Goal: Task Accomplishment & Management: Manage account settings

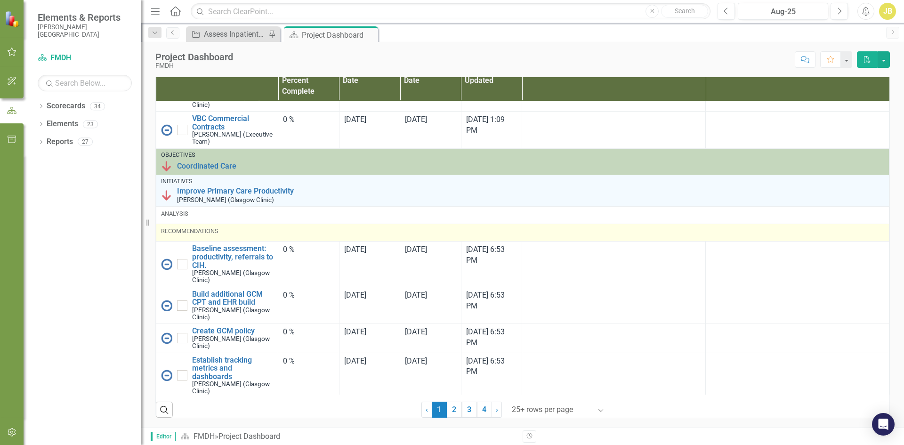
scroll to position [329, 0]
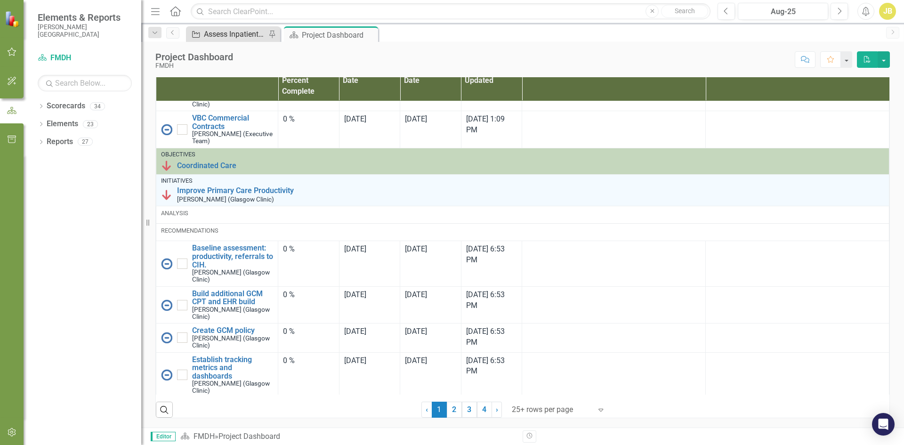
click at [235, 32] on div "Assess Inpatient Volumes and Identify Outpatient Offsets" at bounding box center [235, 34] width 62 height 12
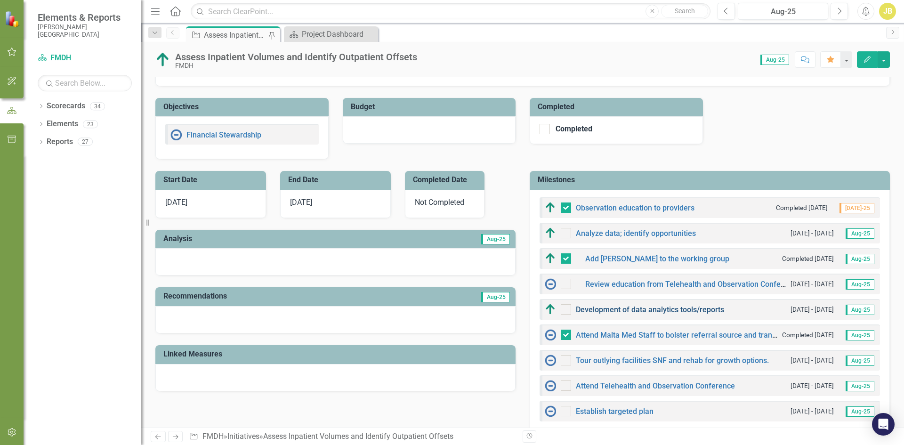
scroll to position [188, 0]
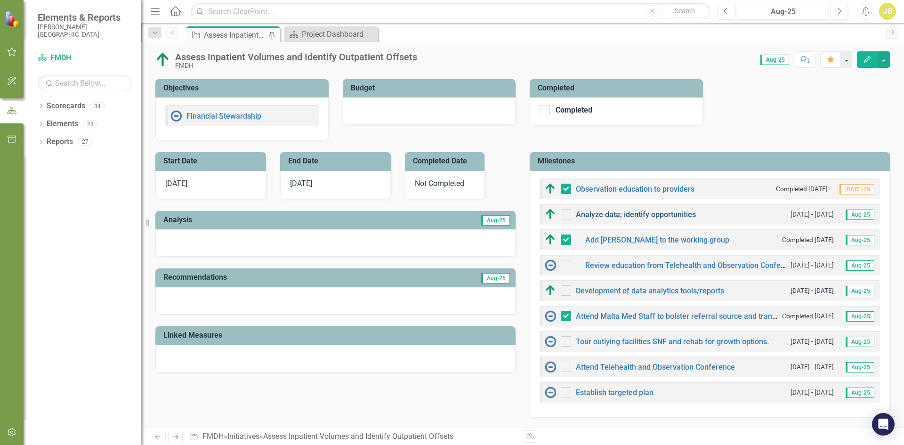
click at [680, 213] on link "Analyze data; identify opportunities" at bounding box center [636, 214] width 120 height 9
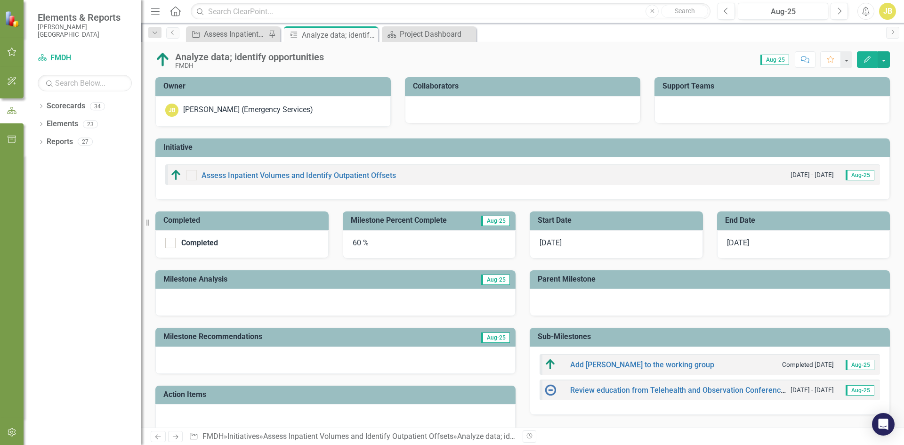
click at [732, 242] on span "[DATE]" at bounding box center [738, 242] width 22 height 9
click at [740, 242] on span "[DATE]" at bounding box center [738, 242] width 22 height 9
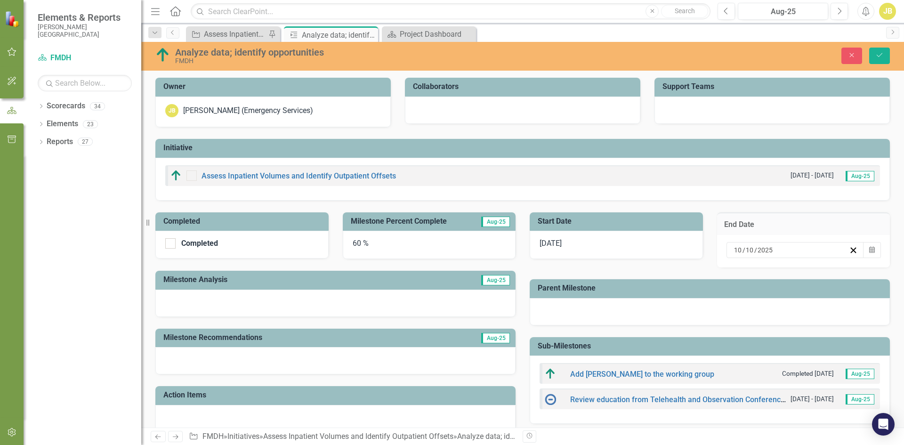
click at [757, 251] on input "2025" at bounding box center [765, 249] width 16 height 9
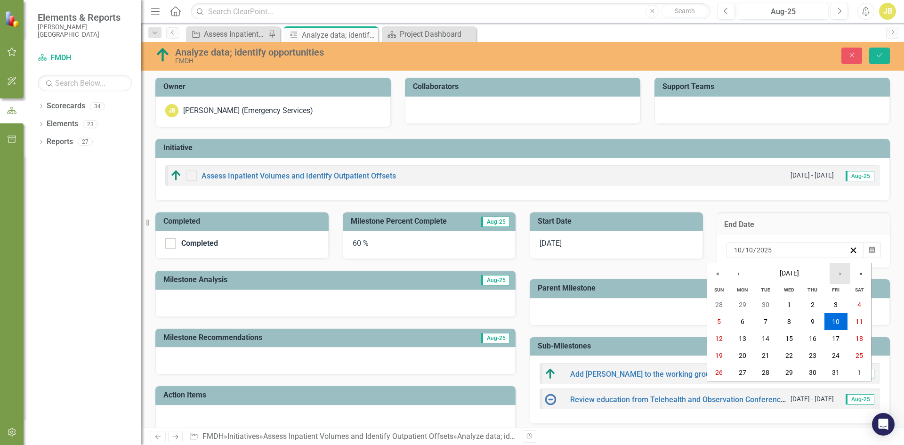
click at [841, 276] on button "›" at bounding box center [839, 273] width 21 height 21
click at [840, 276] on button "›" at bounding box center [839, 273] width 21 height 21
click at [792, 371] on abbr "31" at bounding box center [789, 373] width 8 height 8
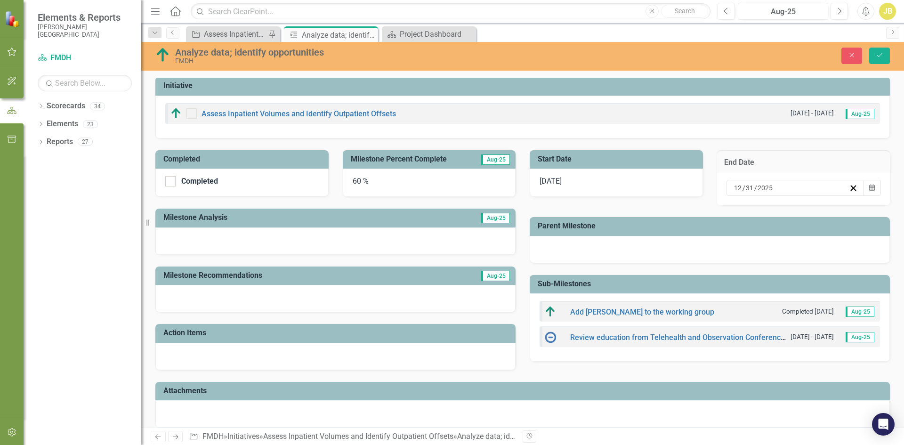
scroll to position [72, 0]
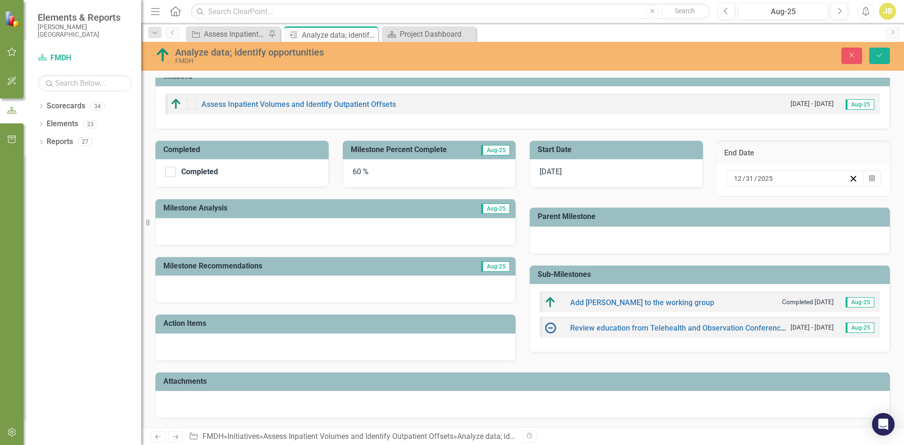
click at [357, 171] on div "60 %" at bounding box center [429, 173] width 173 height 28
click at [356, 172] on div "60 %" at bounding box center [429, 173] width 173 height 28
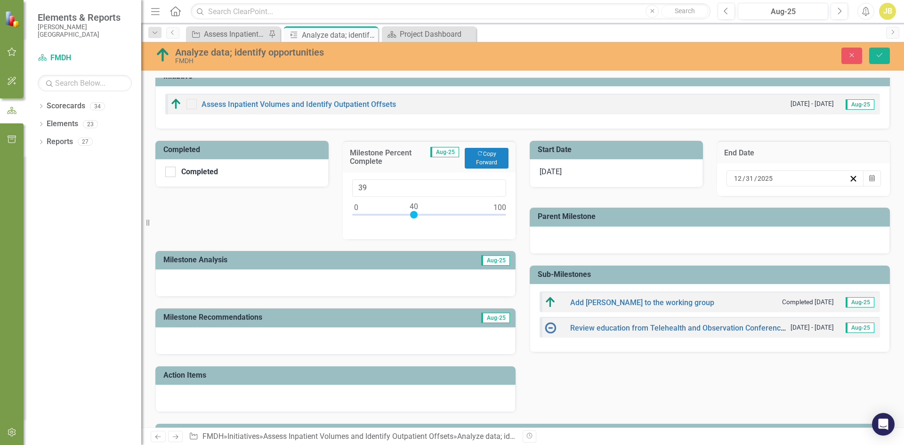
type input "40"
drag, startPoint x: 441, startPoint y: 213, endPoint x: 412, endPoint y: 212, distance: 29.2
click at [412, 212] on div at bounding box center [414, 215] width 8 height 8
click at [370, 276] on div at bounding box center [335, 282] width 360 height 27
click at [392, 281] on div at bounding box center [335, 282] width 360 height 27
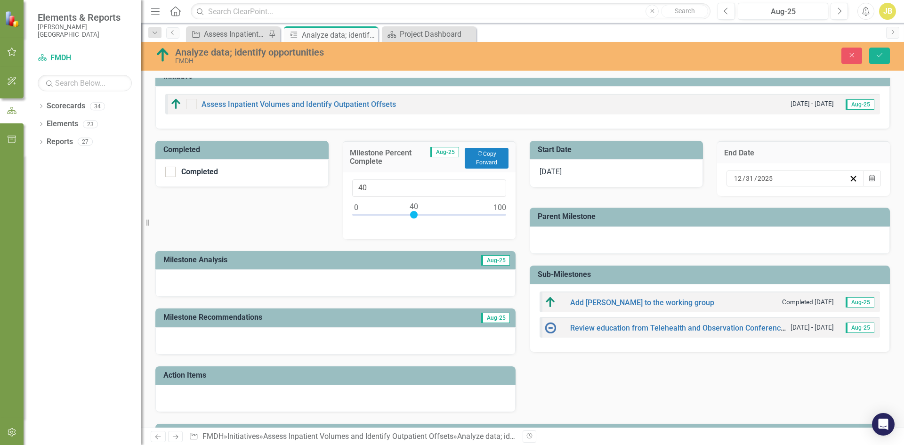
click at [392, 281] on div at bounding box center [335, 282] width 360 height 27
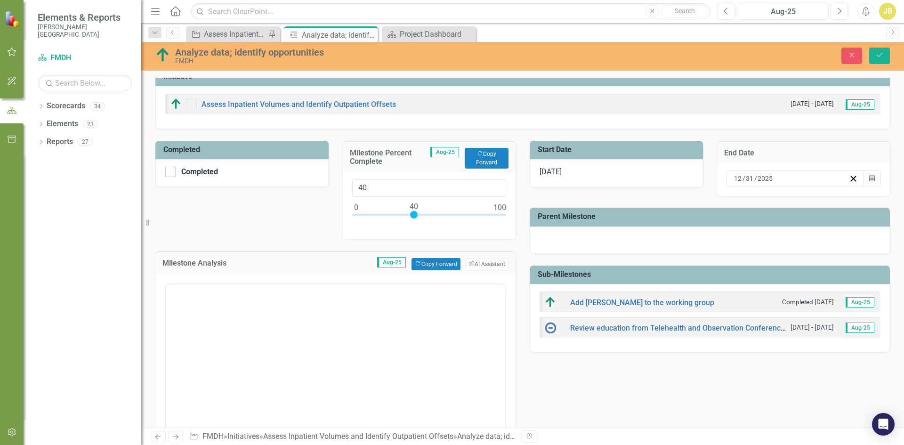
scroll to position [0, 0]
click at [342, 323] on body "Rich Text Area. Press ALT-0 for help." at bounding box center [335, 376] width 339 height 141
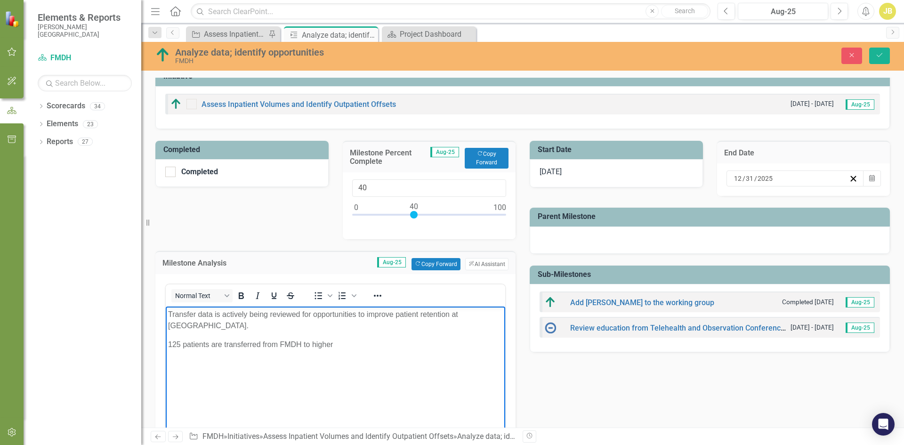
click at [168, 338] on p "125 patients are transferred from FMDH to higher" at bounding box center [335, 343] width 335 height 11
click at [395, 338] on p "An average of 125 patients are transferred from [GEOGRAPHIC_DATA] to higher" at bounding box center [335, 343] width 335 height 11
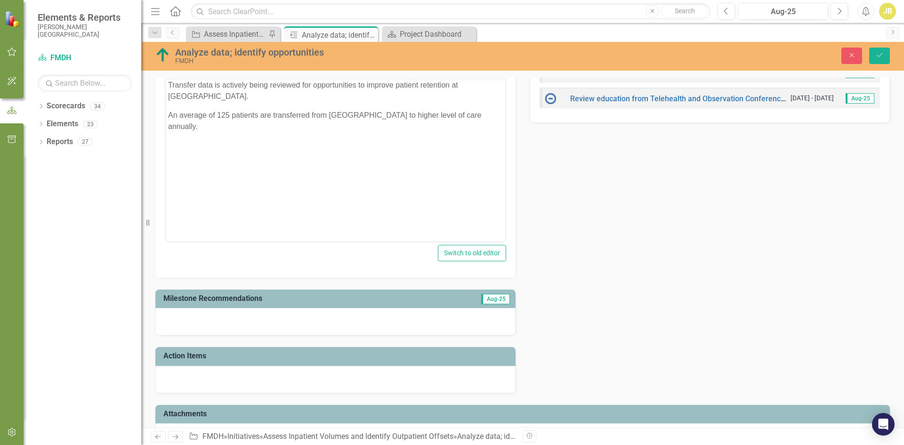
click at [287, 151] on body "Transfer data is actively being reviewed for opportunities to improve patient r…" at bounding box center [335, 147] width 339 height 141
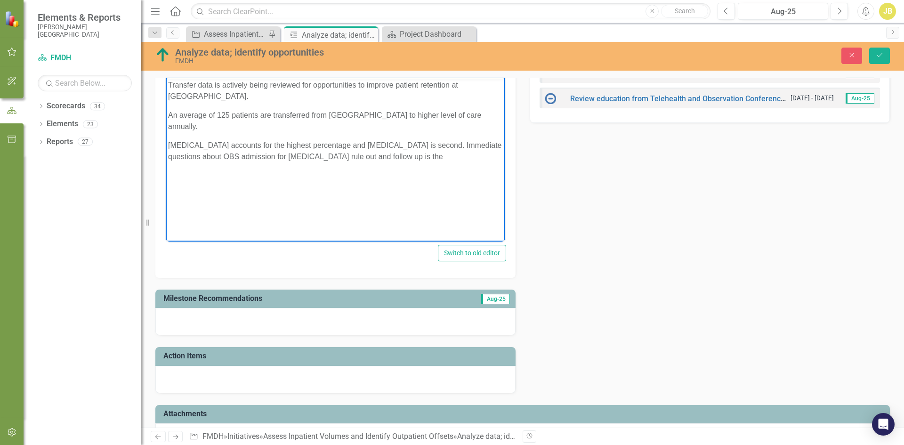
click at [493, 139] on p "[MEDICAL_DATA] accounts for the highest percentage and [MEDICAL_DATA] is second…" at bounding box center [335, 150] width 335 height 23
click at [305, 139] on p "[MEDICAL_DATA] accounts for the highest percentage and [MEDICAL_DATA] is second…" at bounding box center [335, 150] width 335 height 23
click at [399, 148] on p "[MEDICAL_DATA] accounts for the highest percentage and [MEDICAL_DATA] is second…" at bounding box center [335, 156] width 335 height 34
click at [398, 139] on p "[MEDICAL_DATA] accounts for the highest percentage and [MEDICAL_DATA] is second…" at bounding box center [335, 156] width 335 height 34
click at [352, 144] on p "[MEDICAL_DATA] accounts for the highest percentage. OBS admission for [MEDICAL_…" at bounding box center [335, 156] width 335 height 34
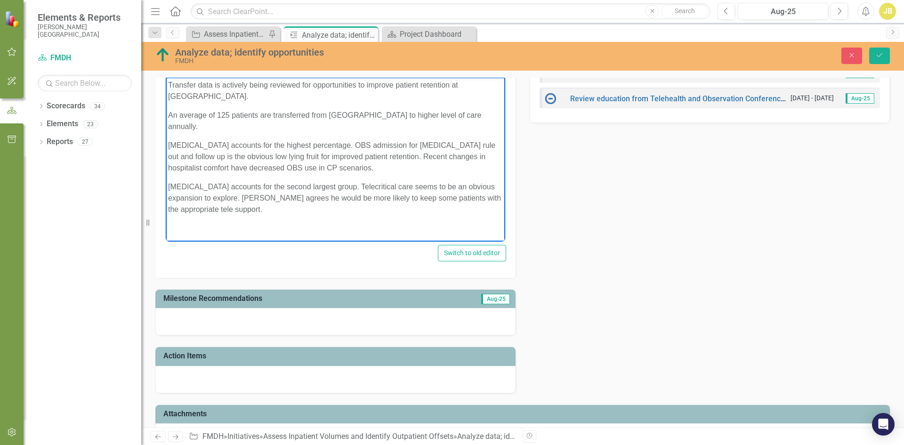
click at [338, 181] on p "[MEDICAL_DATA] accounts for the second largest group. Telecritical care seems t…" at bounding box center [335, 198] width 335 height 34
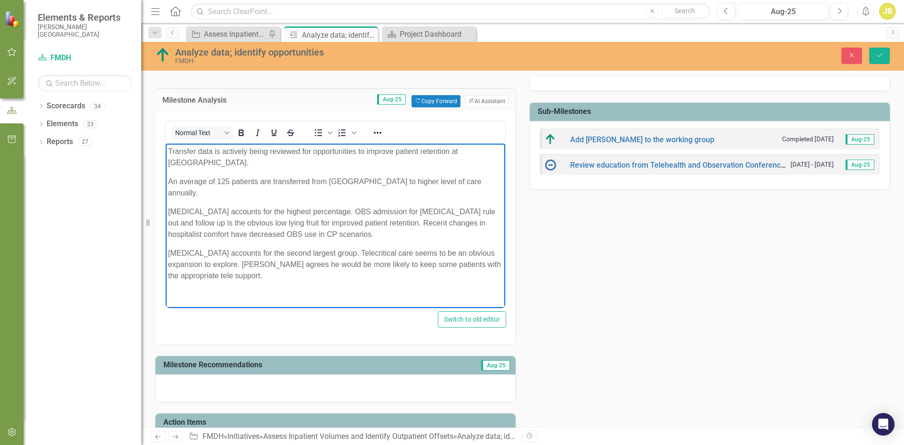
scroll to position [235, 0]
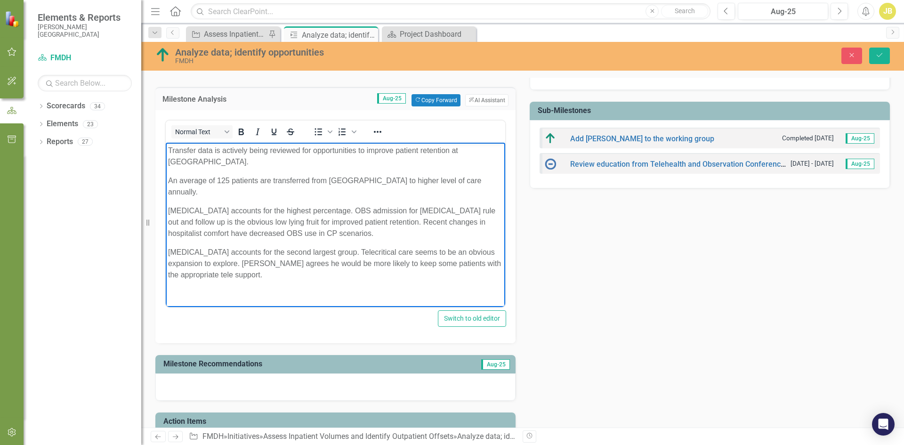
click at [267, 383] on div at bounding box center [335, 386] width 360 height 27
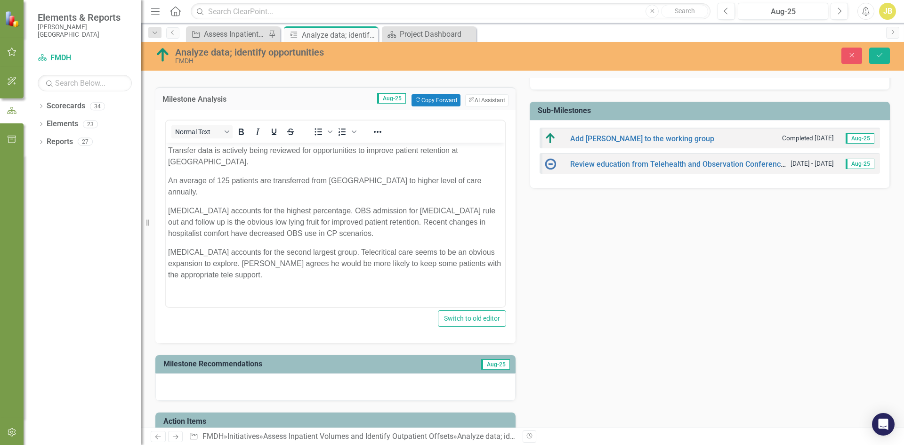
click at [273, 386] on div at bounding box center [335, 386] width 360 height 27
click at [280, 385] on div at bounding box center [335, 386] width 360 height 27
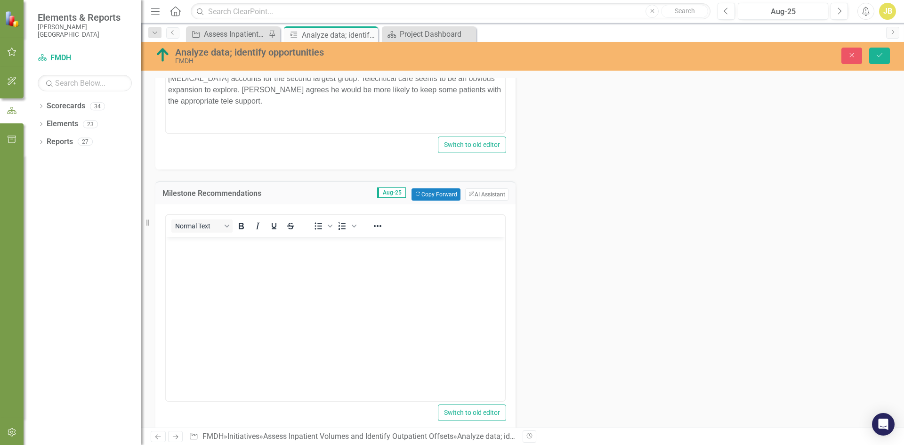
scroll to position [424, 0]
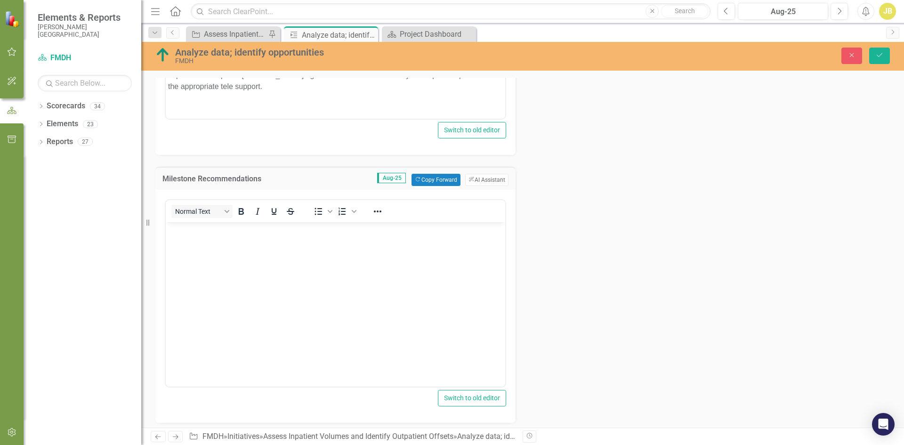
click at [278, 256] on body "Rich Text Area. Press ALT-0 for help." at bounding box center [335, 292] width 339 height 141
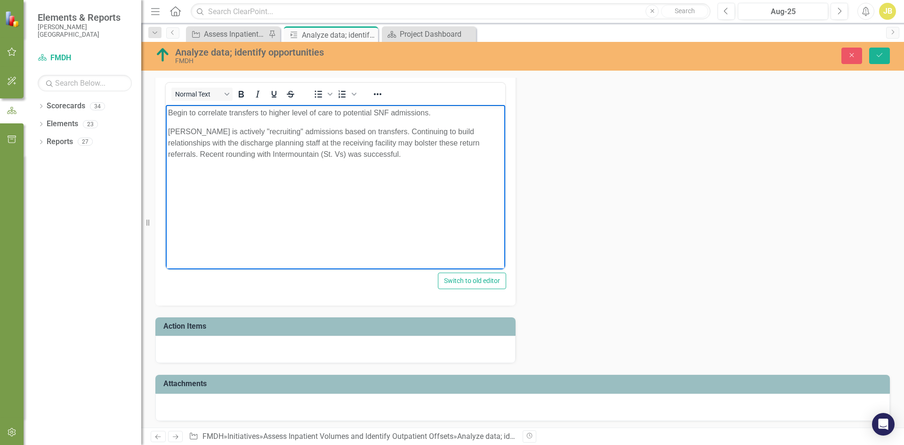
scroll to position [543, 0]
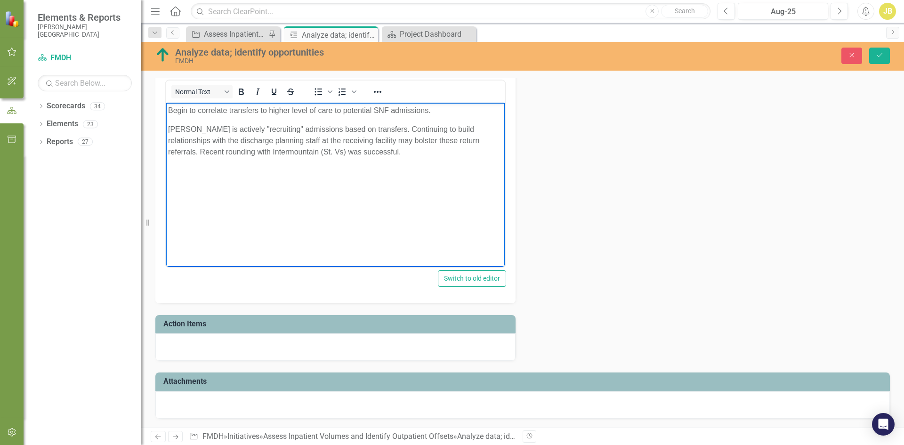
click at [230, 350] on div at bounding box center [335, 346] width 360 height 27
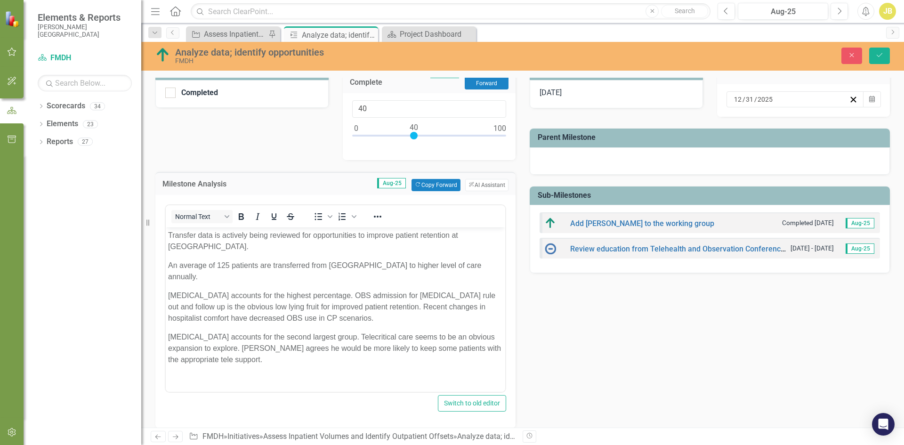
scroll to position [0, 0]
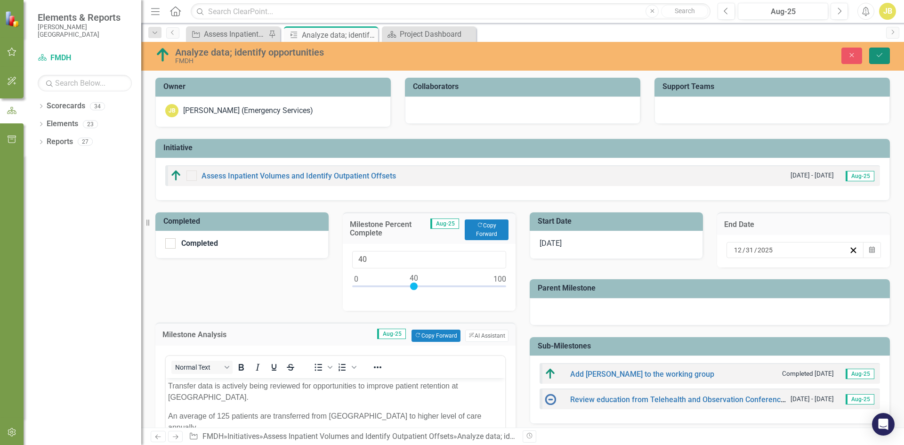
click at [878, 55] on icon "Save" at bounding box center [879, 55] width 8 height 7
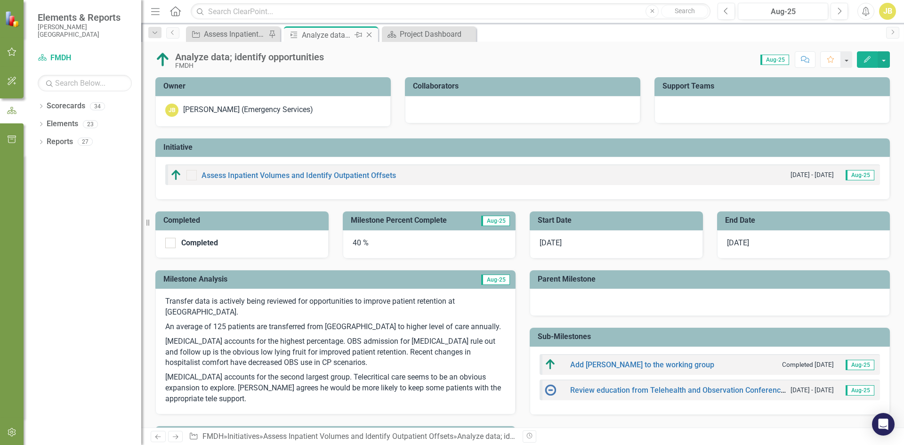
click at [365, 33] on icon "Close" at bounding box center [368, 35] width 9 height 8
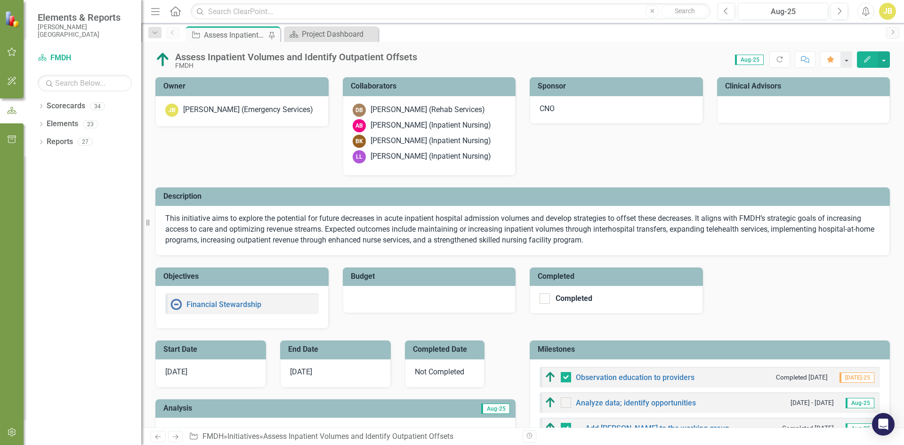
checkbox input "false"
checkbox input "true"
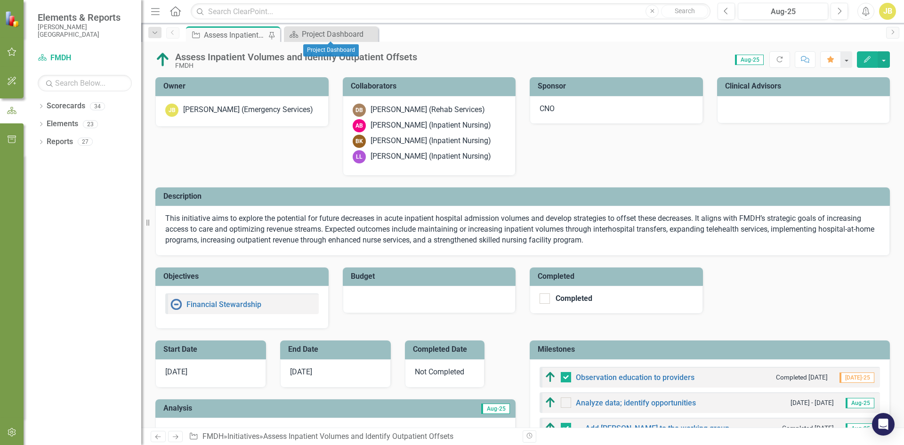
checkbox input "true"
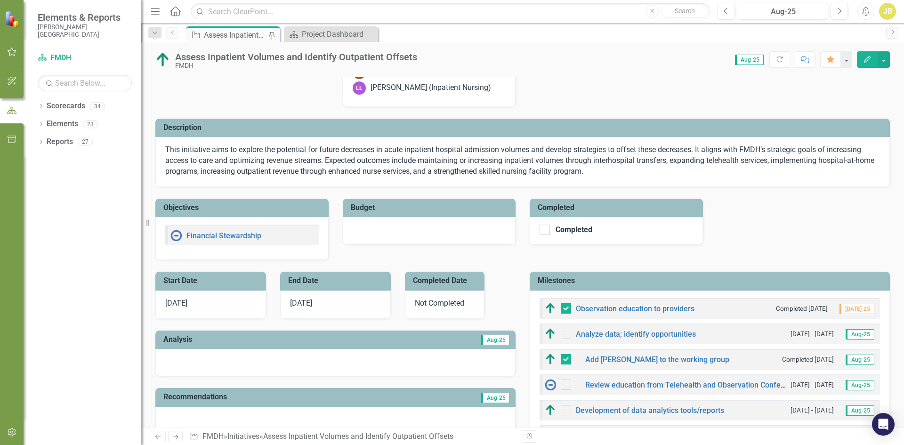
scroll to position [235, 0]
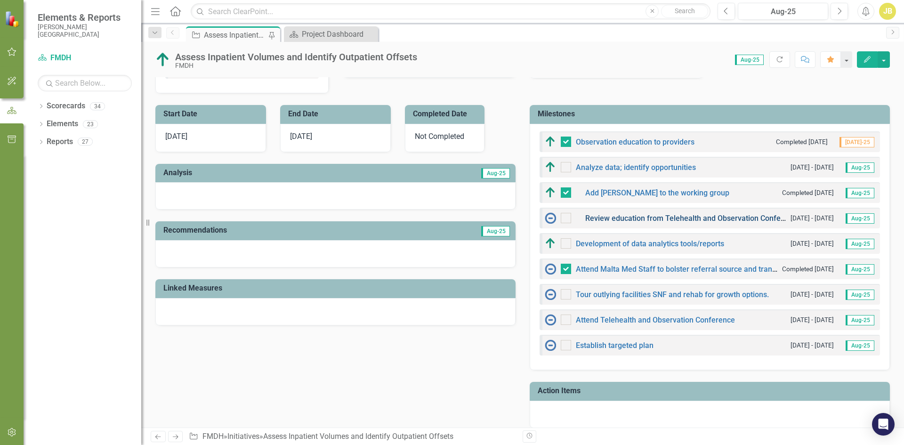
click at [630, 217] on link "Review education from Telehealth and Observation Conferences" at bounding box center [694, 218] width 218 height 9
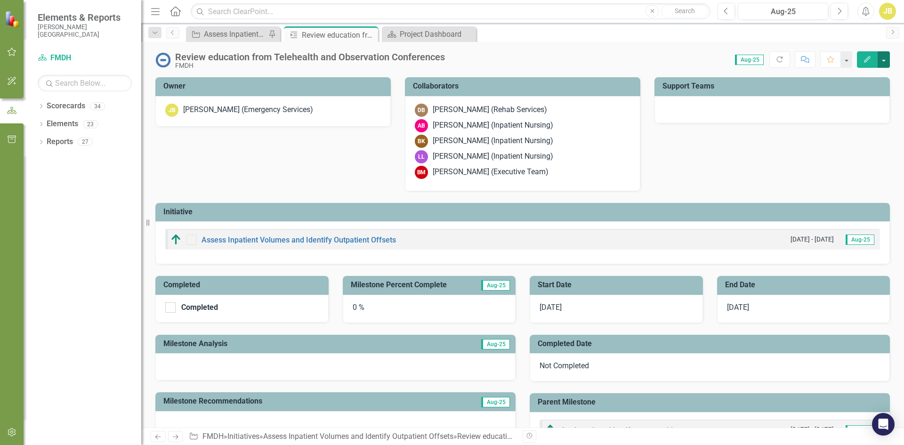
click at [882, 59] on button "button" at bounding box center [883, 59] width 12 height 16
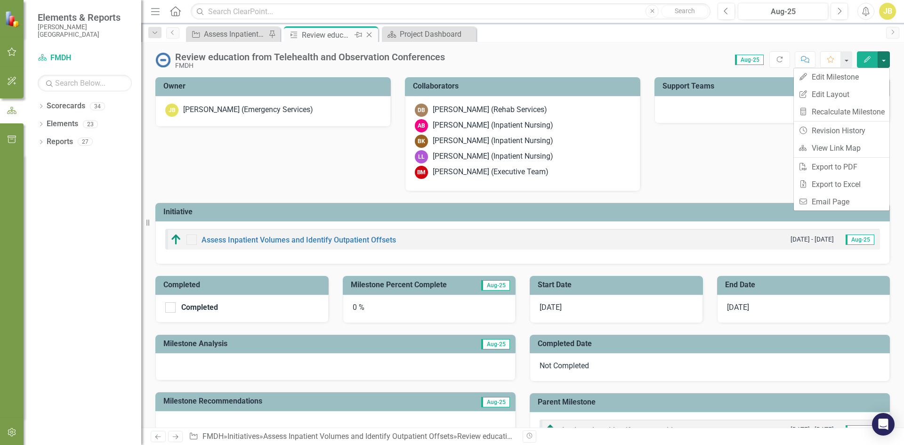
click at [368, 33] on icon "Close" at bounding box center [368, 35] width 9 height 8
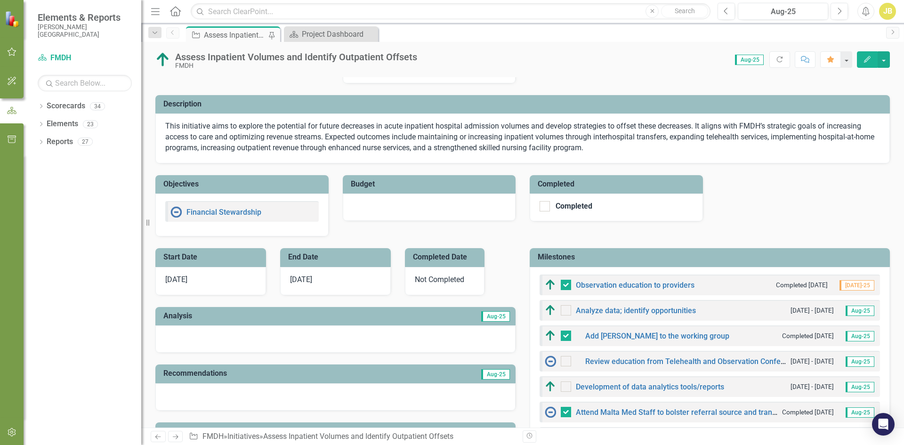
scroll to position [235, 0]
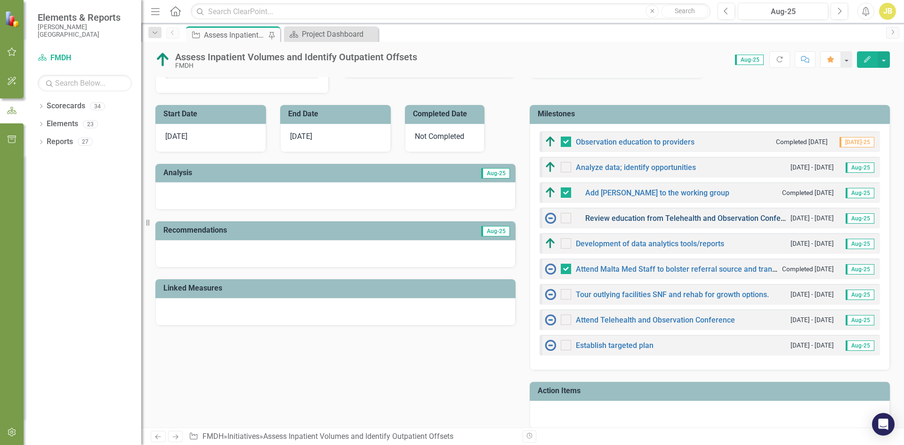
drag, startPoint x: 663, startPoint y: 217, endPoint x: 653, endPoint y: 217, distance: 9.9
click at [653, 217] on link "Review education from Telehealth and Observation Conferences" at bounding box center [694, 218] width 218 height 9
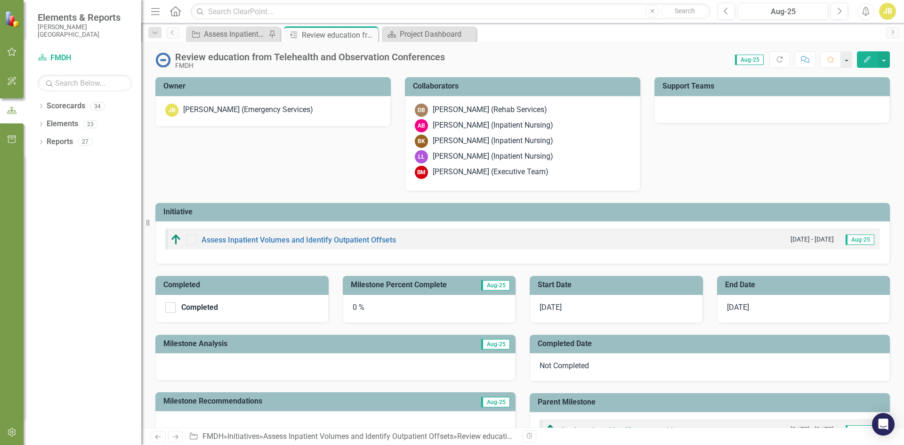
click at [247, 58] on div "Review education from Telehealth and Observation Conferences" at bounding box center [310, 57] width 270 height 10
drag, startPoint x: 247, startPoint y: 58, endPoint x: 216, endPoint y: 58, distance: 30.6
click at [216, 58] on div "Review education from Telehealth and Observation Conferences" at bounding box center [310, 57] width 270 height 10
click at [882, 58] on button "button" at bounding box center [883, 59] width 12 height 16
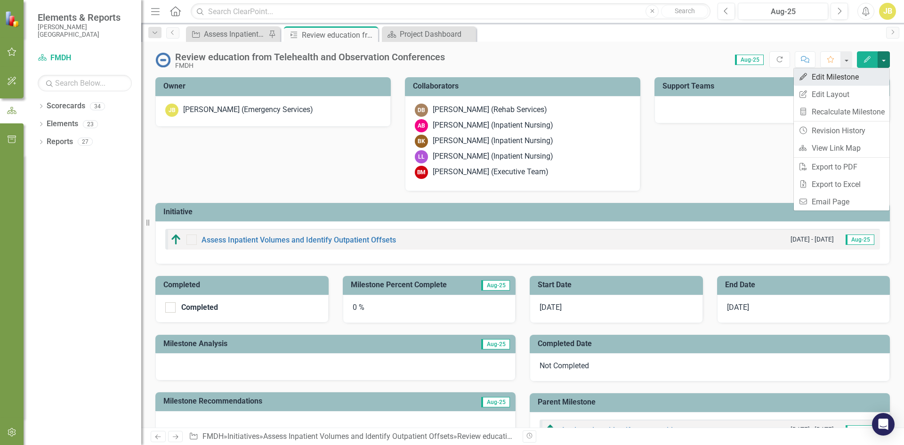
click at [824, 80] on link "Edit Edit Milestone" at bounding box center [842, 76] width 96 height 17
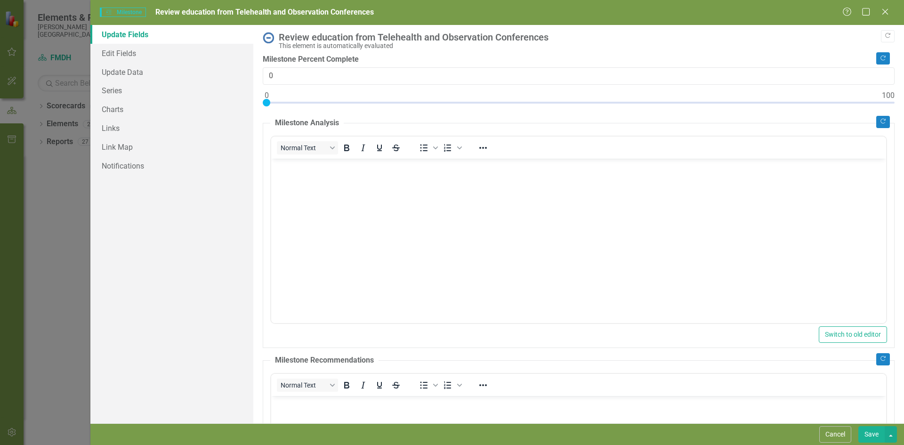
click at [129, 12] on span "Milestones Milestone" at bounding box center [123, 12] width 46 height 9
click at [884, 36] on icon "Copy Forward" at bounding box center [887, 36] width 7 height 6
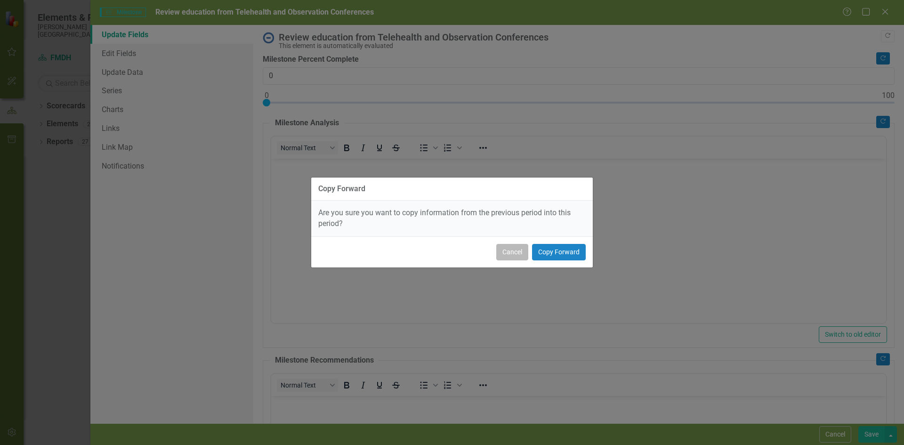
click at [509, 254] on button "Cancel" at bounding box center [512, 252] width 32 height 16
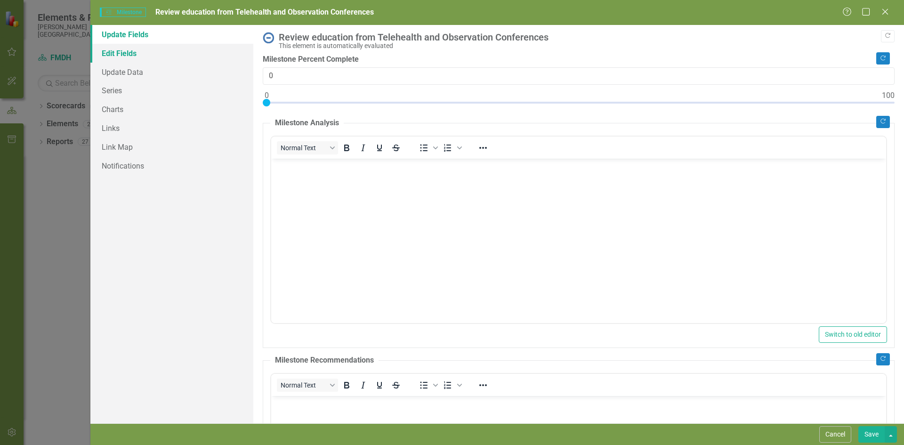
click at [114, 54] on link "Edit Fields" at bounding box center [171, 53] width 163 height 19
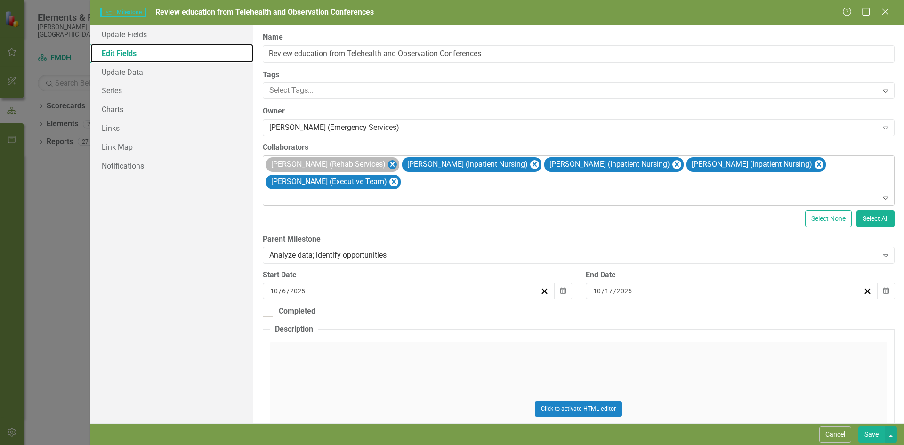
click at [387, 163] on icon "Remove Derek Beadle (Rehab Services)" at bounding box center [391, 165] width 9 height 12
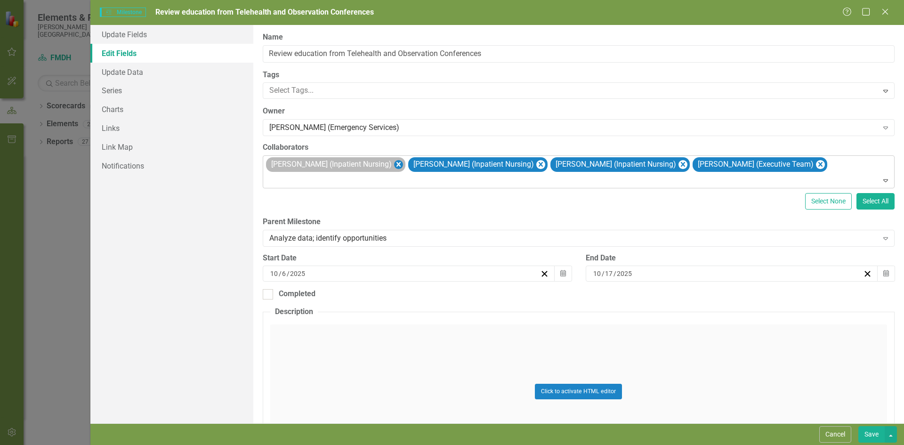
click at [396, 163] on icon "Remove Amy Bruce (Inpatient Nursing)" at bounding box center [398, 164] width 4 height 5
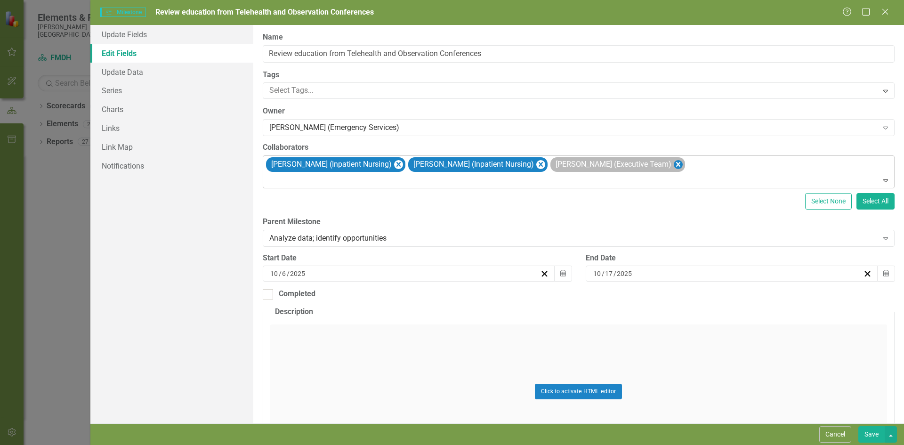
click at [673, 164] on icon "Remove Brooke Martin (Executive Team)" at bounding box center [677, 165] width 9 height 12
click at [497, 53] on input "Review education from Telehealth and Observation Conferences" at bounding box center [579, 53] width 632 height 17
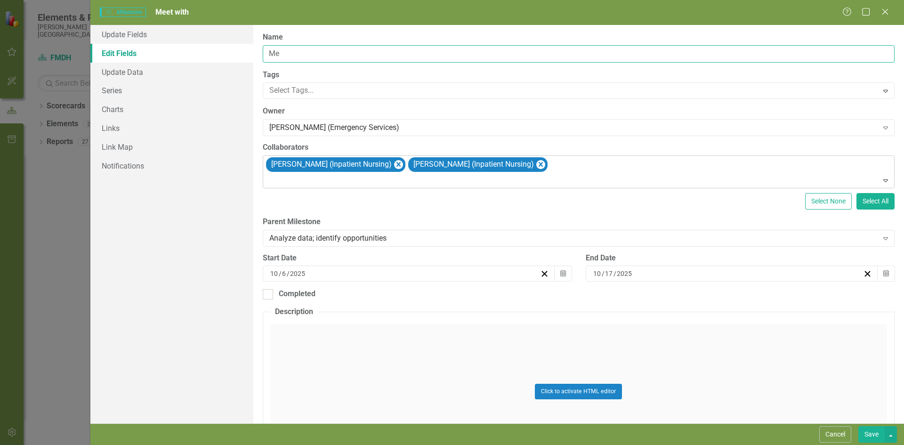
type input "M"
type input "I"
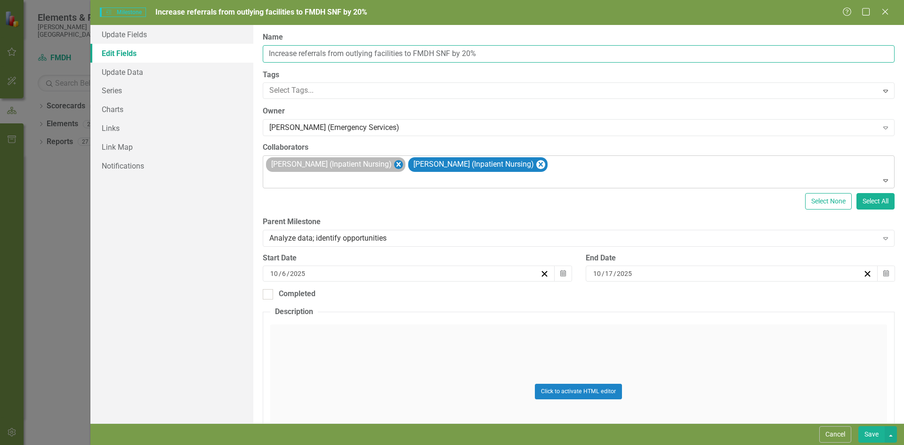
click at [393, 163] on icon "Remove Brandi Knierim (Inpatient Nursing)" at bounding box center [397, 165] width 9 height 12
type input "Increase referrals from outlying facilities to FMDH SNF by 20%"
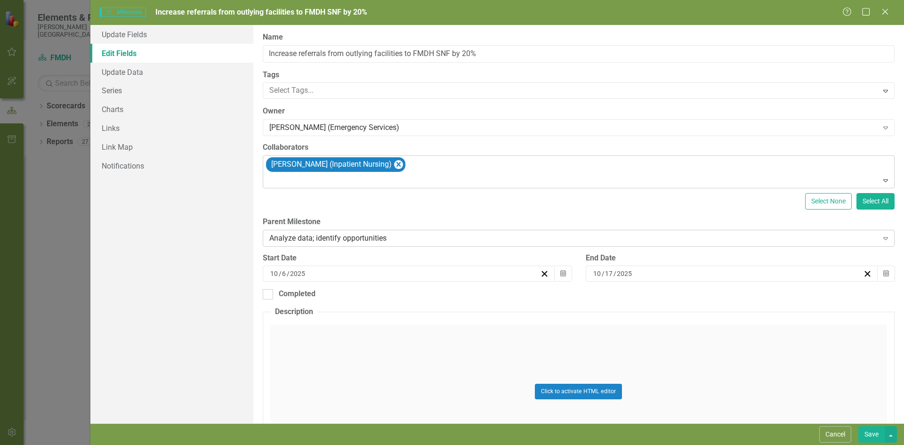
click at [397, 234] on div "Analyze data; identify opportunities" at bounding box center [573, 238] width 609 height 11
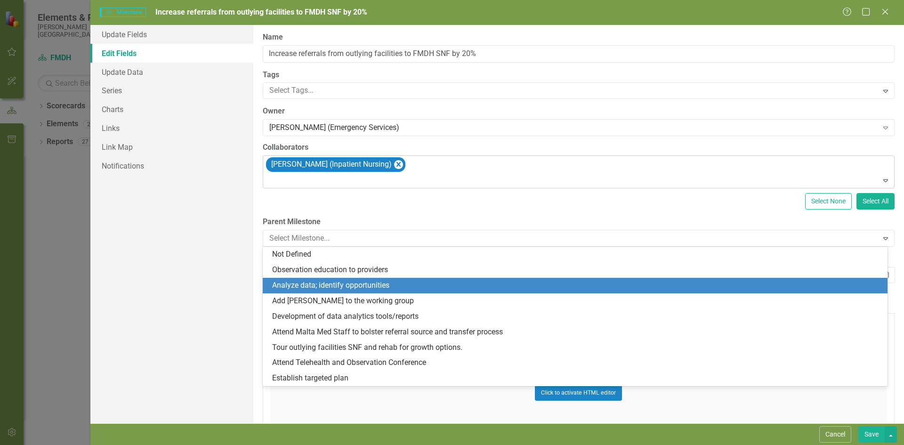
click at [372, 284] on div "Analyze data; identify opportunities" at bounding box center [576, 285] width 609 height 11
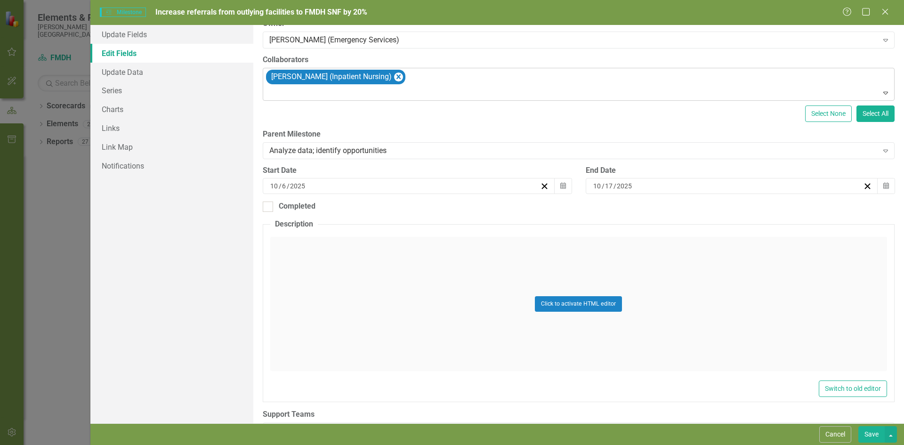
scroll to position [117, 0]
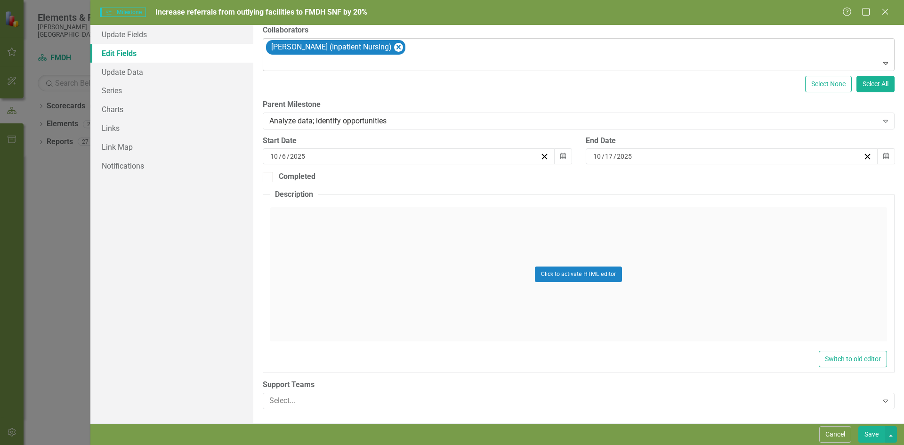
click at [357, 223] on div "Click to activate HTML editor" at bounding box center [578, 274] width 617 height 134
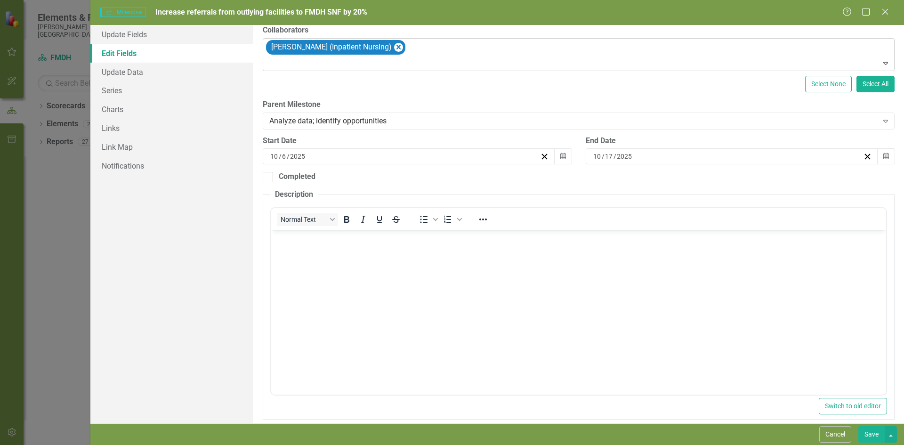
scroll to position [0, 0]
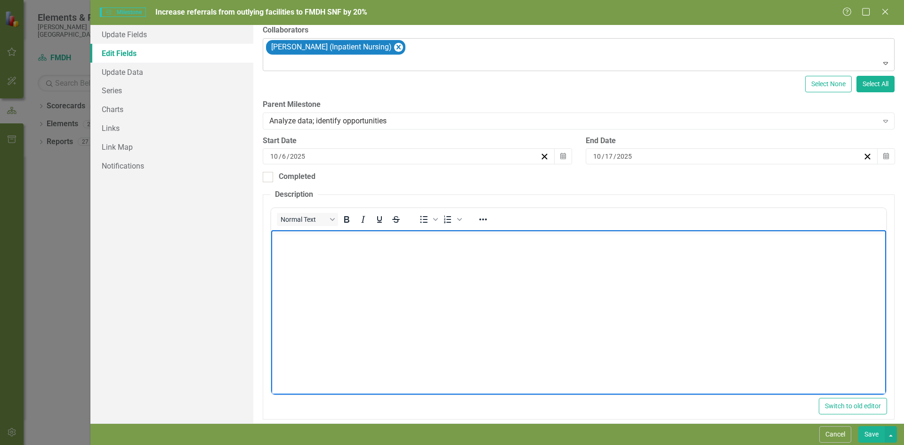
click at [357, 246] on body "Rich Text Area. Press ALT-0 for help." at bounding box center [578, 300] width 615 height 141
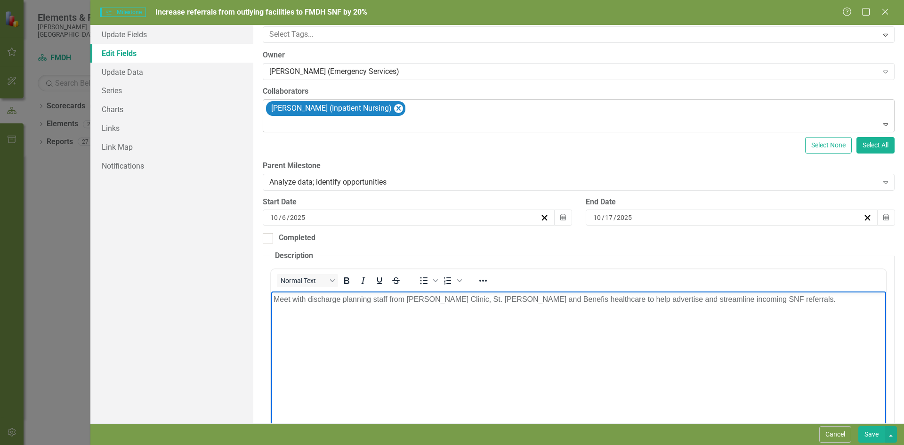
scroll to position [164, 0]
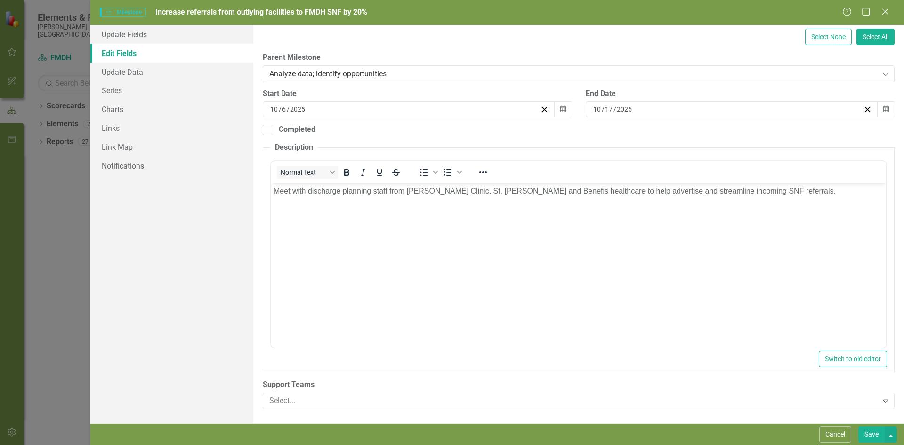
click at [872, 431] on button "Save" at bounding box center [871, 434] width 26 height 16
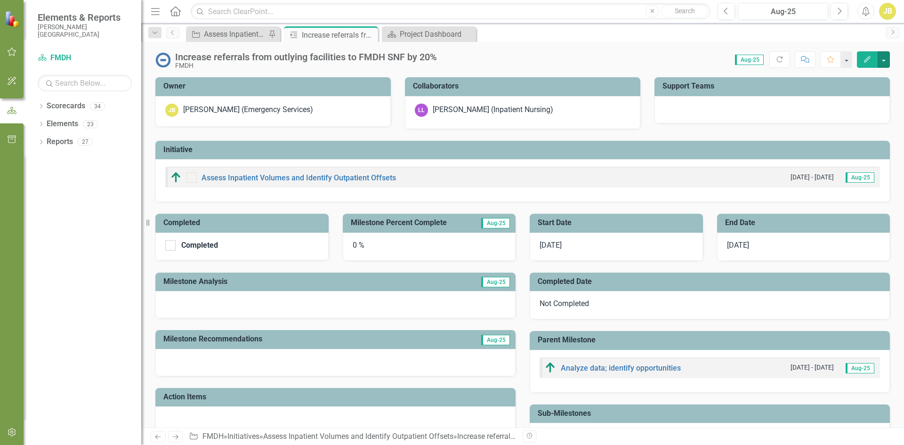
scroll to position [90, 0]
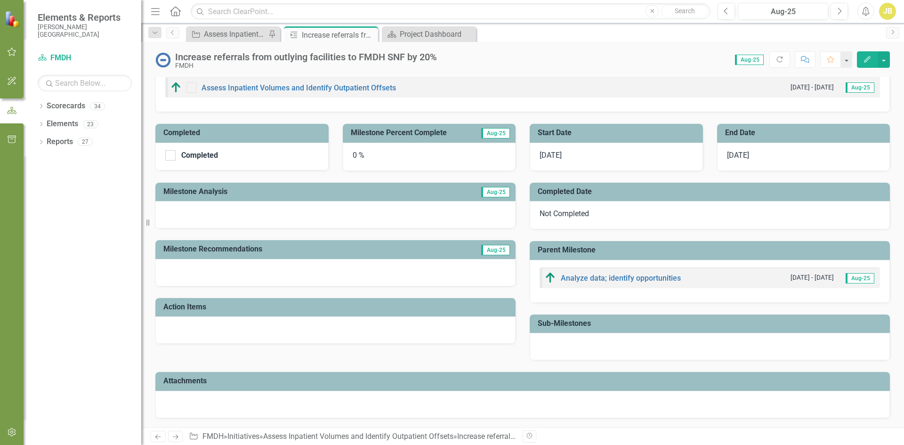
click at [549, 154] on span "[DATE]" at bounding box center [550, 155] width 22 height 9
click at [557, 153] on span "[DATE]" at bounding box center [550, 155] width 22 height 9
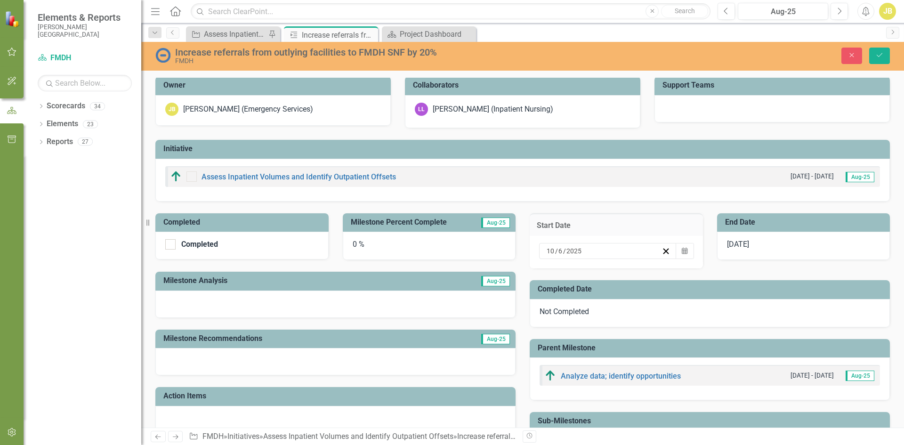
scroll to position [0, 0]
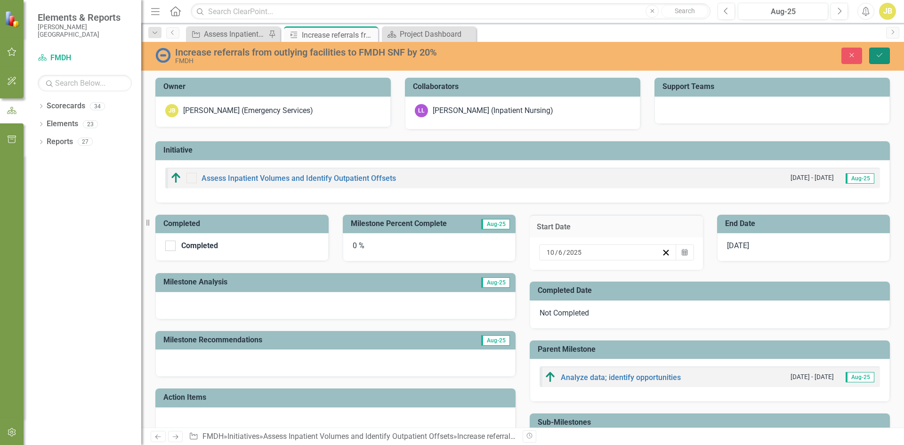
click at [879, 51] on button "Save" at bounding box center [879, 56] width 21 height 16
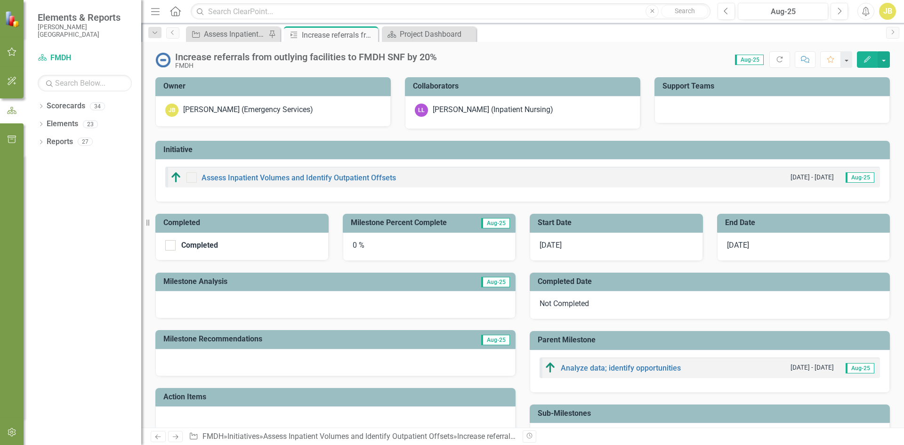
click at [547, 242] on span "[DATE]" at bounding box center [550, 245] width 22 height 9
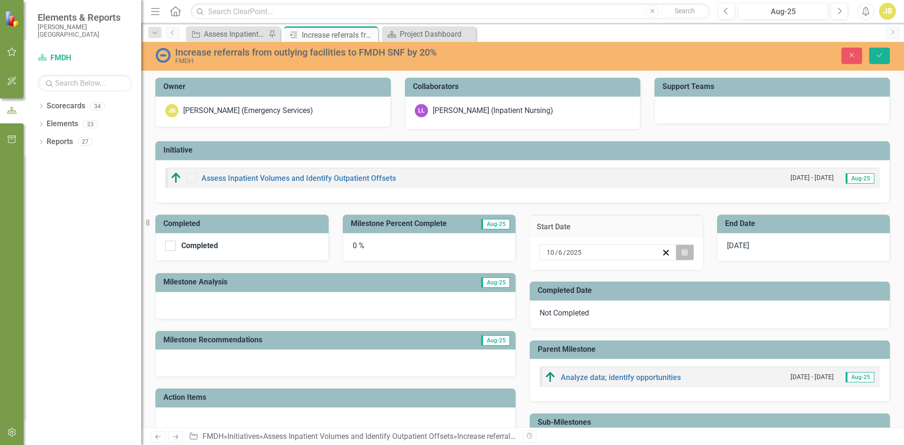
click at [682, 251] on icon "button" at bounding box center [685, 252] width 6 height 7
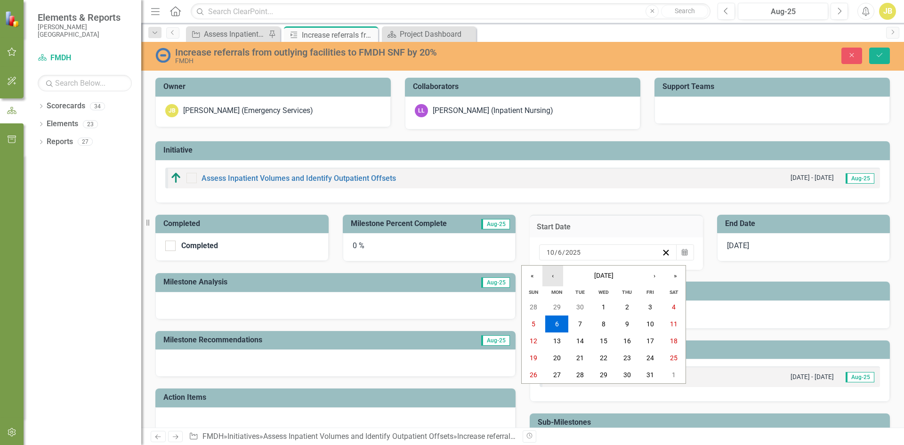
click at [550, 275] on button "‹" at bounding box center [552, 275] width 21 height 21
click at [561, 325] on button "4" at bounding box center [557, 323] width 24 height 17
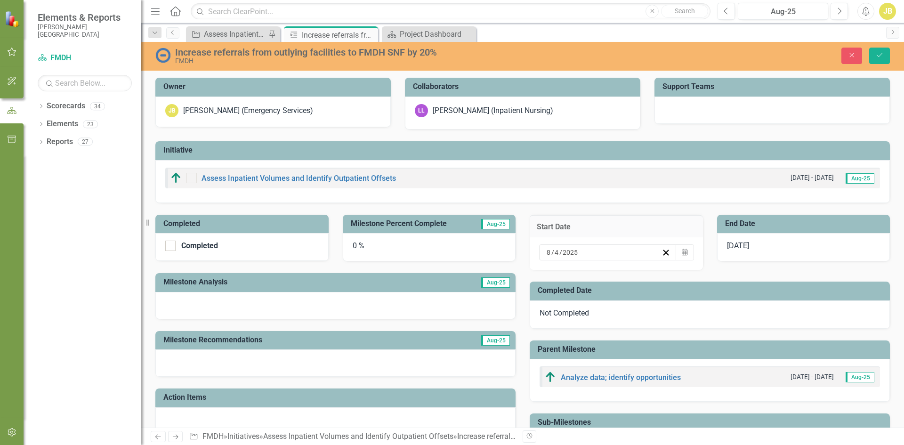
click at [747, 249] on span "[DATE]" at bounding box center [738, 245] width 22 height 9
click at [747, 248] on span "[DATE]" at bounding box center [738, 245] width 22 height 9
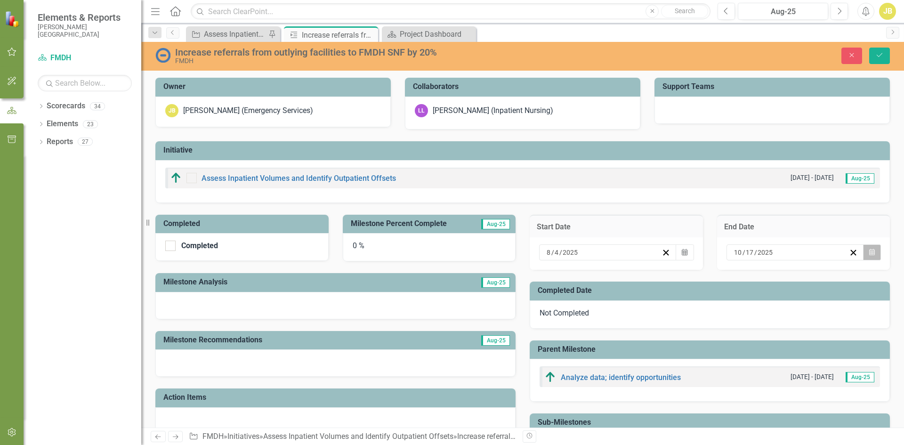
click at [869, 254] on icon "button" at bounding box center [872, 252] width 6 height 7
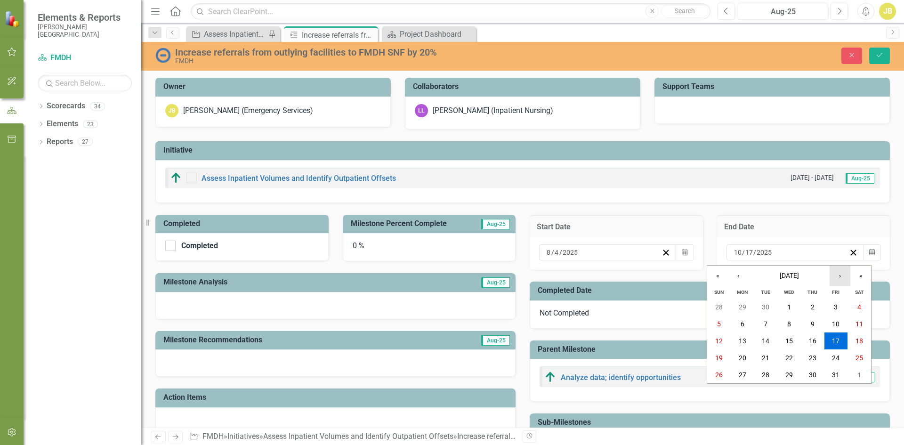
click at [838, 277] on button "›" at bounding box center [839, 275] width 21 height 21
click at [835, 360] on abbr "21" at bounding box center [836, 358] width 8 height 8
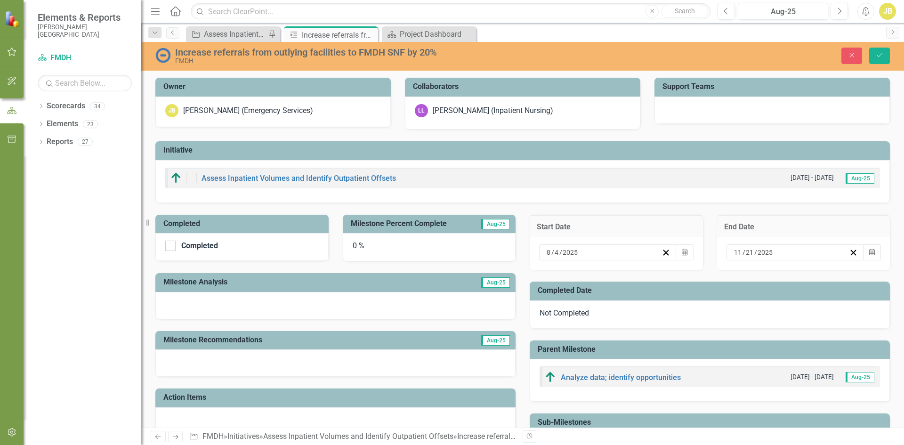
click at [359, 247] on div "0 %" at bounding box center [429, 247] width 173 height 28
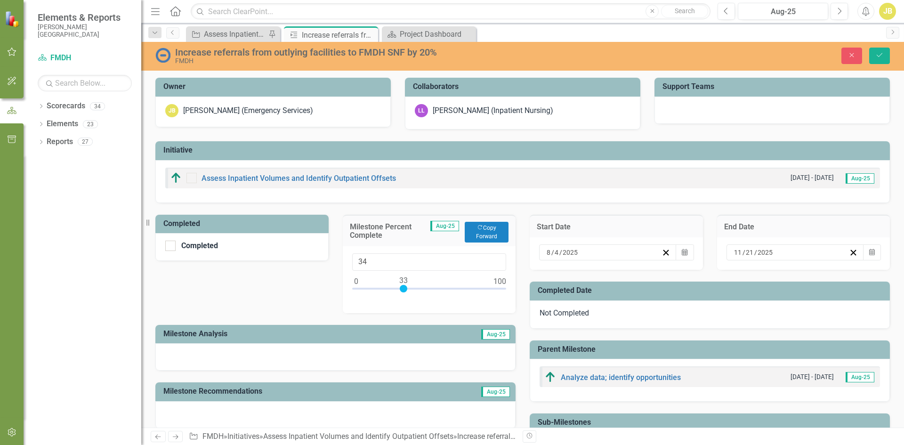
type input "33"
drag, startPoint x: 353, startPoint y: 287, endPoint x: 401, endPoint y: 286, distance: 47.5
click at [401, 286] on div at bounding box center [404, 289] width 8 height 8
click at [875, 57] on icon "Save" at bounding box center [879, 55] width 8 height 7
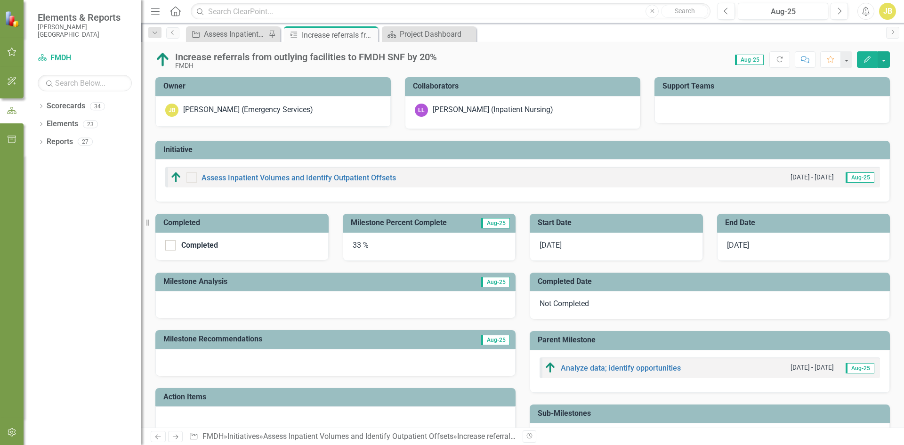
click at [265, 303] on div at bounding box center [335, 304] width 360 height 27
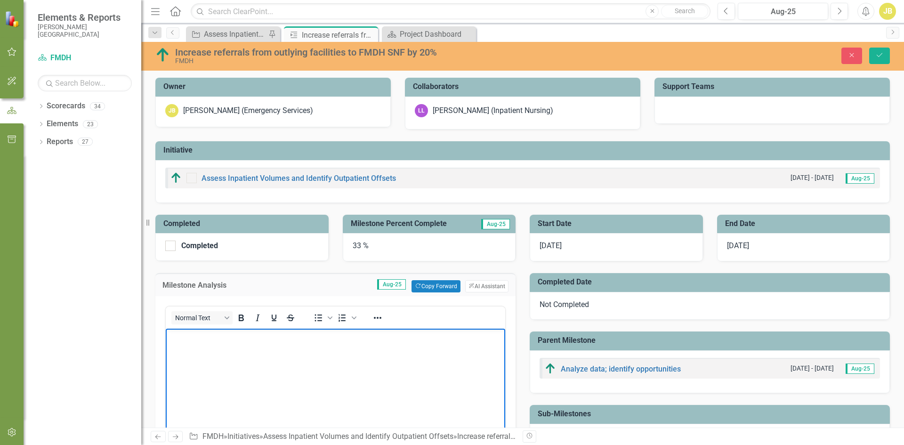
click at [261, 341] on p "Rich Text Area. Press ALT-0 for help." at bounding box center [335, 336] width 335 height 11
click at [454, 340] on p "Initial meeting between [PERSON_NAME] L and St Vincents D/C planners was found …" at bounding box center [335, 342] width 335 height 23
click at [443, 339] on p "Initial meeting between [PERSON_NAME] L and St Vincents D/C planners was found …" at bounding box center [335, 342] width 335 height 23
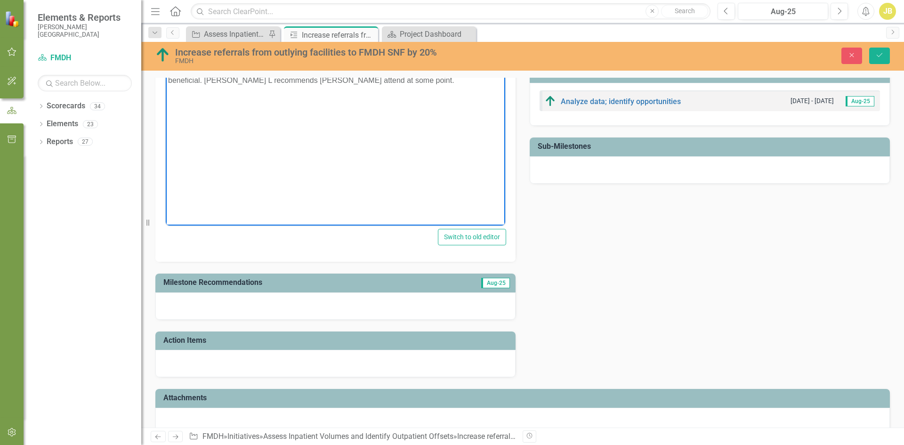
scroll to position [282, 0]
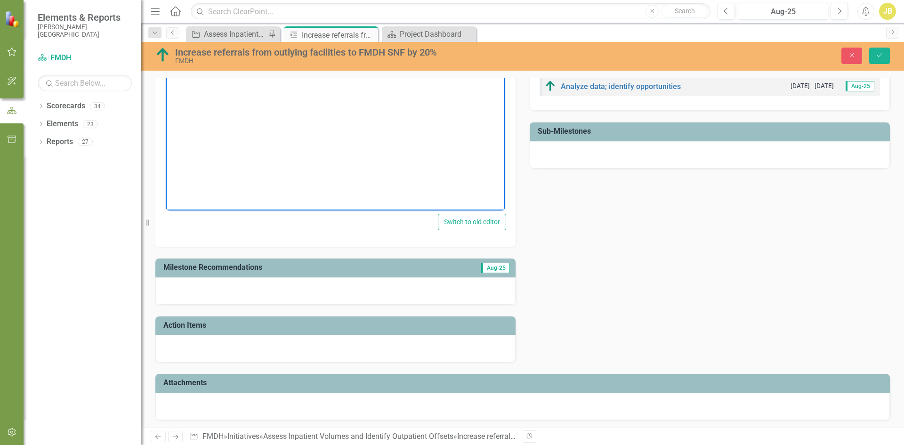
click at [297, 346] on div at bounding box center [335, 348] width 360 height 27
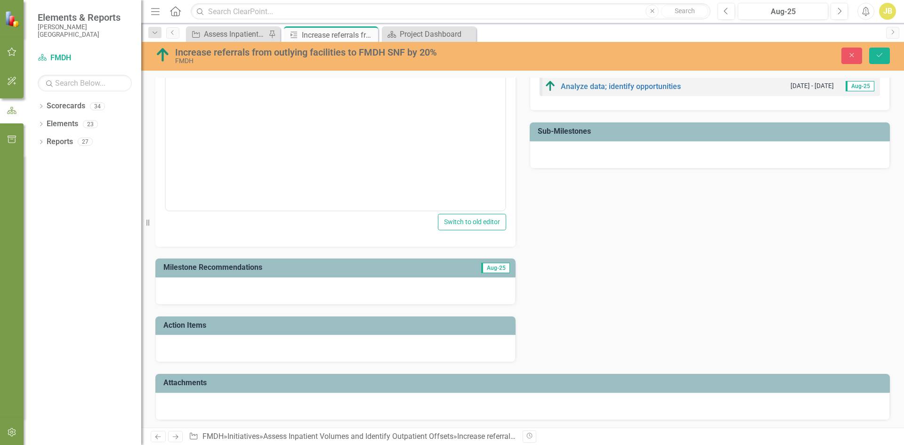
click at [297, 346] on div at bounding box center [335, 348] width 360 height 27
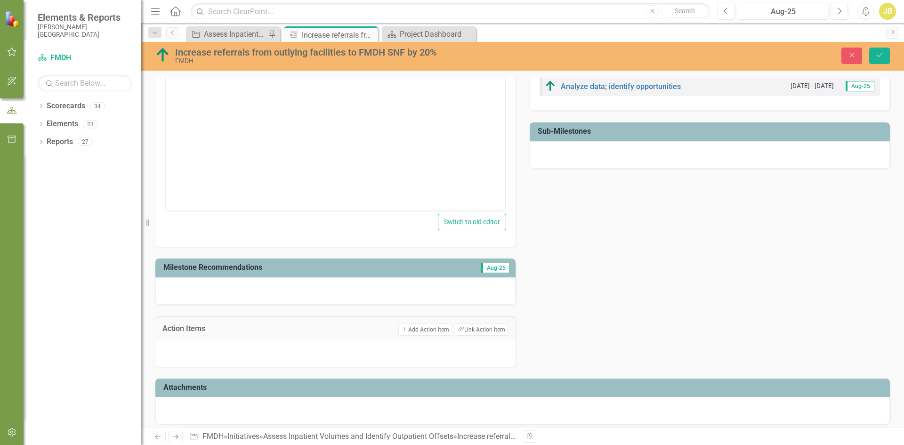
click at [270, 353] on div at bounding box center [335, 352] width 360 height 27
click at [344, 343] on div at bounding box center [335, 352] width 360 height 27
click at [428, 326] on button "Add Add Action Item" at bounding box center [425, 329] width 54 height 12
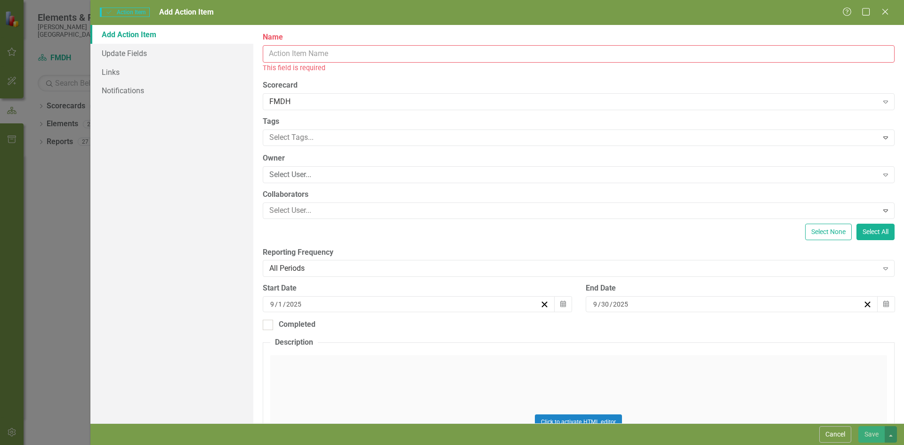
click at [331, 58] on input "Name" at bounding box center [579, 53] width 632 height 17
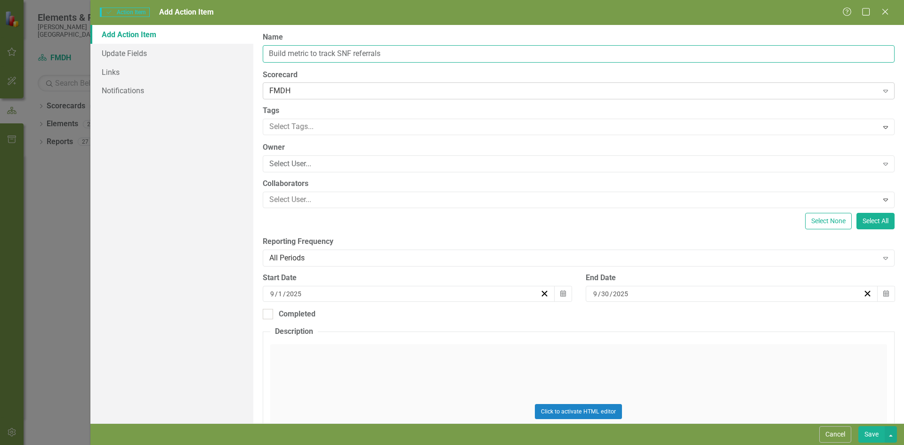
type input "Build metric to track SNF referrals"
click at [321, 88] on div "FMDH" at bounding box center [573, 91] width 609 height 11
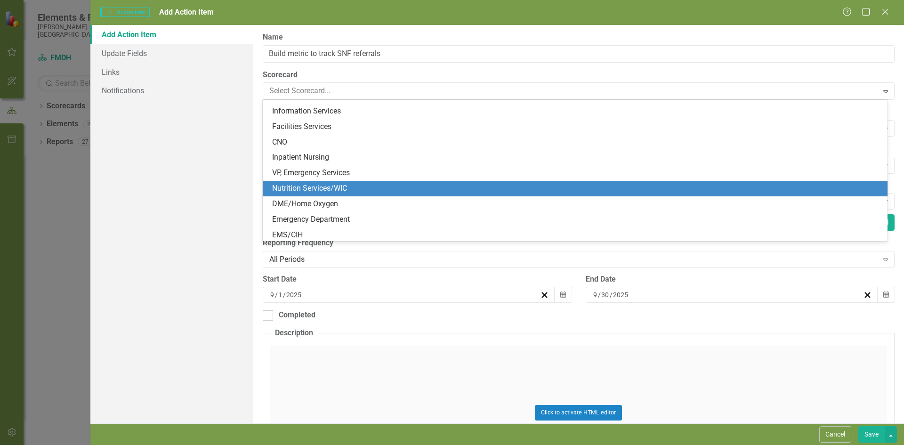
scroll to position [141, 0]
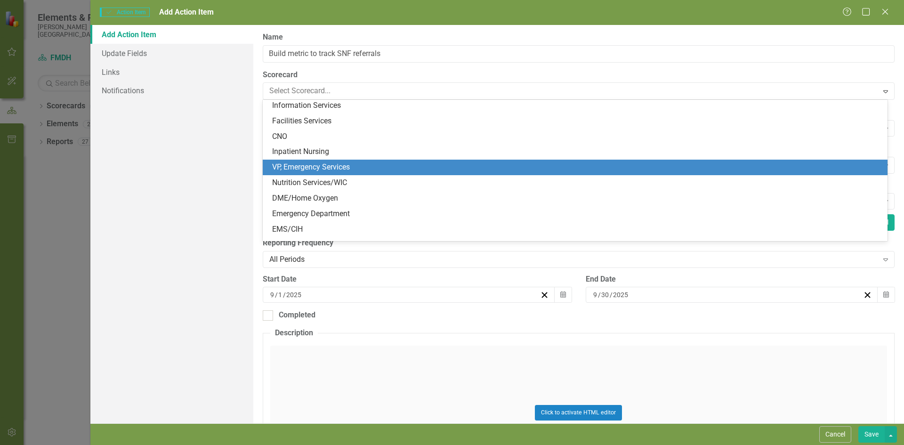
click at [313, 166] on div "VP, Emergency Services" at bounding box center [576, 167] width 609 height 11
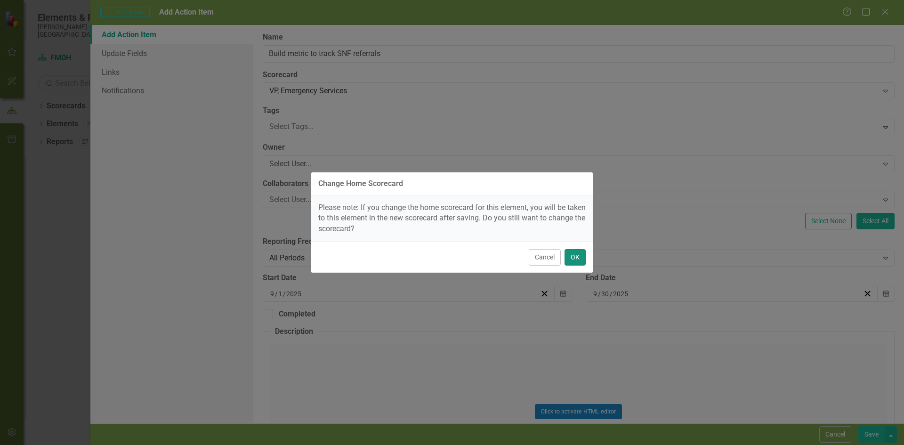
click at [578, 260] on button "OK" at bounding box center [574, 257] width 21 height 16
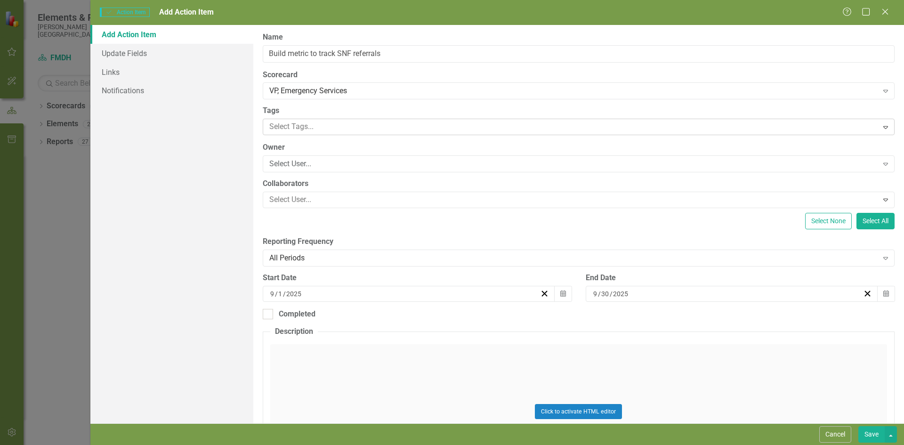
click at [316, 124] on div at bounding box center [571, 126] width 612 height 13
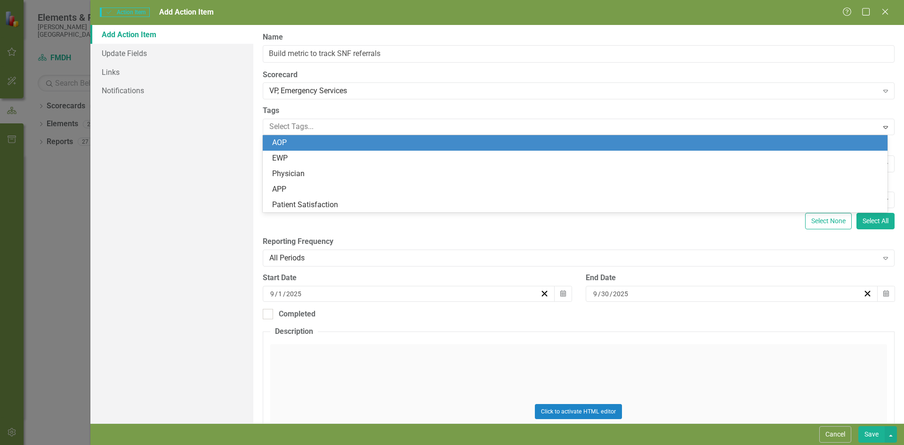
click at [294, 141] on div "AOP" at bounding box center [576, 142] width 609 height 11
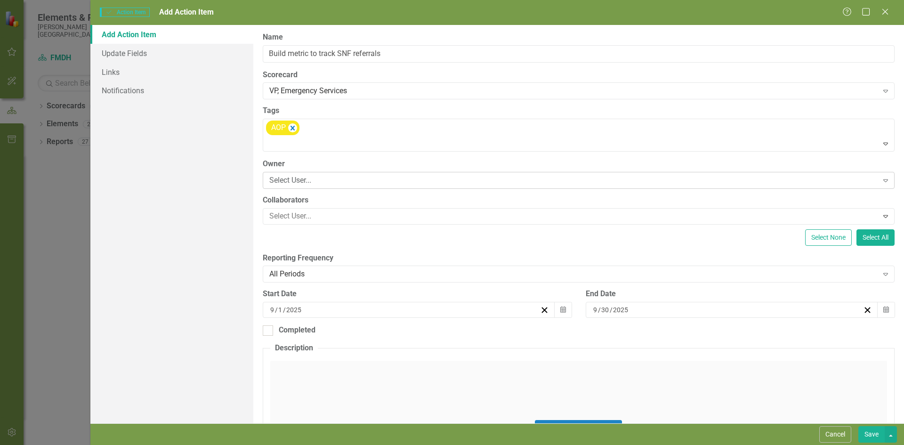
click at [337, 182] on div "Select User..." at bounding box center [573, 180] width 609 height 11
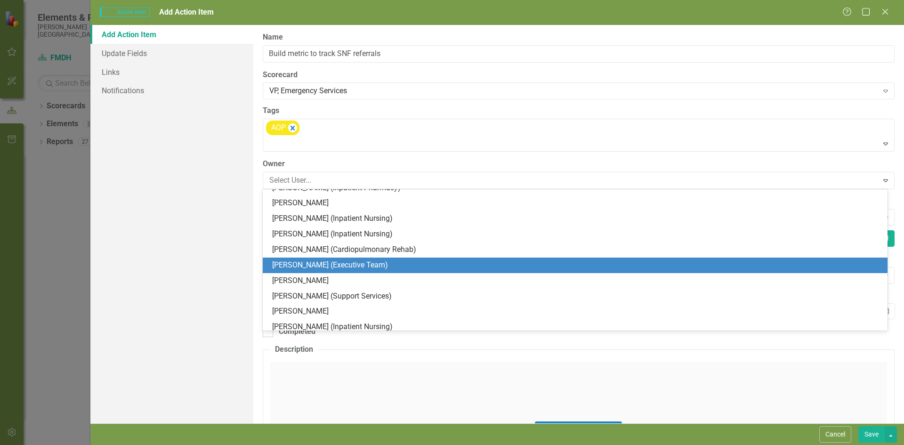
scroll to position [256, 0]
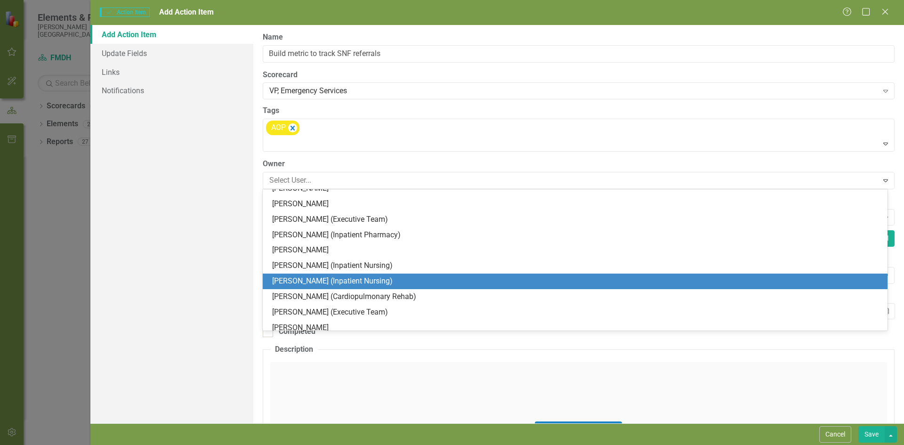
click at [314, 279] on div "[PERSON_NAME] (Inpatient Nursing)" at bounding box center [576, 281] width 609 height 11
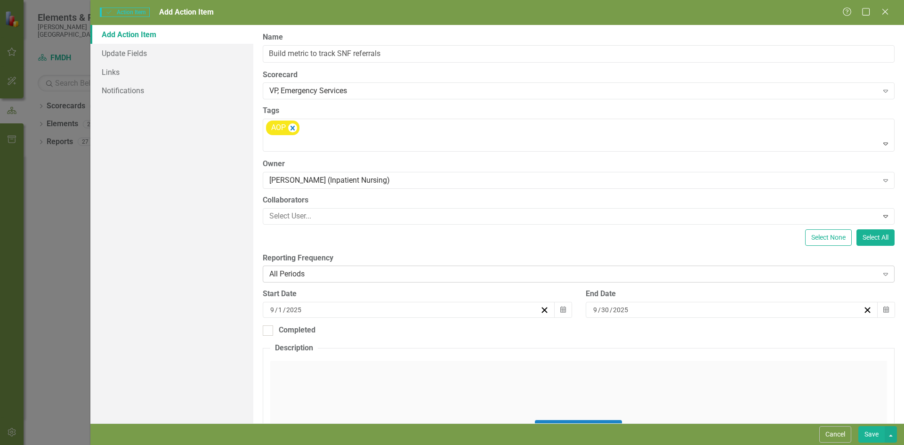
click at [315, 271] on div "All Periods" at bounding box center [573, 274] width 609 height 11
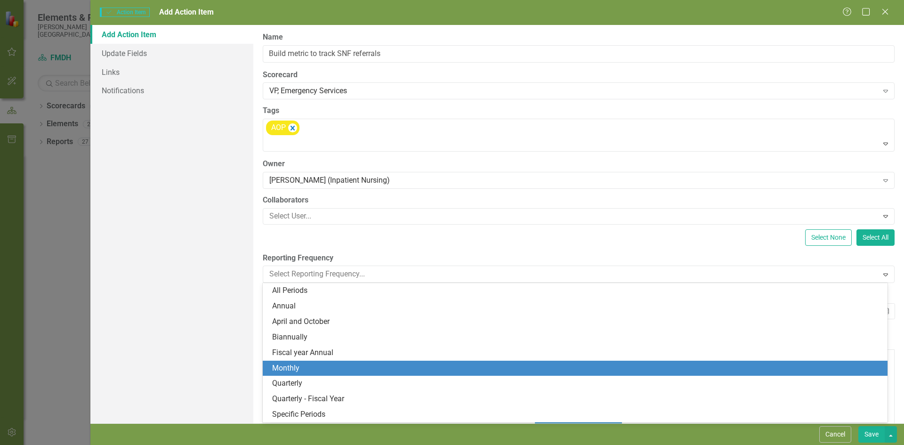
click at [305, 370] on div "Monthly" at bounding box center [576, 368] width 609 height 11
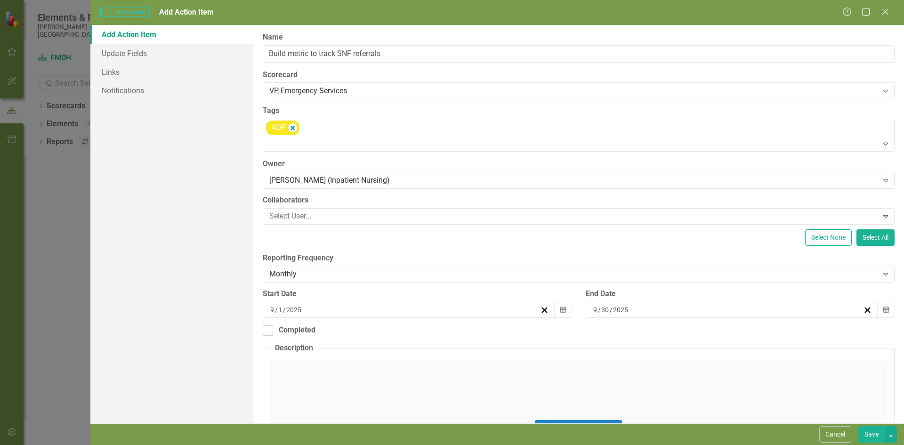
click at [293, 308] on input "2025" at bounding box center [294, 309] width 16 height 9
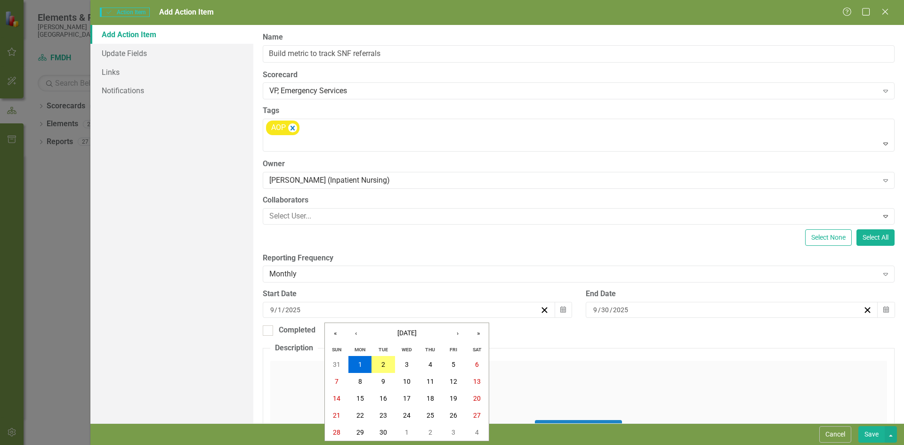
click at [293, 308] on input "2025" at bounding box center [293, 309] width 16 height 9
click at [460, 336] on button "›" at bounding box center [457, 333] width 21 height 21
click at [405, 363] on abbr "1" at bounding box center [407, 365] width 4 height 8
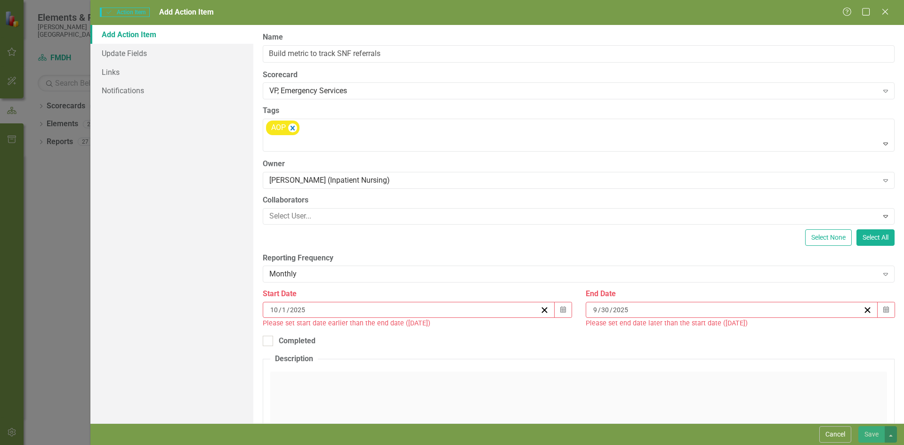
click at [634, 309] on div "[DATE]" at bounding box center [727, 309] width 271 height 9
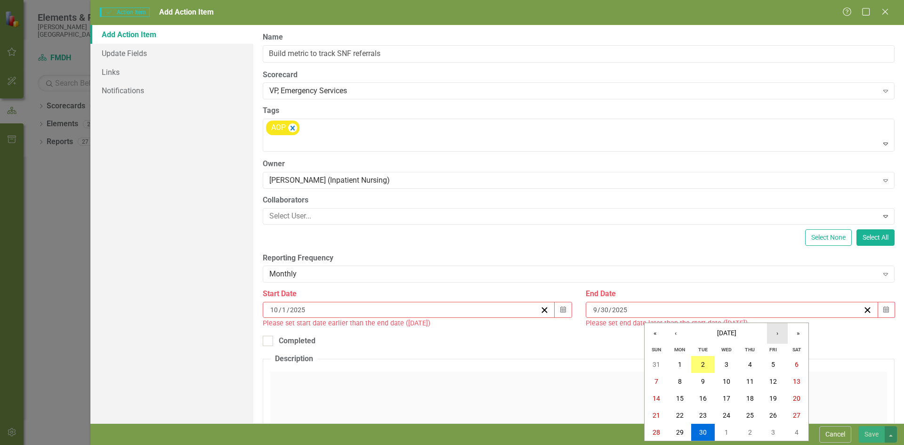
click at [781, 334] on button "›" at bounding box center [777, 333] width 21 height 21
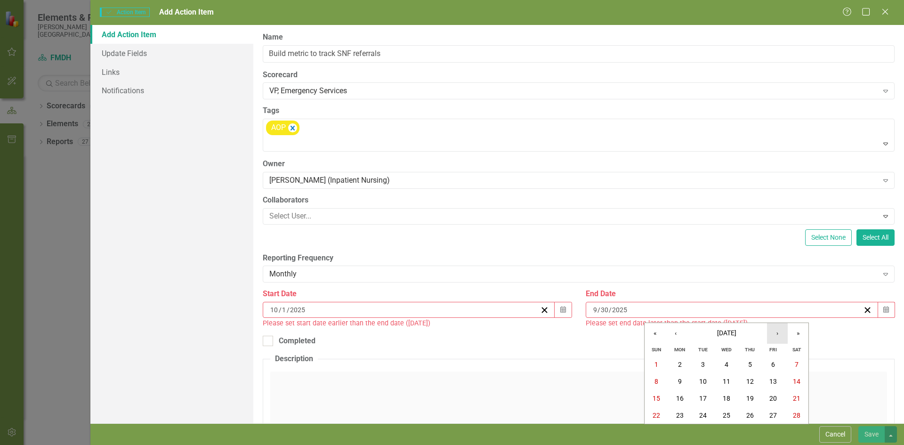
click at [781, 334] on button "›" at bounding box center [777, 333] width 21 height 21
click at [700, 433] on abbr "30" at bounding box center [703, 432] width 8 height 8
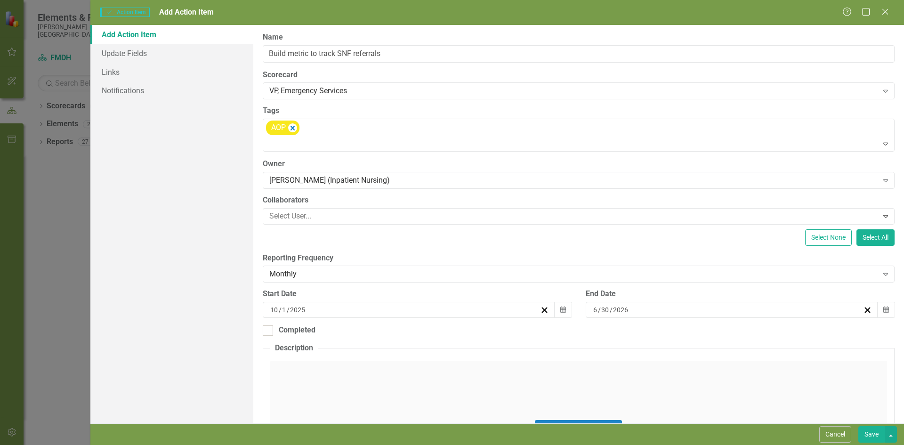
click at [366, 362] on div "Click to activate HTML editor" at bounding box center [578, 428] width 617 height 134
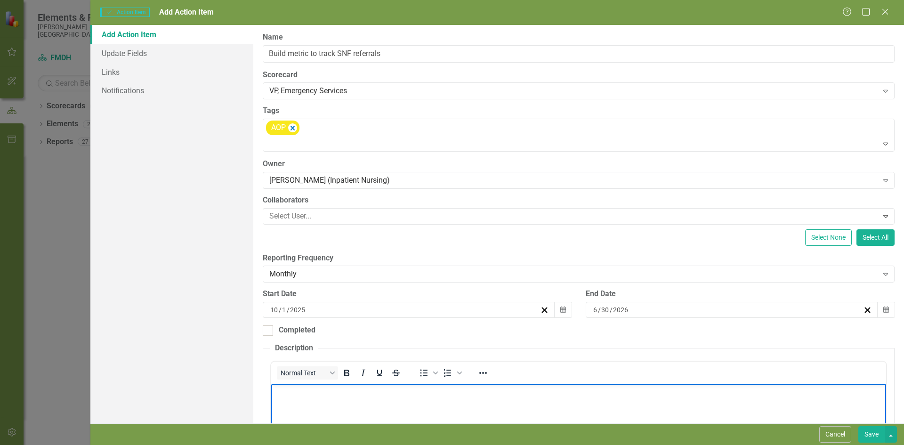
click at [390, 396] on p "Rich Text Area. Press ALT-0 for help." at bounding box center [578, 390] width 610 height 11
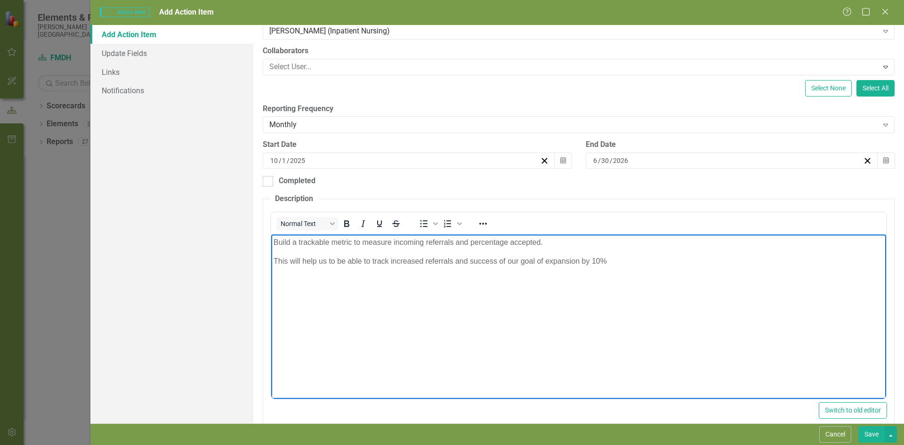
scroll to position [164, 0]
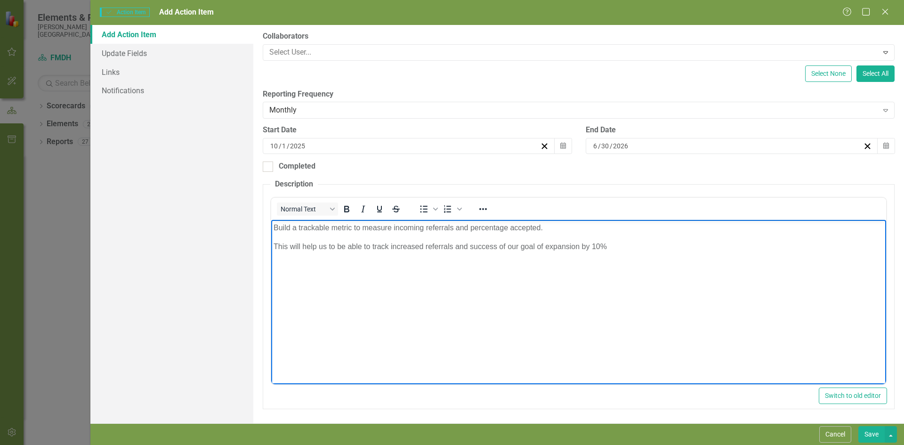
click at [869, 431] on button "Save" at bounding box center [871, 434] width 26 height 16
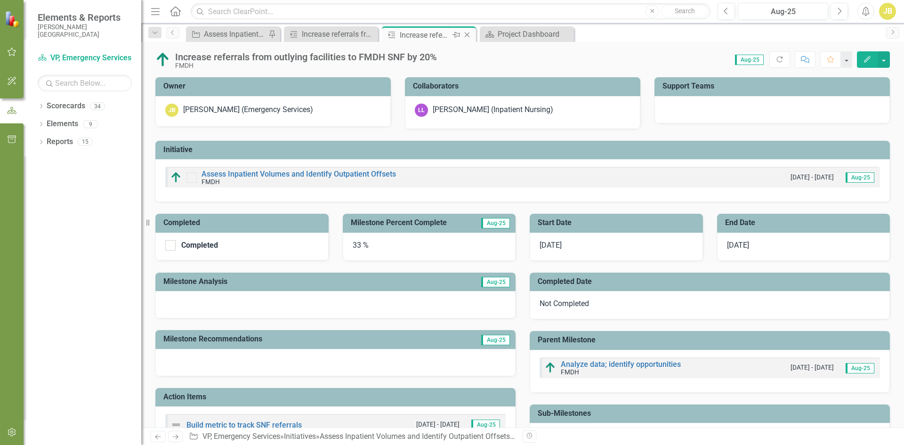
click at [466, 34] on icon at bounding box center [467, 34] width 5 height 5
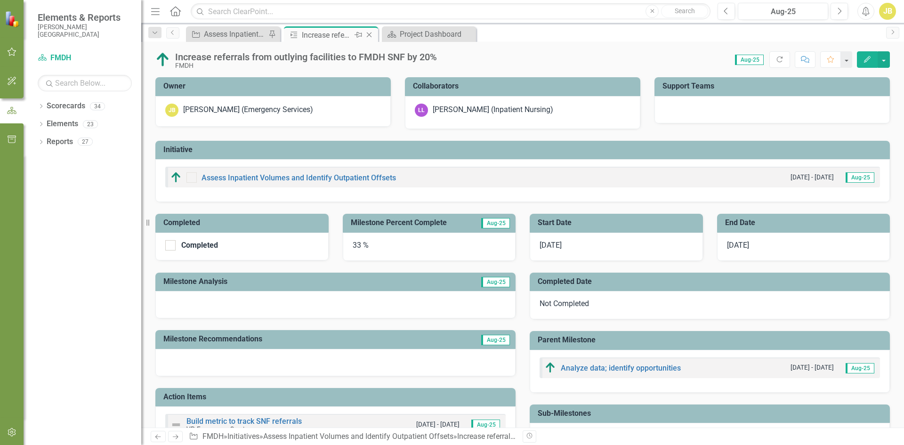
click at [369, 35] on icon at bounding box center [369, 34] width 5 height 5
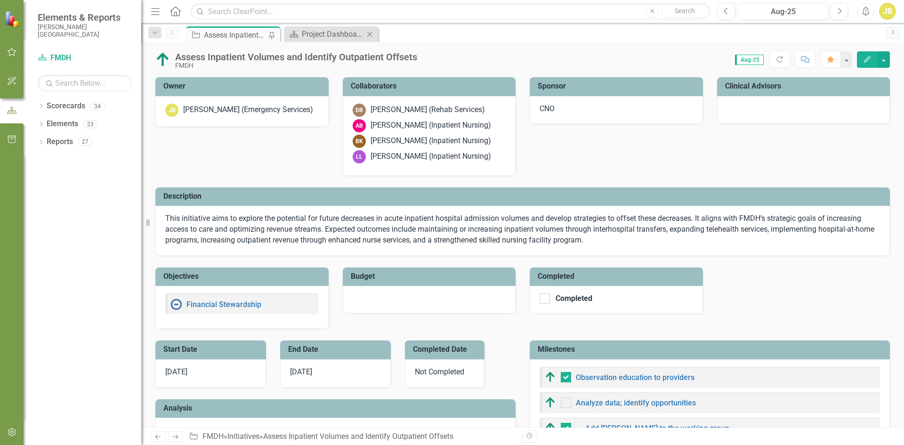
checkbox input "false"
checkbox input "true"
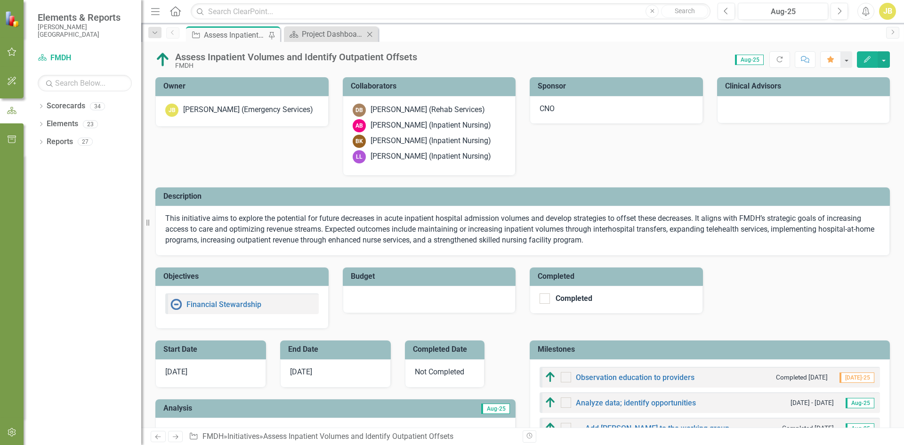
checkbox input "true"
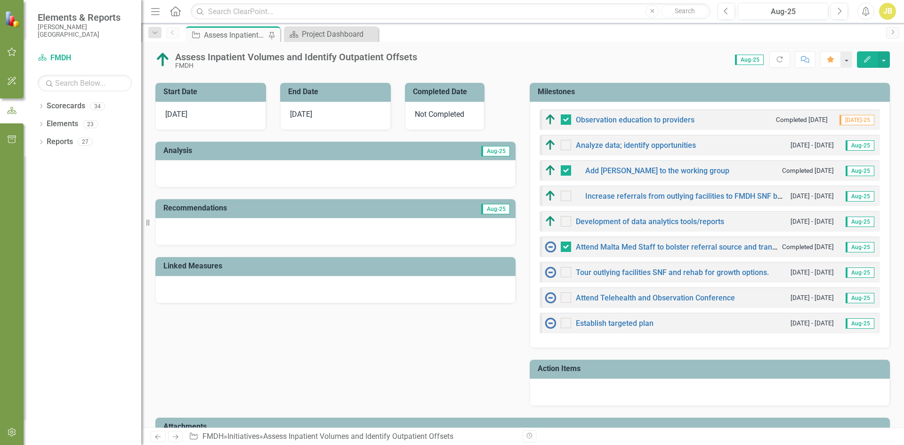
scroll to position [235, 0]
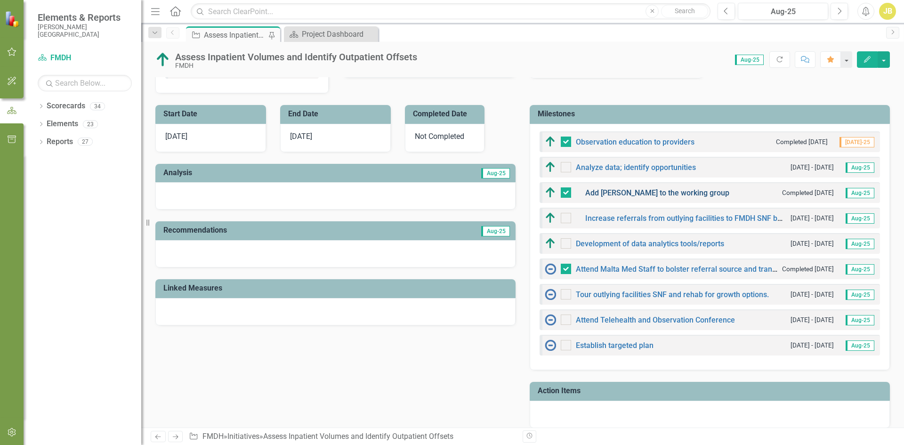
click at [598, 193] on link "Add [PERSON_NAME] to the working group" at bounding box center [657, 192] width 144 height 9
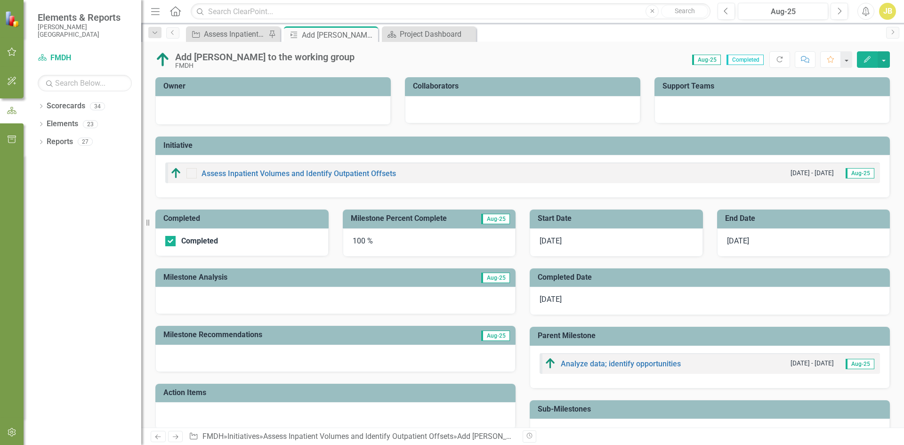
click at [748, 60] on span "Completed" at bounding box center [744, 60] width 37 height 10
click at [737, 61] on span "Completed" at bounding box center [744, 60] width 37 height 10
click at [369, 34] on icon at bounding box center [369, 34] width 5 height 5
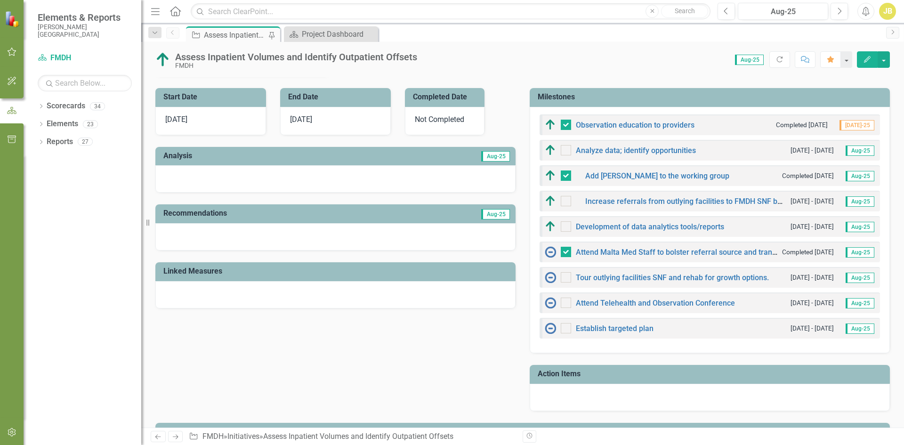
scroll to position [282, 0]
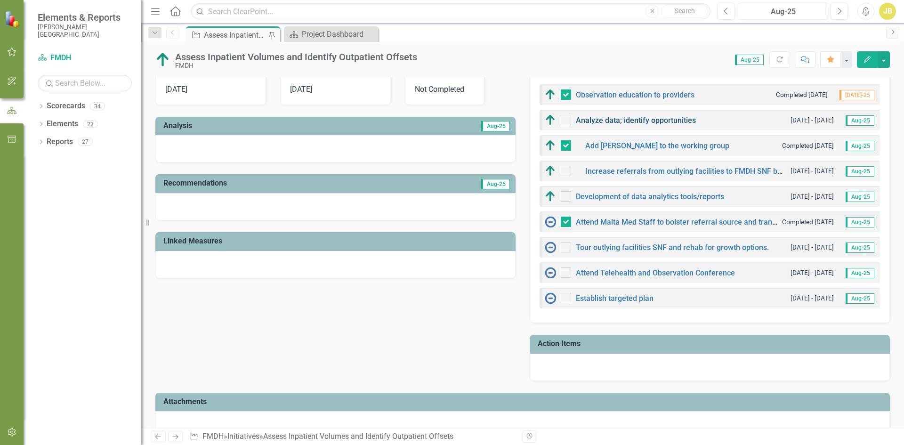
click at [631, 122] on link "Analyze data; identify opportunities" at bounding box center [636, 120] width 120 height 9
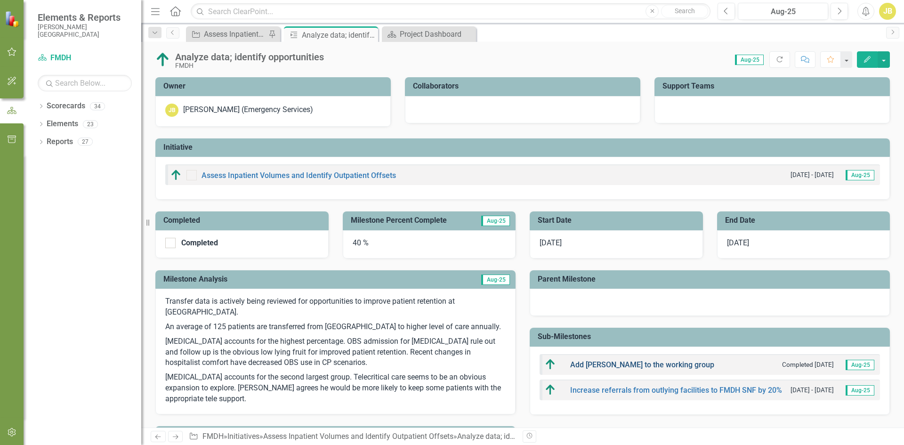
click at [618, 365] on link "Add [PERSON_NAME] to the working group" at bounding box center [642, 364] width 144 height 9
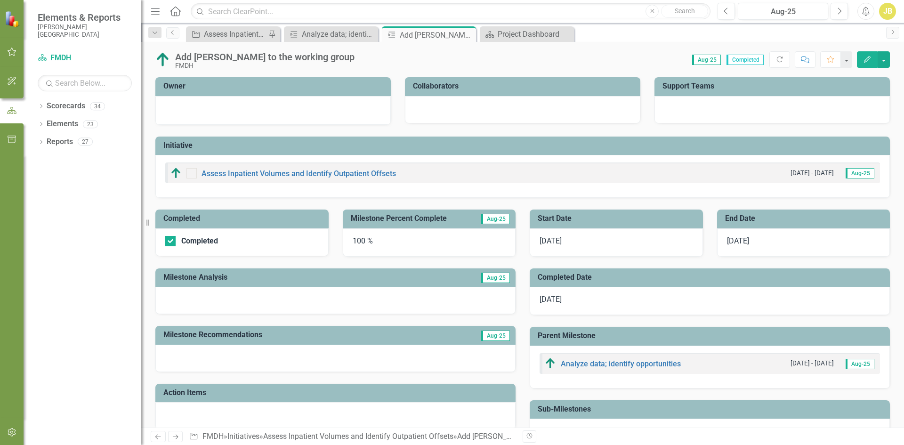
click at [163, 242] on div "Completed" at bounding box center [241, 242] width 173 height 28
click at [168, 240] on input "Completed" at bounding box center [168, 239] width 6 height 6
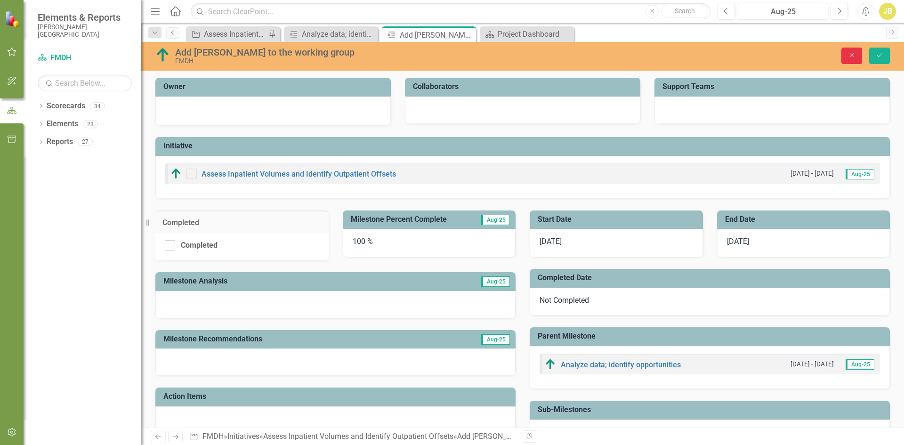
click at [852, 56] on icon "button" at bounding box center [852, 55] width 4 height 4
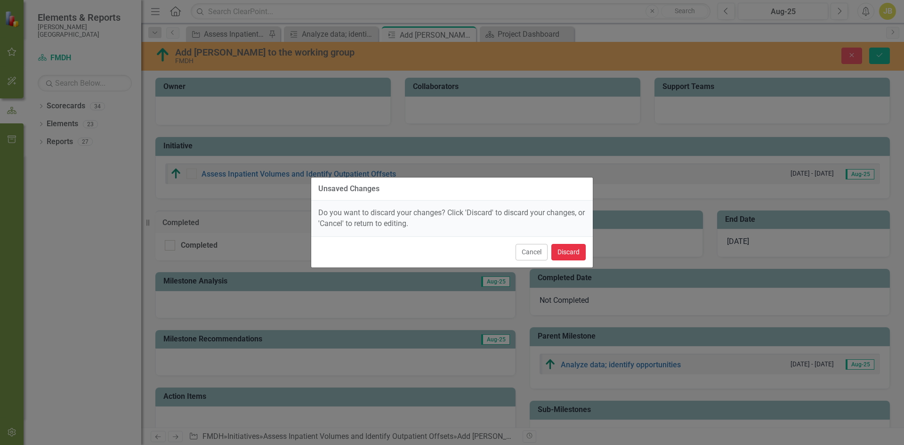
click at [574, 254] on button "Discard" at bounding box center [568, 252] width 34 height 16
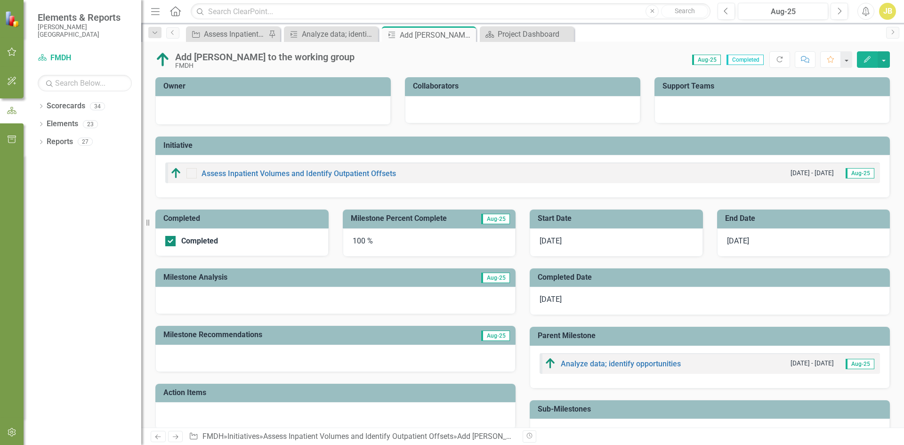
click at [167, 240] on input "Completed" at bounding box center [168, 239] width 6 height 6
checkbox input "false"
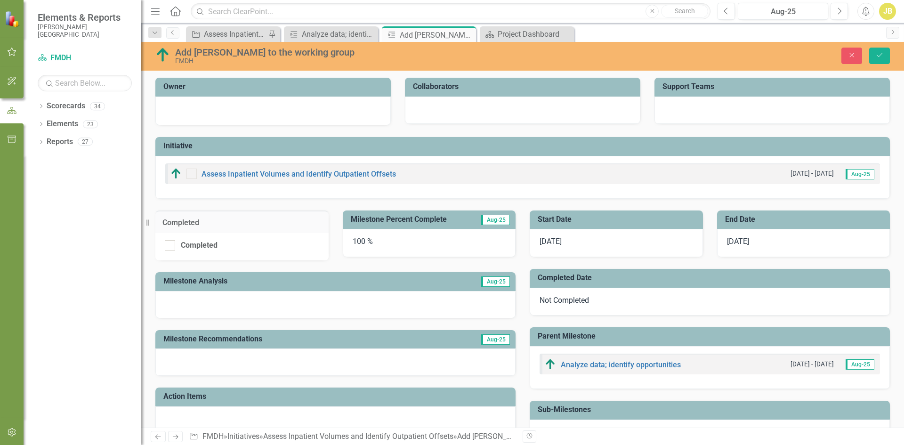
click at [277, 53] on div "Add [PERSON_NAME] to the working group" at bounding box center [371, 52] width 392 height 10
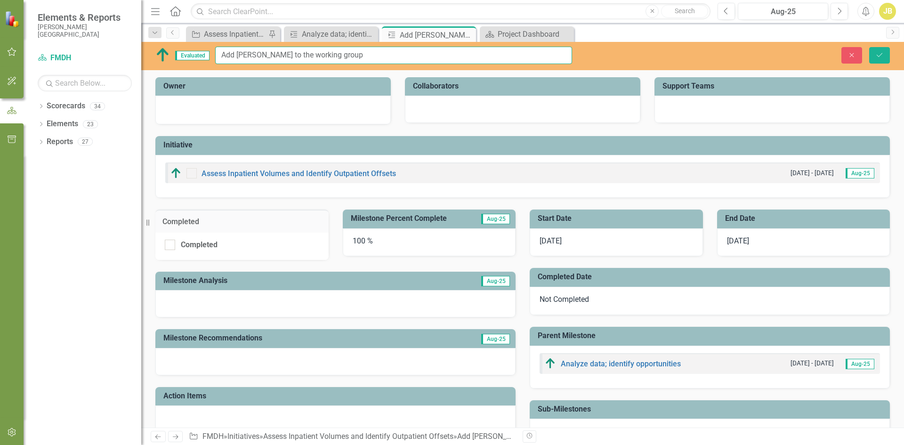
drag, startPoint x: 337, startPoint y: 54, endPoint x: 183, endPoint y: 60, distance: 154.0
click at [183, 60] on div "Evaluated Add [PERSON_NAME] to the working group" at bounding box center [363, 55] width 417 height 17
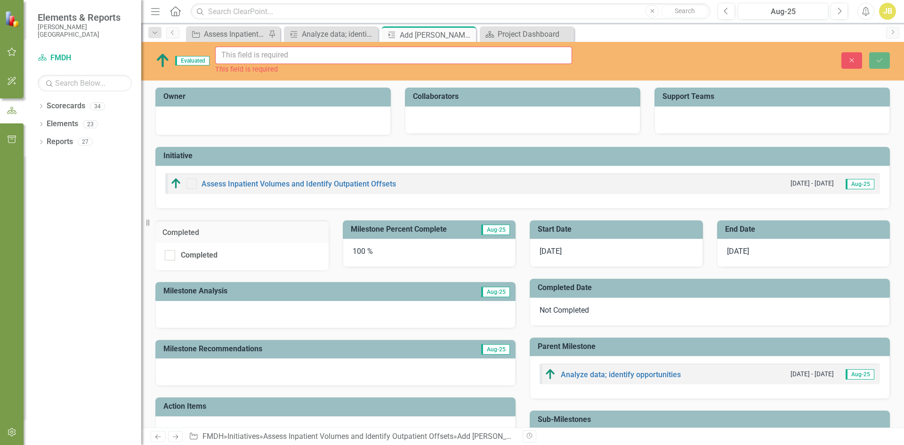
click at [359, 212] on div "Milestone Percent Complete Aug-25 100 %" at bounding box center [429, 238] width 187 height 58
click at [599, 196] on div "Assess Inpatient Volumes and Identify Outpatient Offsets [DATE] - [DATE] Aug-25" at bounding box center [522, 187] width 734 height 43
click at [852, 61] on icon "Close" at bounding box center [851, 60] width 8 height 7
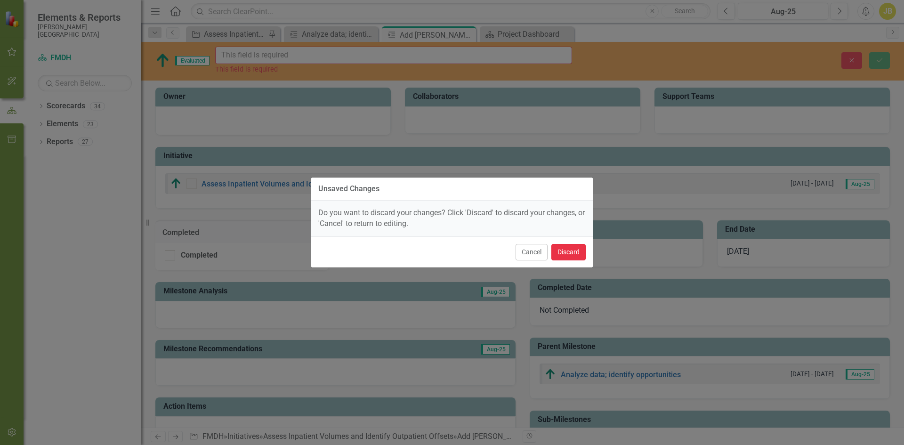
click at [579, 255] on button "Discard" at bounding box center [568, 252] width 34 height 16
checkbox input "true"
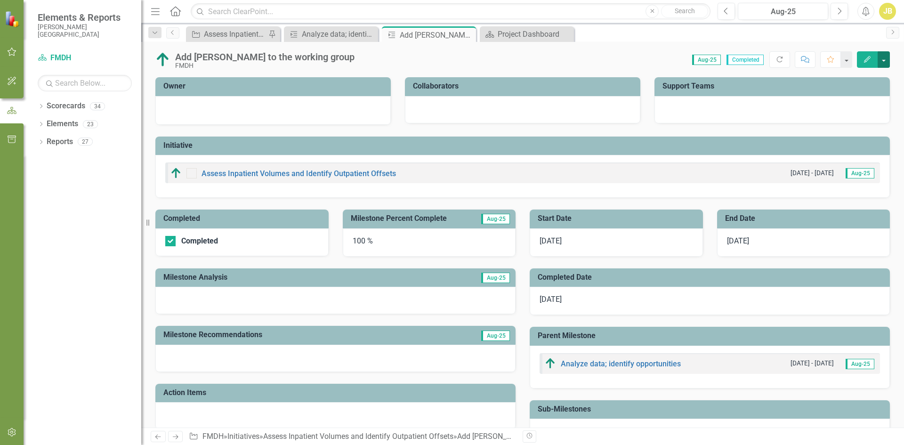
click at [882, 61] on button "button" at bounding box center [883, 59] width 12 height 16
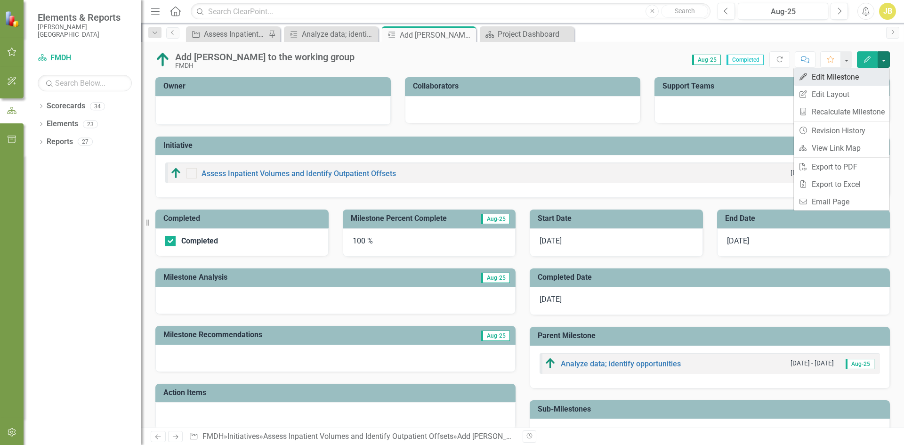
click at [818, 74] on link "Edit Edit Milestone" at bounding box center [842, 76] width 96 height 17
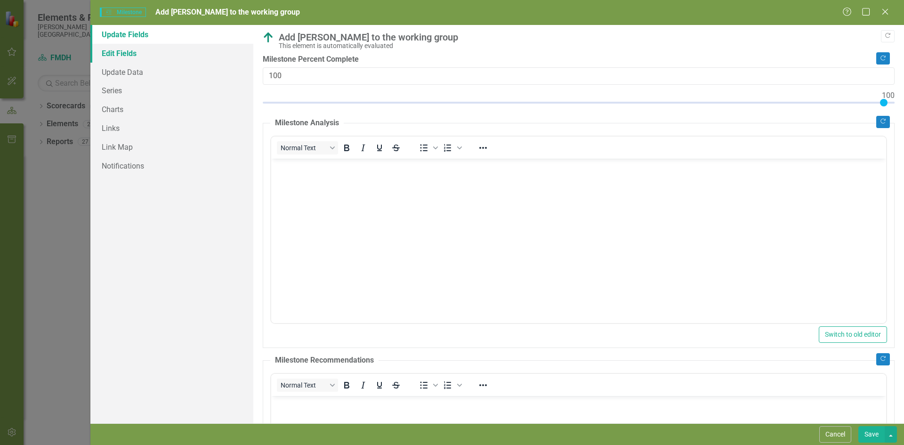
click at [135, 51] on link "Edit Fields" at bounding box center [171, 53] width 163 height 19
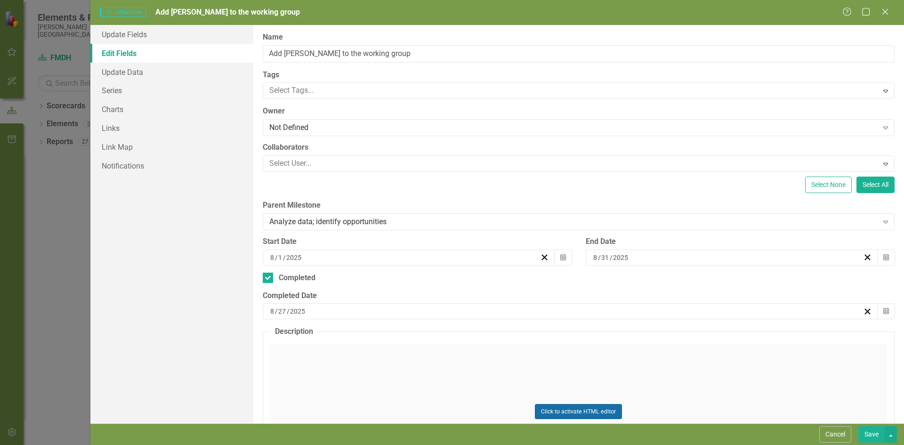
click at [563, 409] on button "Click to activate HTML editor" at bounding box center [578, 411] width 87 height 15
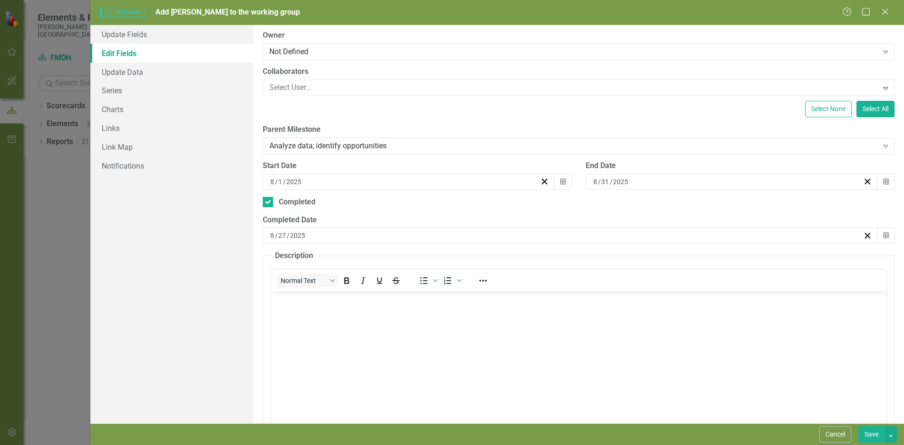
scroll to position [184, 0]
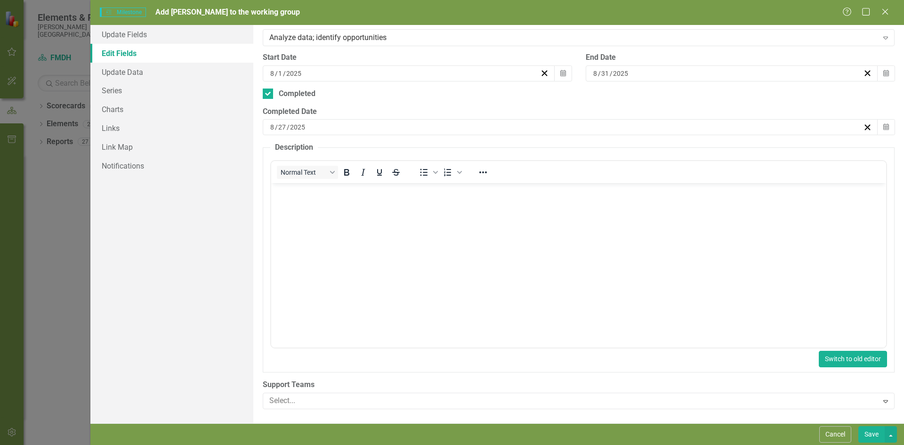
click at [850, 363] on button "Switch to old editor" at bounding box center [852, 359] width 68 height 16
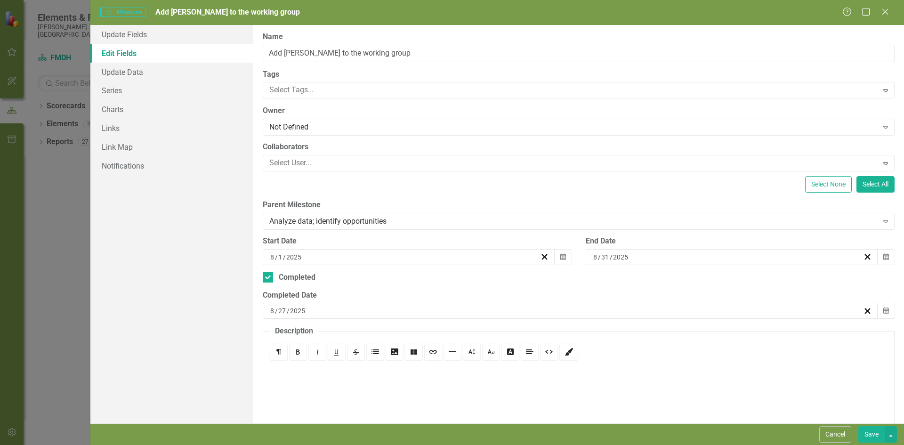
scroll to position [0, 0]
drag, startPoint x: 388, startPoint y: 52, endPoint x: 131, endPoint y: 44, distance: 257.6
click at [131, 44] on div "Update Fields Edit Fields Update Data Series Charts Links Link Map Notification…" at bounding box center [496, 224] width 813 height 398
click at [264, 279] on input "Completed" at bounding box center [266, 276] width 6 height 6
checkbox input "false"
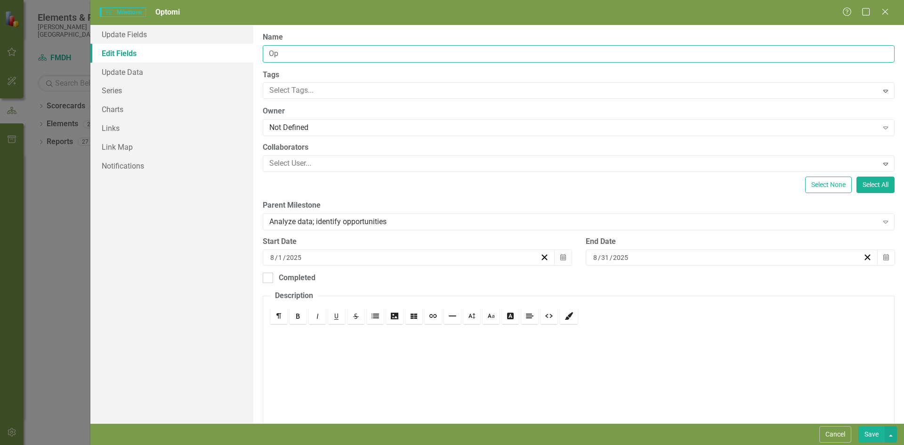
type input "O"
type input "Meet with local SNF providers to visualize growth opportunities"
click at [316, 126] on div "Not Defined" at bounding box center [573, 127] width 609 height 11
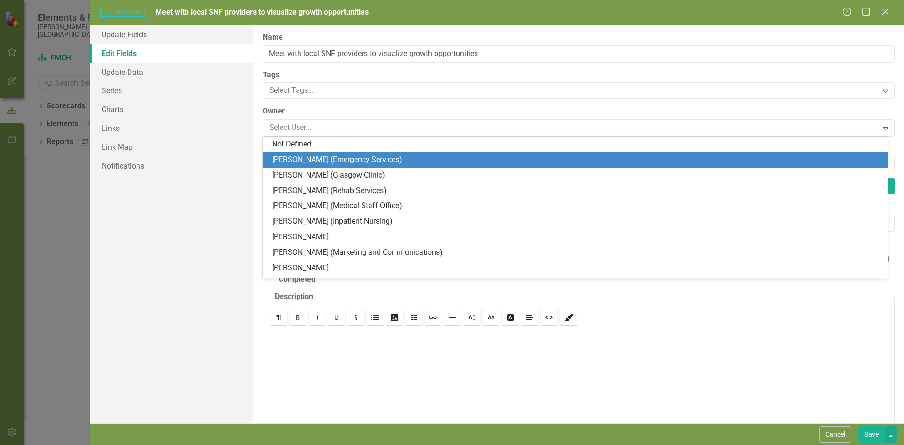
click at [303, 159] on div "[PERSON_NAME] (Emergency Services)" at bounding box center [576, 159] width 609 height 11
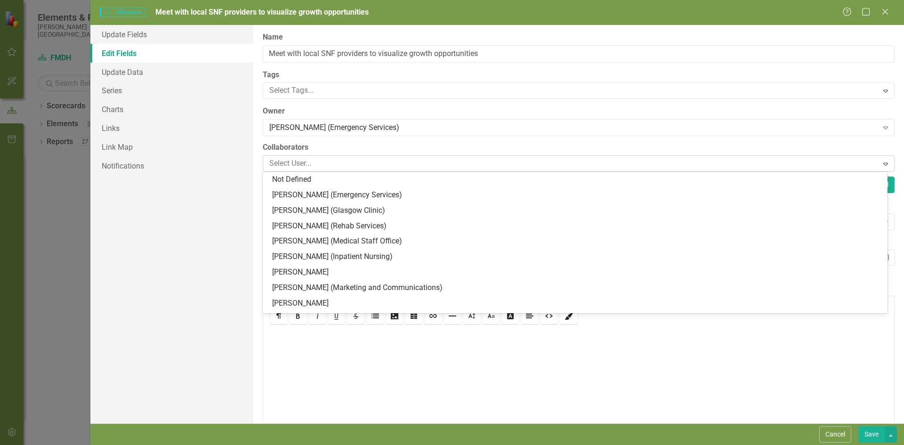
click at [333, 162] on div at bounding box center [571, 163] width 612 height 13
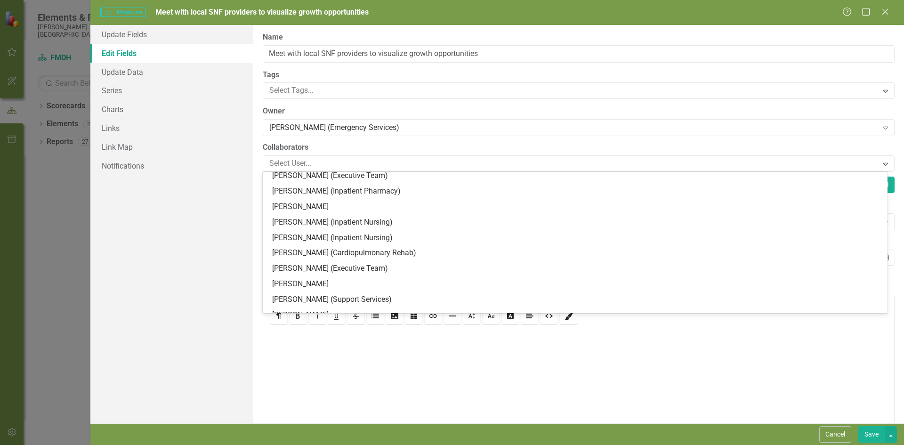
scroll to position [282, 0]
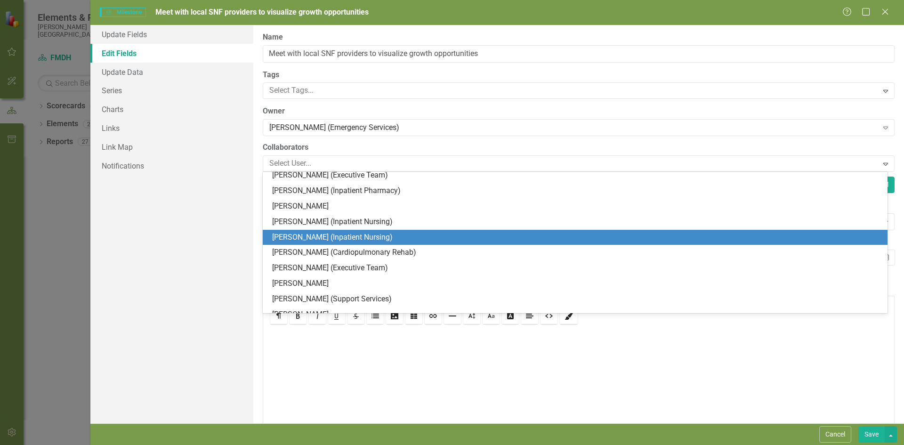
click at [316, 236] on div "[PERSON_NAME] (Inpatient Nursing)" at bounding box center [576, 237] width 609 height 11
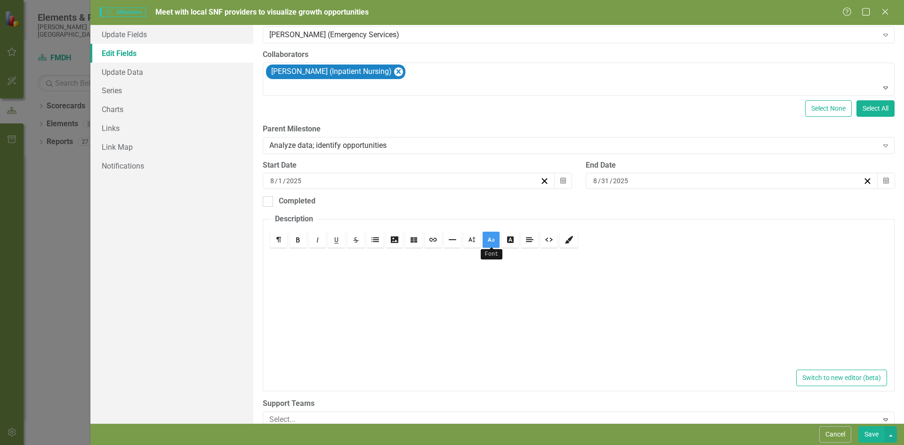
scroll to position [111, 0]
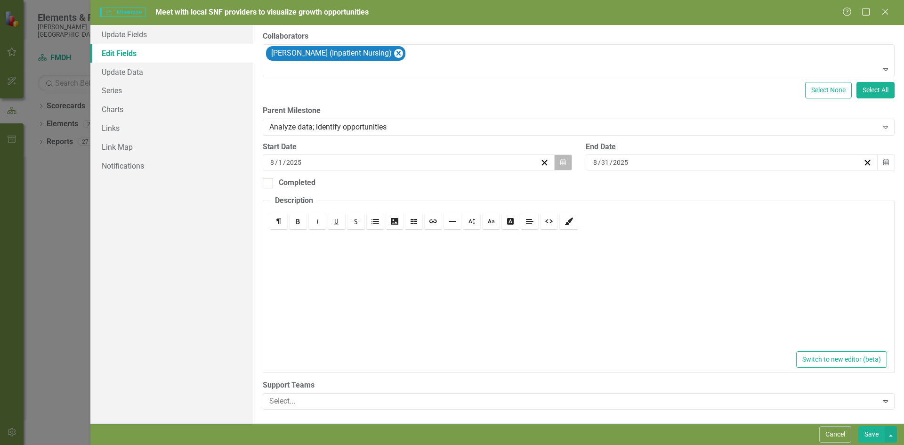
click at [555, 162] on button "Calendar" at bounding box center [563, 162] width 18 height 16
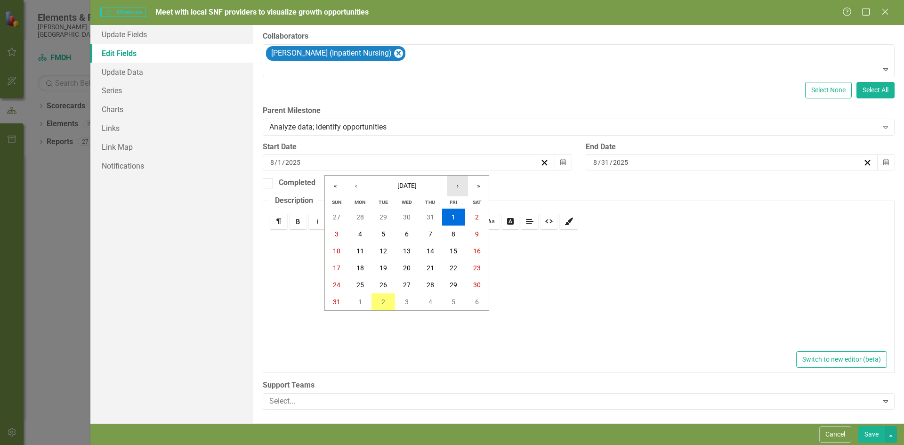
click at [458, 185] on button "›" at bounding box center [457, 186] width 21 height 21
click at [358, 234] on abbr "6" at bounding box center [360, 234] width 4 height 8
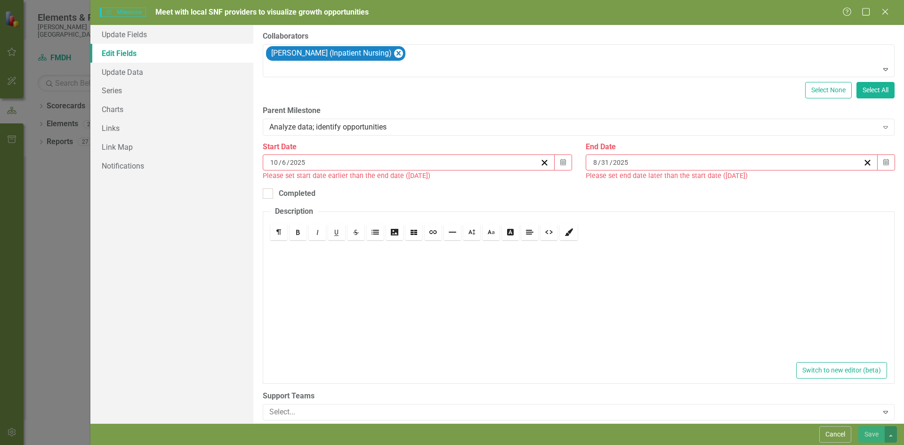
click at [612, 165] on input "2025" at bounding box center [620, 162] width 16 height 9
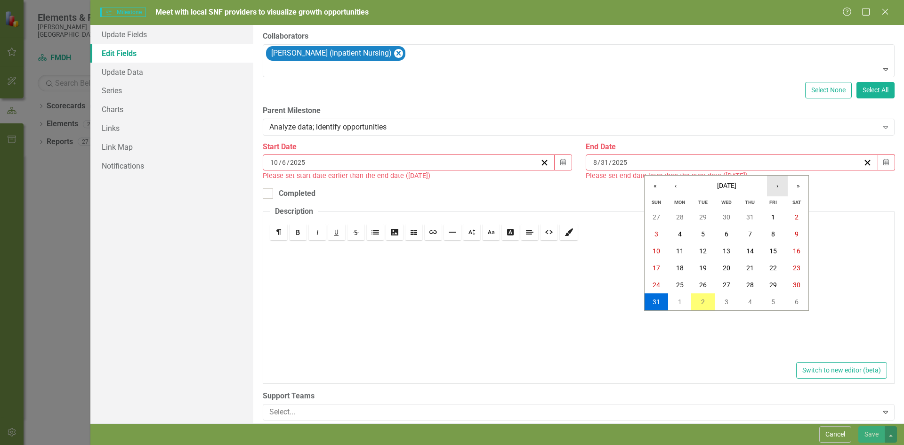
click at [780, 189] on button "›" at bounding box center [777, 186] width 21 height 21
click at [775, 189] on button "›" at bounding box center [777, 186] width 21 height 21
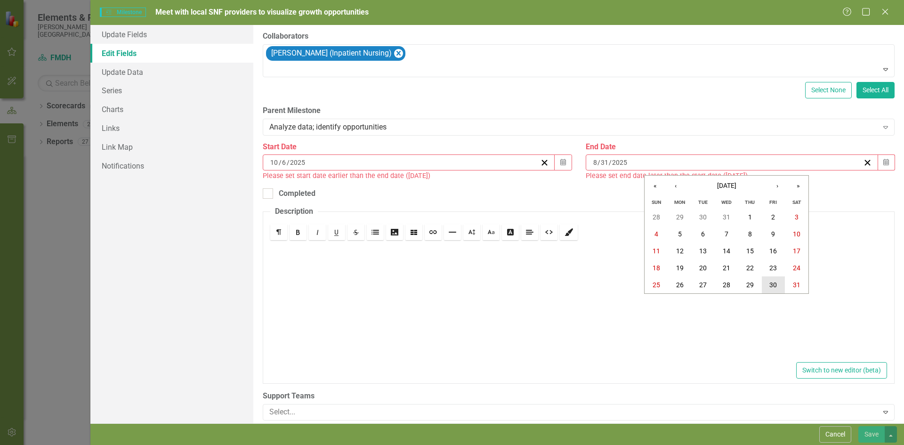
click at [774, 283] on abbr "30" at bounding box center [773, 285] width 8 height 8
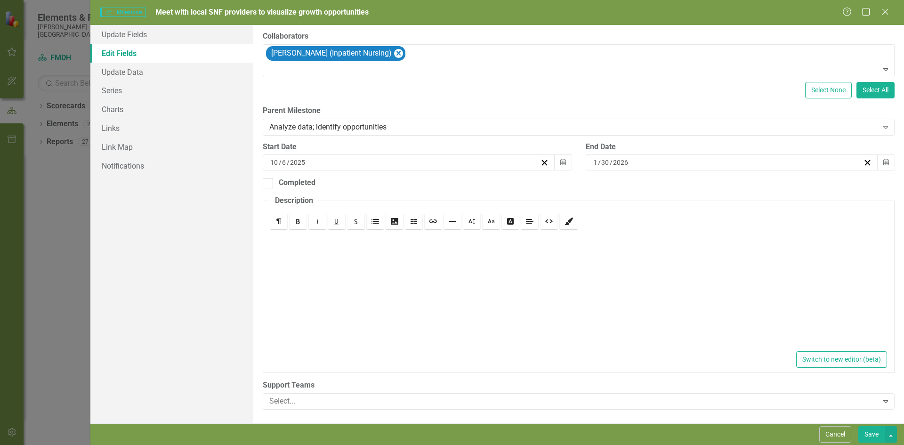
click at [629, 160] on div "[DATE]" at bounding box center [727, 162] width 271 height 9
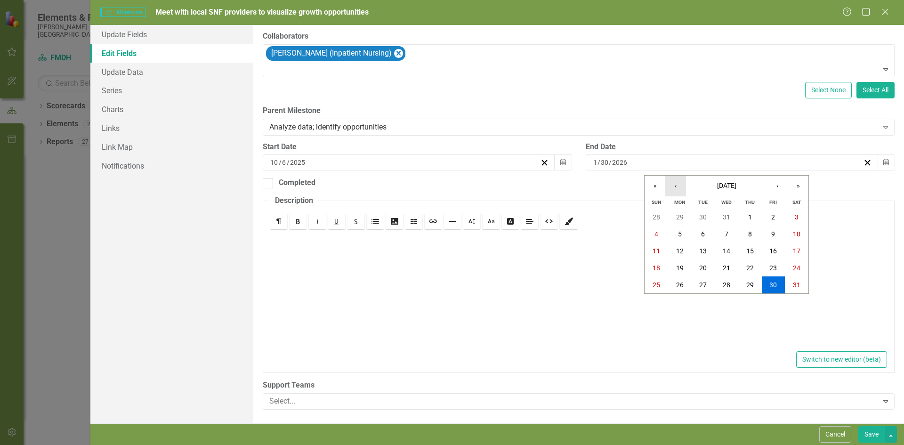
click at [675, 187] on button "‹" at bounding box center [675, 186] width 21 height 21
click at [776, 253] on abbr "19" at bounding box center [773, 251] width 8 height 8
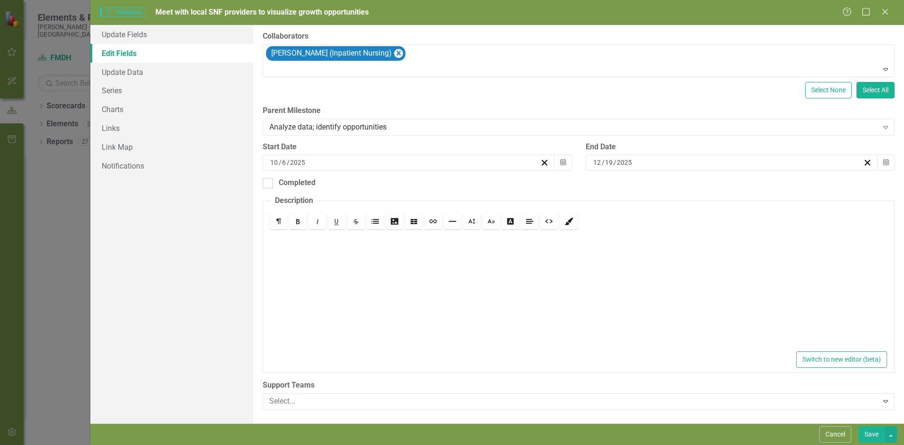
click at [405, 276] on div at bounding box center [578, 290] width 617 height 118
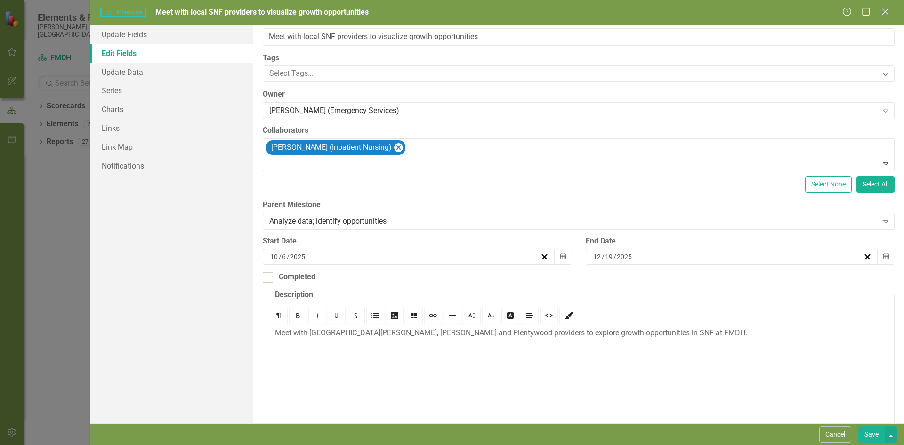
scroll to position [0, 0]
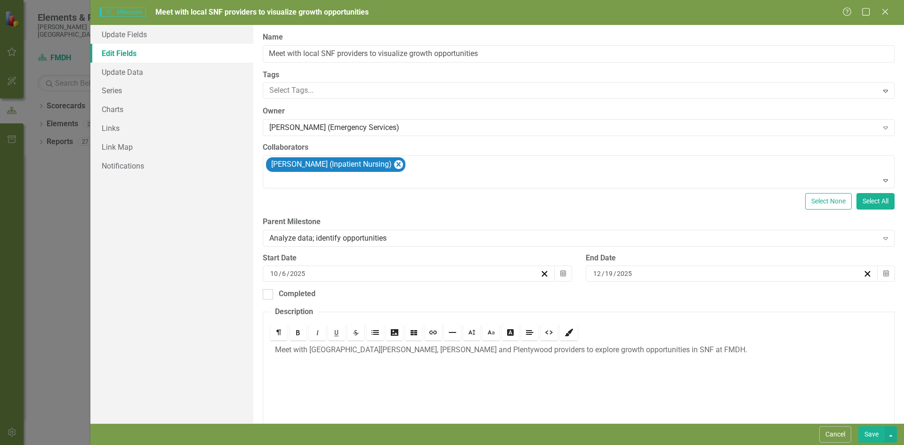
click at [871, 434] on button "Save" at bounding box center [871, 434] width 26 height 16
checkbox input "false"
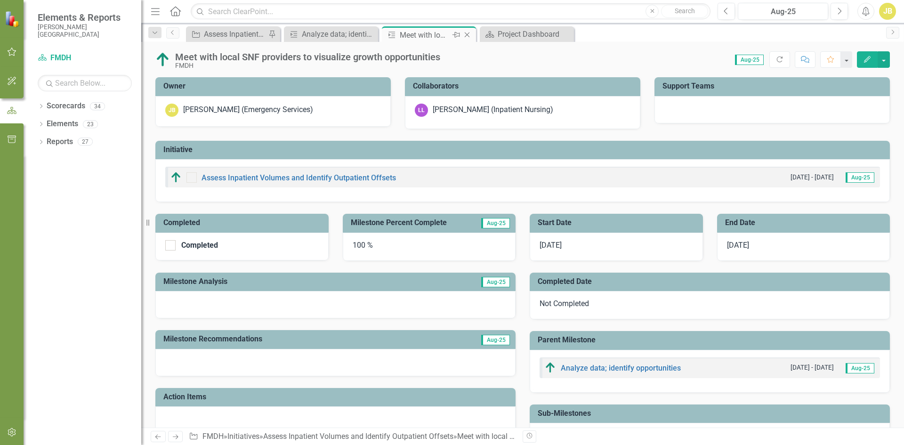
click at [467, 34] on icon "Close" at bounding box center [466, 35] width 9 height 8
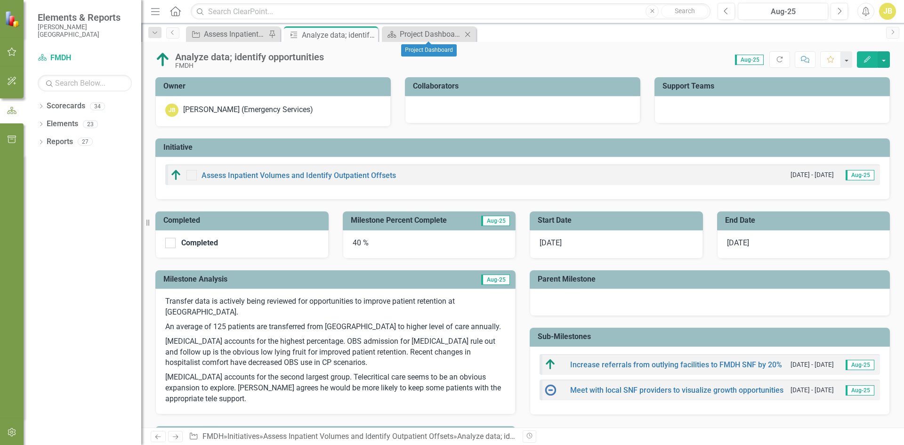
click at [467, 34] on icon "Close" at bounding box center [467, 35] width 9 height 8
click at [369, 33] on icon "Close" at bounding box center [368, 35] width 9 height 8
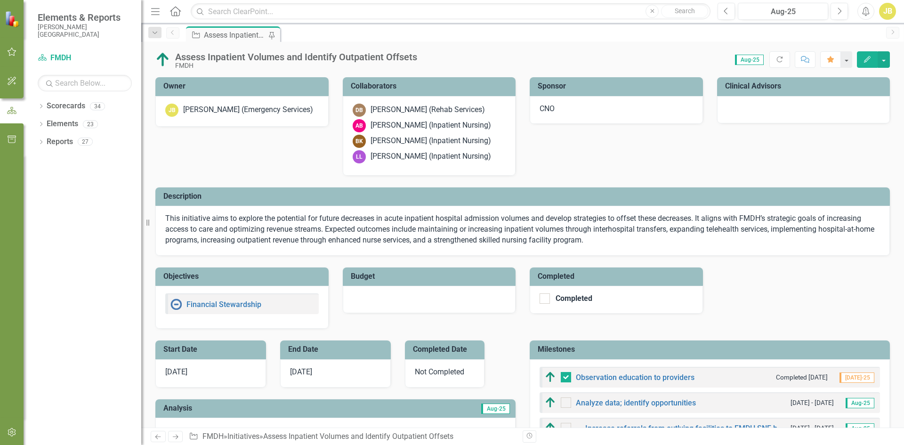
checkbox input "false"
checkbox input "true"
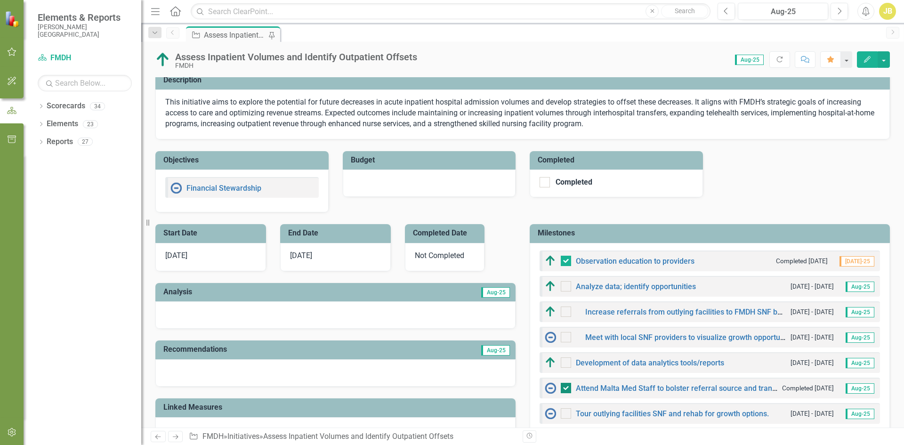
scroll to position [235, 0]
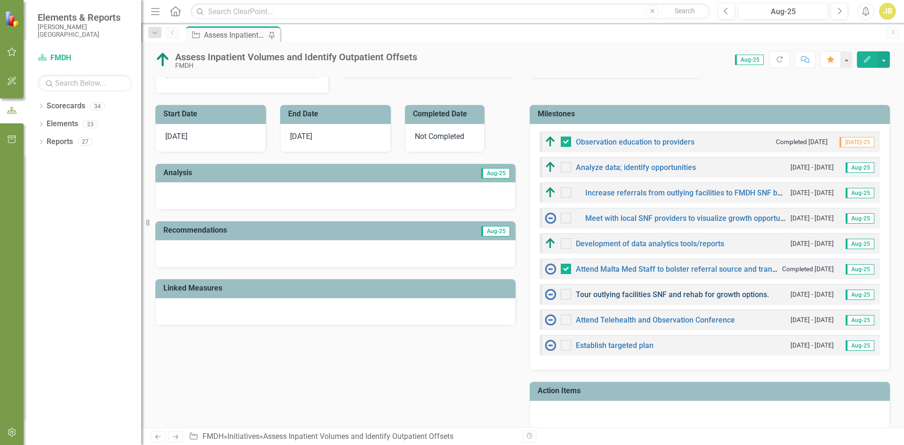
click at [596, 296] on link "Tour outlying facilities SNF and rehab for growth options." at bounding box center [672, 294] width 193 height 9
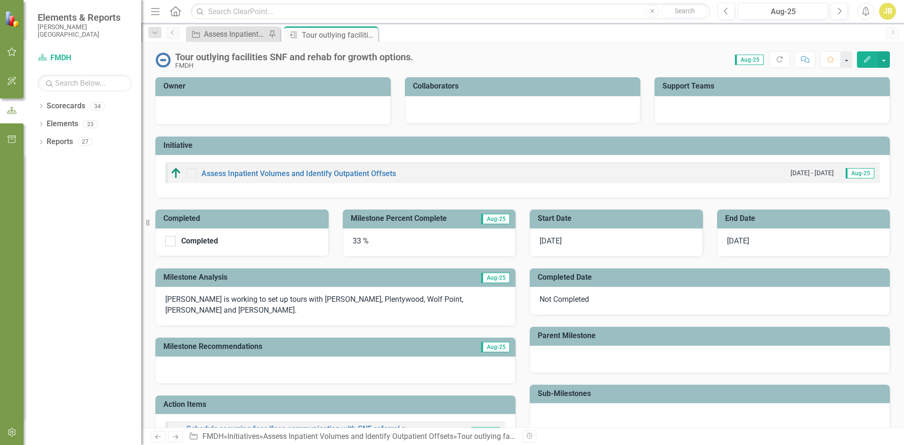
click at [865, 57] on icon "Edit" at bounding box center [867, 59] width 8 height 7
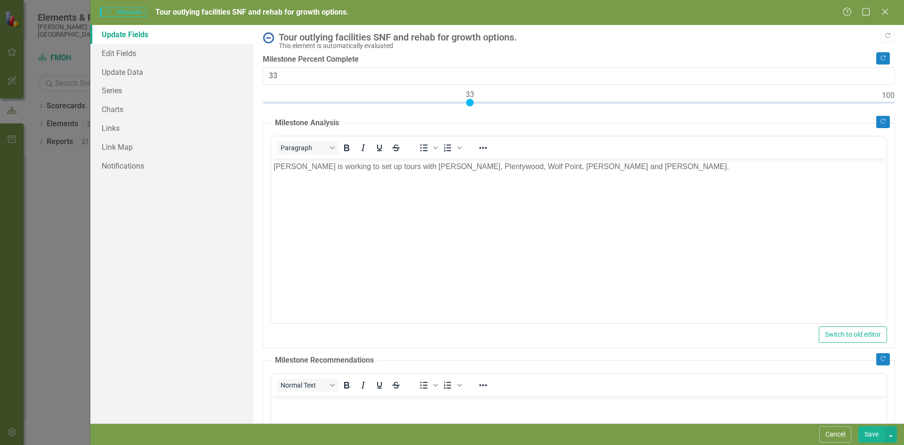
click at [389, 38] on div "Tour outlying facilities SNF and rehab for growth options." at bounding box center [584, 37] width 611 height 10
click at [139, 49] on link "Edit Fields" at bounding box center [171, 53] width 163 height 19
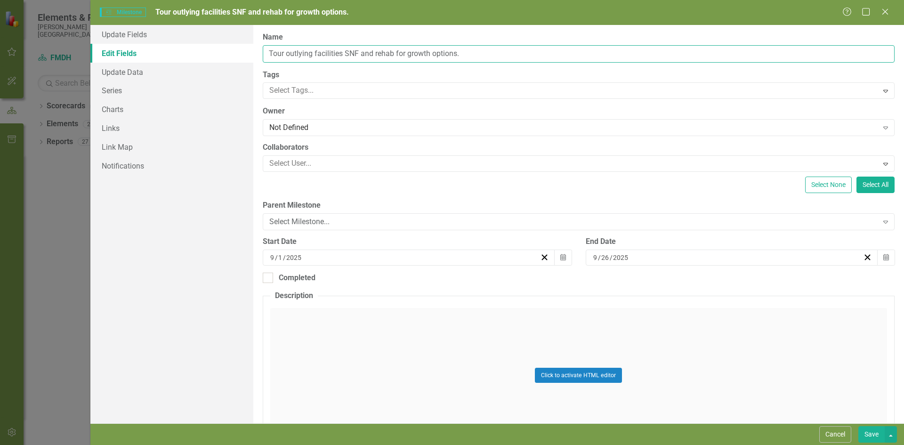
drag, startPoint x: 465, startPoint y: 55, endPoint x: 259, endPoint y: 54, distance: 206.2
click at [259, 54] on div "ClearPoint Can Do More! How ClearPoint Can Help Close Enterprise plans can auto…" at bounding box center [578, 224] width 650 height 398
type input "Provide liason contact"
click at [353, 124] on div "Not Defined" at bounding box center [573, 127] width 609 height 11
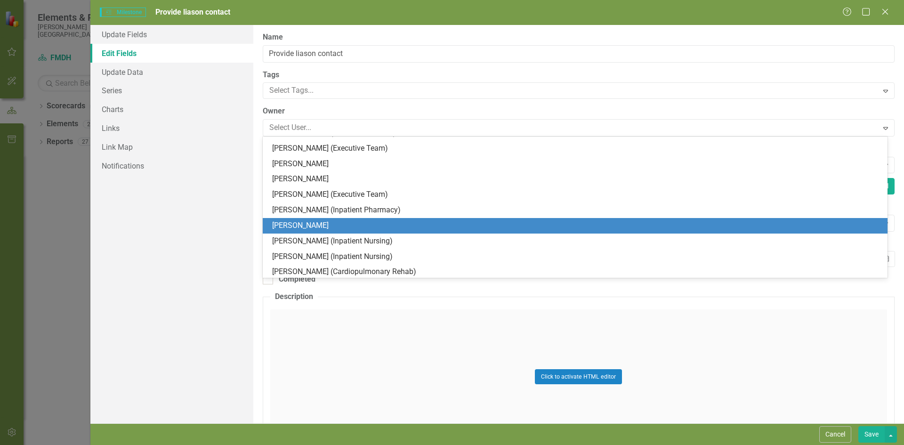
scroll to position [235, 0]
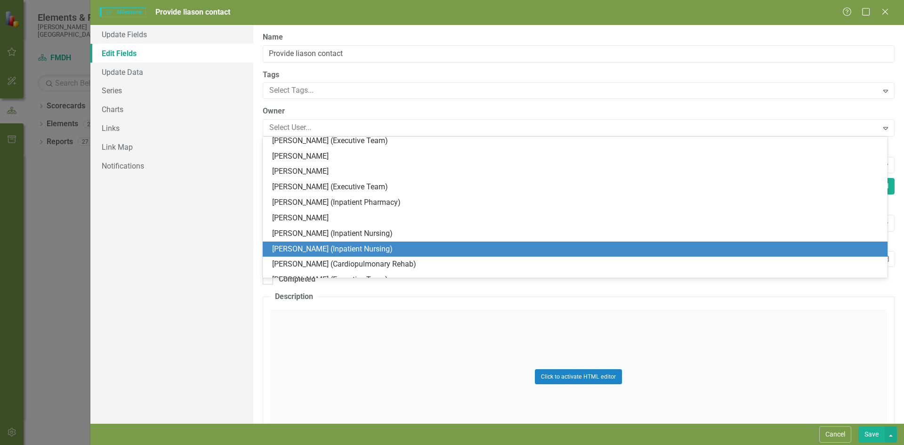
click at [304, 244] on div "[PERSON_NAME] (Inpatient Nursing)" at bounding box center [576, 249] width 609 height 11
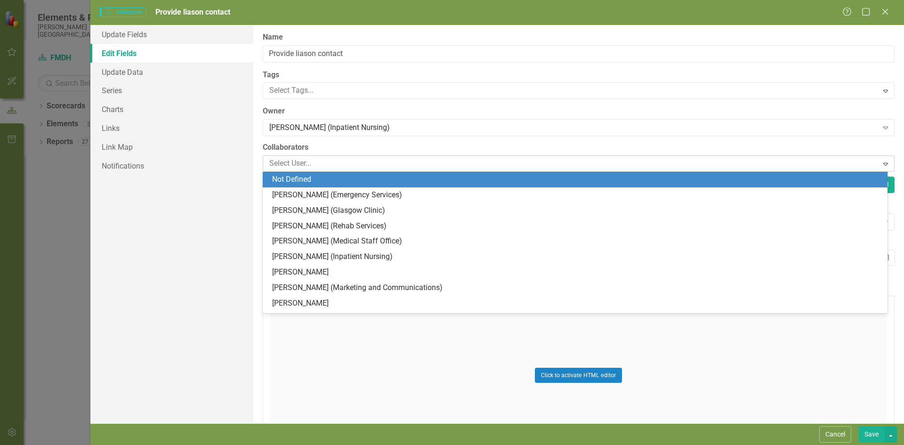
click at [327, 162] on div at bounding box center [571, 163] width 612 height 13
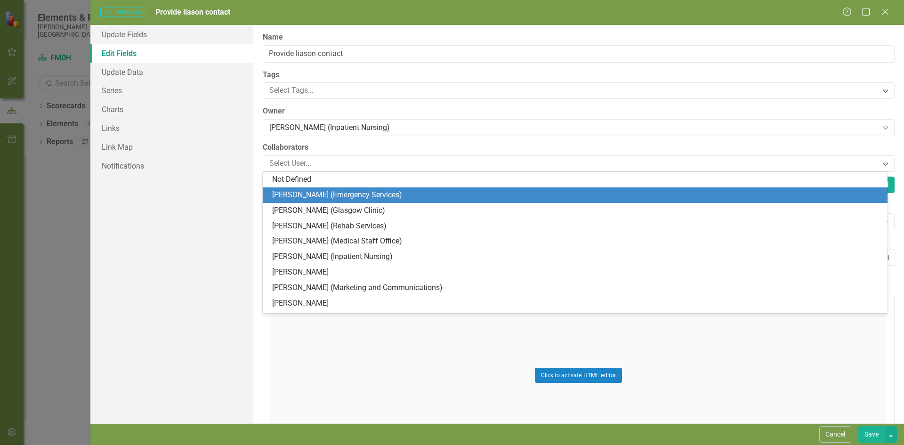
click at [303, 192] on div "[PERSON_NAME] (Emergency Services)" at bounding box center [576, 195] width 609 height 11
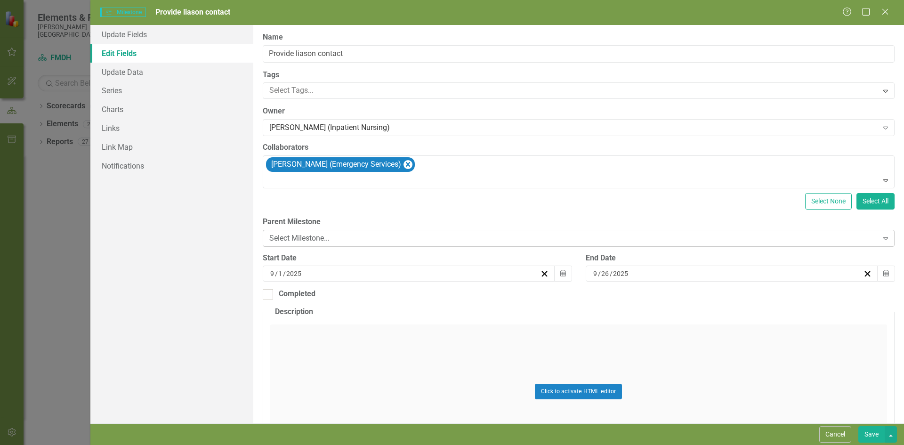
click at [339, 236] on div "Select Milestone..." at bounding box center [573, 238] width 609 height 11
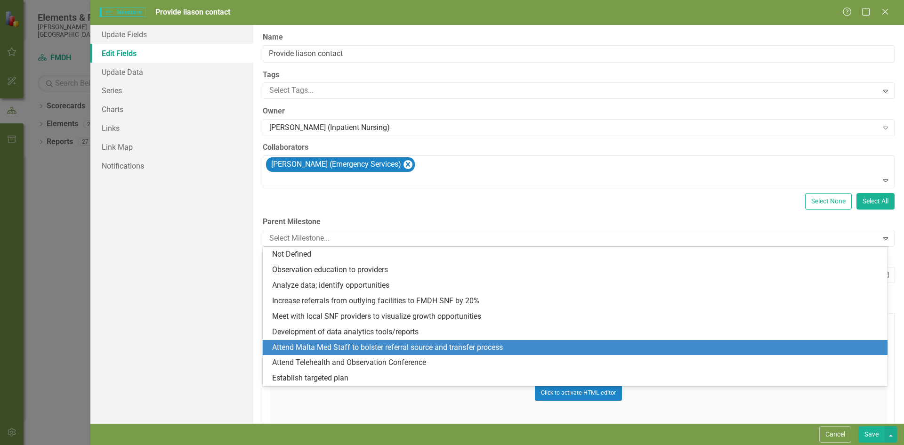
click at [325, 348] on div "Attend Malta Med Staff to bolster referral source and transfer process" at bounding box center [576, 347] width 609 height 11
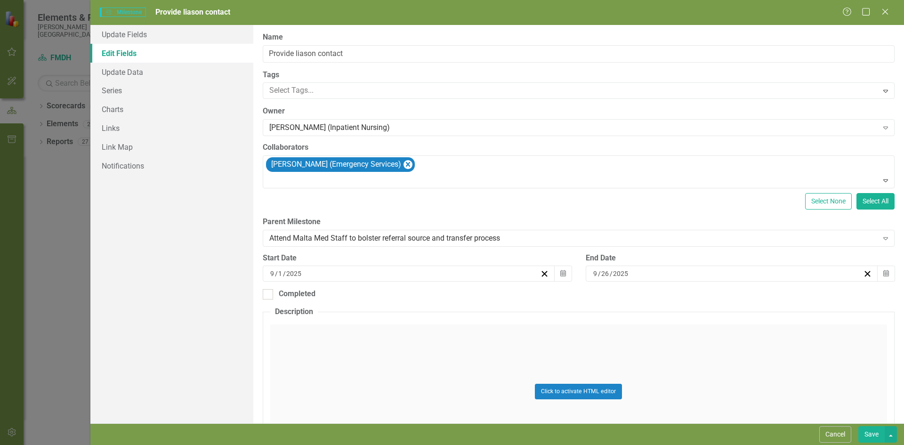
click at [390, 326] on div "Click to activate HTML editor" at bounding box center [578, 391] width 617 height 134
click at [402, 370] on body "Rich Text Area. Press ALT-0 for help." at bounding box center [578, 417] width 615 height 141
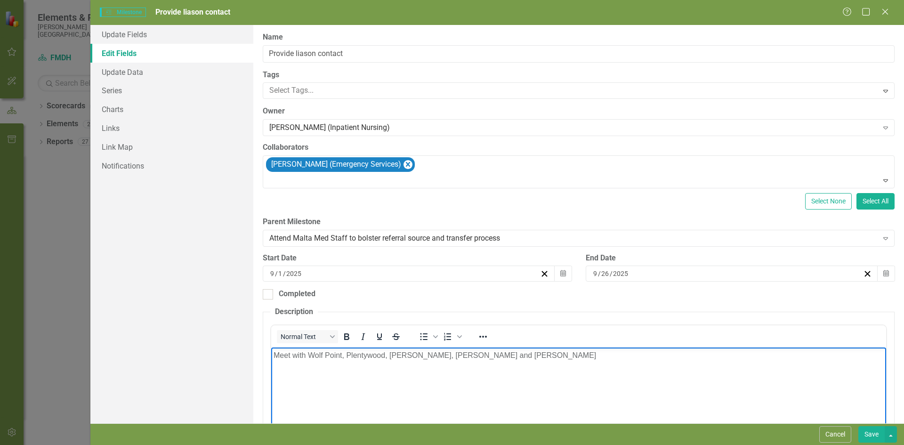
click at [528, 360] on p "Meet with Wolf Point, Plentywood, [PERSON_NAME], [PERSON_NAME] and [PERSON_NAME]" at bounding box center [578, 355] width 610 height 11
click at [822, 353] on p "Meet with Wolf Point, Plentywood, [PERSON_NAME], [PERSON_NAME] and [PERSON_NAME…" at bounding box center [578, 361] width 610 height 23
click at [781, 354] on p "Meet with Wolf Point, Plentywood, [PERSON_NAME], [PERSON_NAME] and [PERSON_NAME…" at bounding box center [578, 361] width 610 height 23
click at [836, 358] on p "Meet with Wolf Point, Plentywood, [PERSON_NAME], [PERSON_NAME] and [PERSON_NAME…" at bounding box center [578, 361] width 610 height 23
click at [386, 374] on body "Meet with Wolf Point, Plentywood, [PERSON_NAME], [PERSON_NAME] and [PERSON_NAME…" at bounding box center [578, 417] width 615 height 141
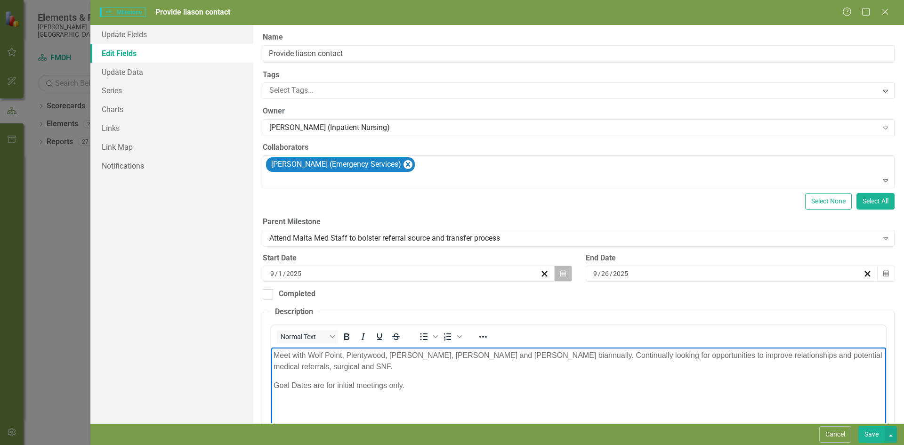
click at [560, 273] on icon "button" at bounding box center [563, 273] width 6 height 7
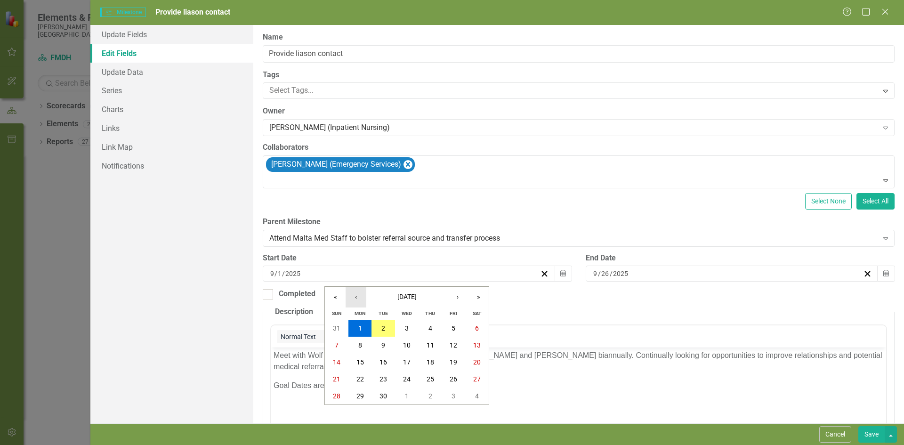
click at [355, 300] on button "‹" at bounding box center [355, 297] width 21 height 21
click at [359, 345] on abbr "4" at bounding box center [360, 345] width 4 height 8
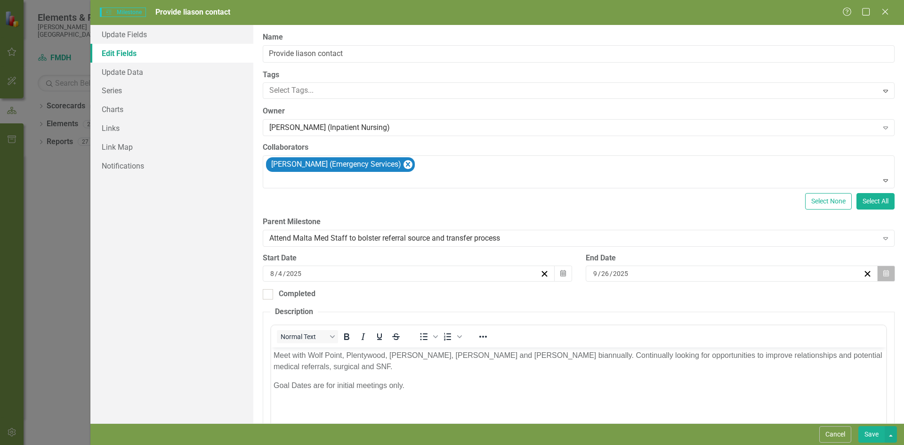
click at [882, 271] on button "Calendar" at bounding box center [886, 273] width 18 height 16
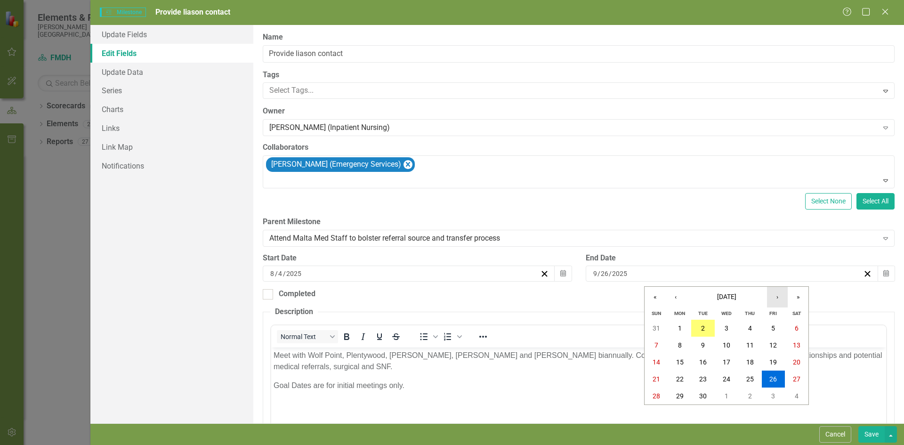
click at [777, 297] on button "›" at bounding box center [777, 297] width 21 height 21
click at [770, 376] on abbr "21" at bounding box center [773, 379] width 8 height 8
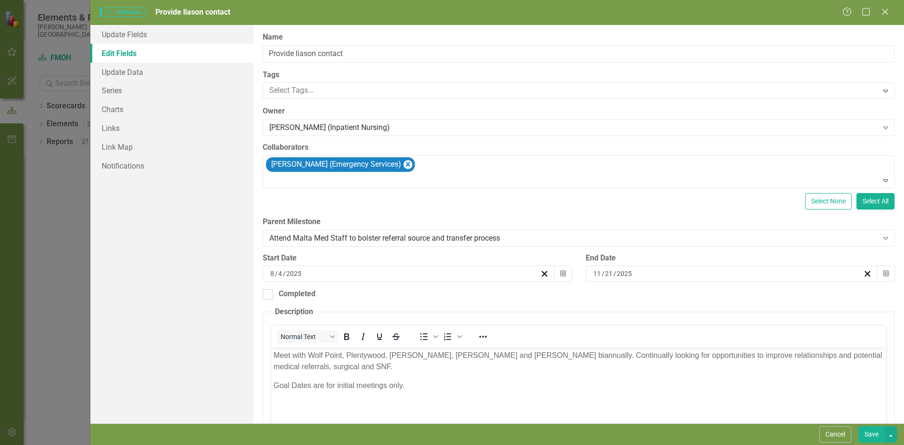
click at [864, 433] on button "Save" at bounding box center [871, 434] width 26 height 16
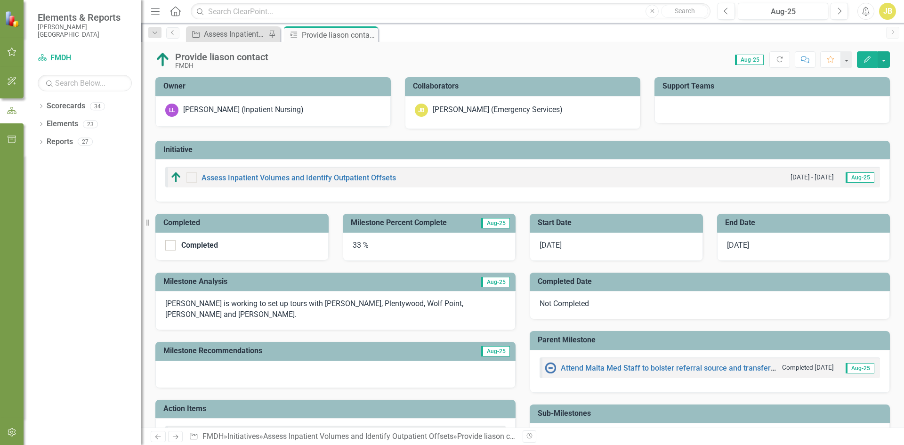
click at [358, 245] on div "33 %" at bounding box center [429, 247] width 173 height 28
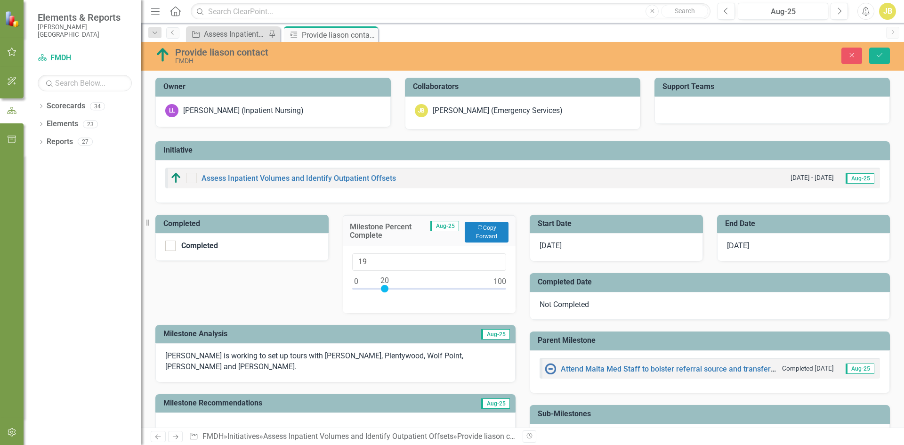
type input "20"
drag, startPoint x: 400, startPoint y: 287, endPoint x: 380, endPoint y: 284, distance: 19.4
click at [381, 285] on div at bounding box center [385, 289] width 8 height 8
click at [884, 57] on button "Save" at bounding box center [879, 56] width 21 height 16
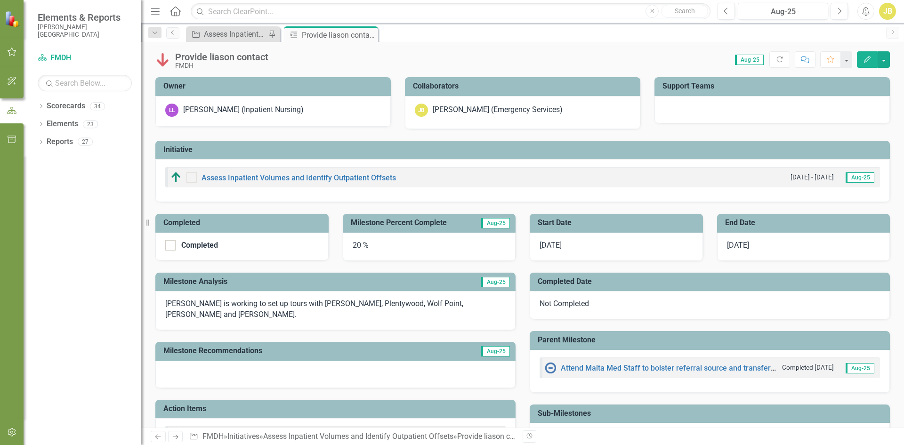
click at [0, 0] on icon "Close" at bounding box center [0, 0] width 0 height 0
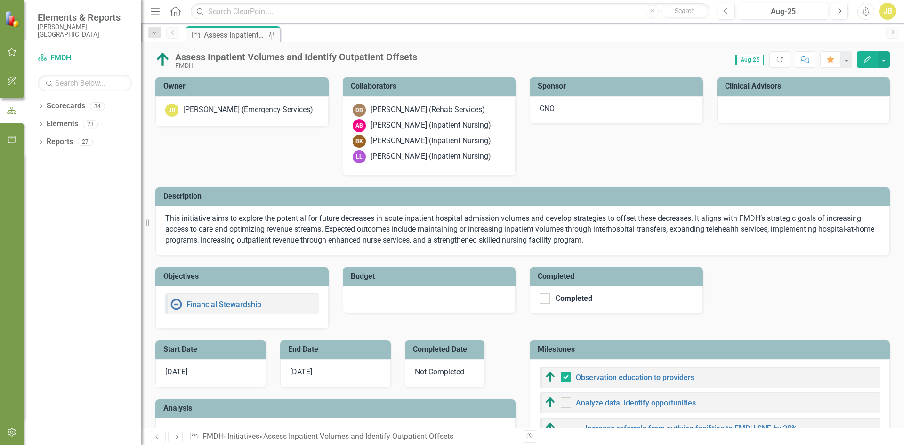
checkbox input "false"
checkbox input "true"
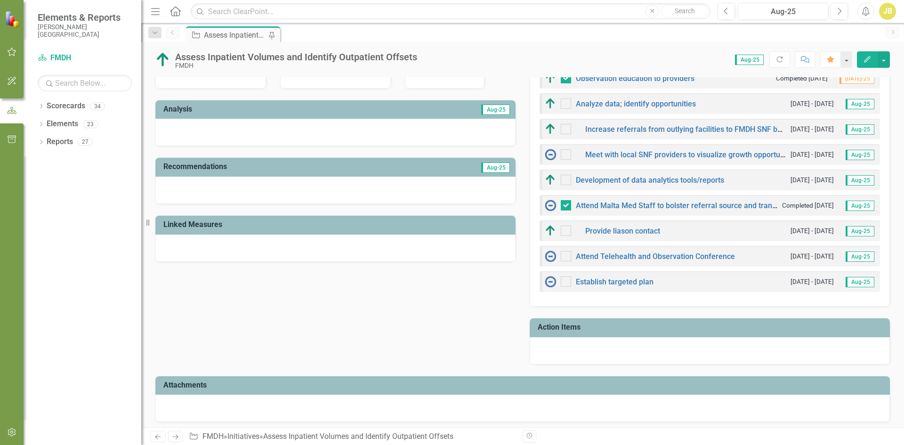
scroll to position [282, 0]
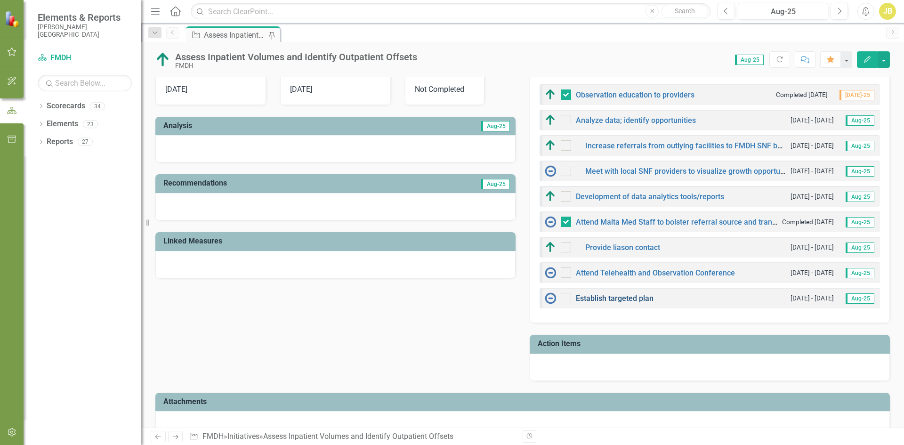
click at [613, 298] on link "Establish targeted plan" at bounding box center [615, 298] width 78 height 9
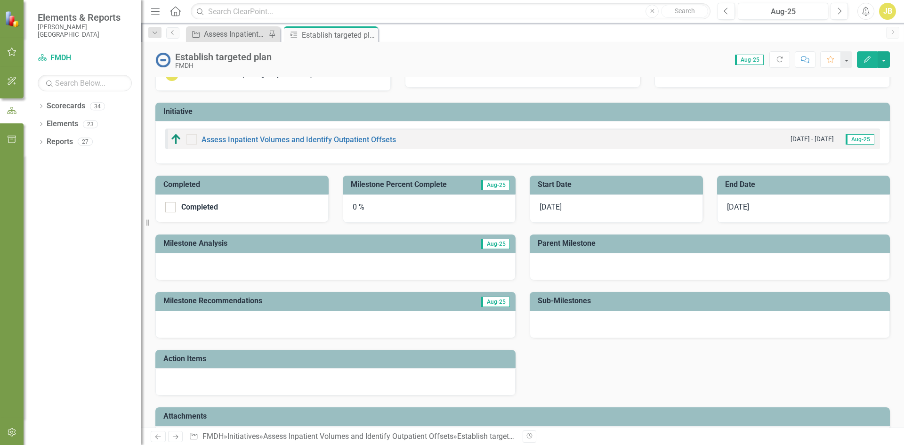
scroll to position [71, 0]
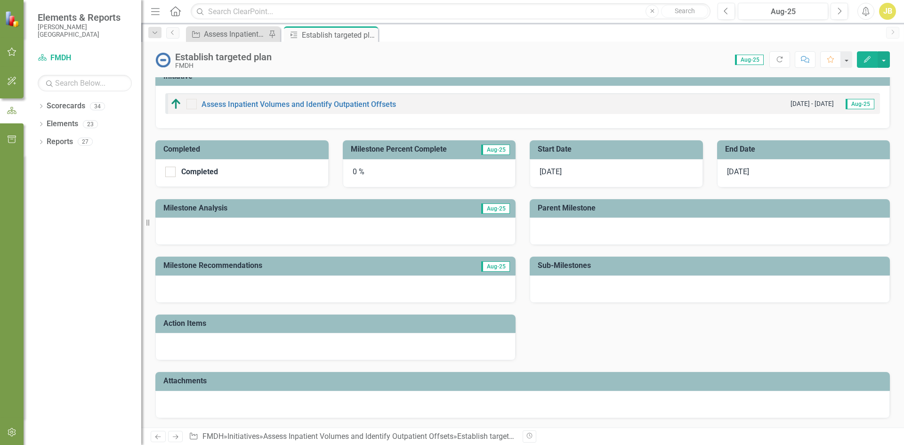
click at [270, 231] on div at bounding box center [335, 230] width 360 height 27
click at [291, 236] on div at bounding box center [335, 230] width 360 height 27
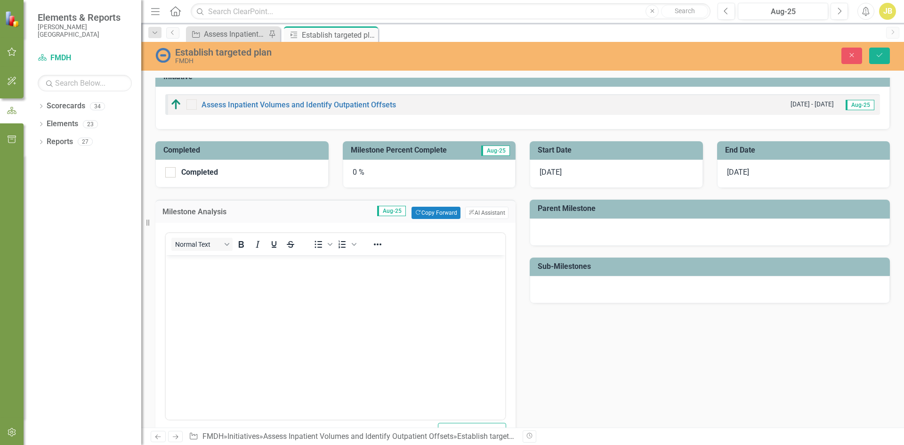
scroll to position [0, 0]
click at [293, 294] on body "Rich Text Area. Press ALT-0 for help." at bounding box center [335, 325] width 339 height 141
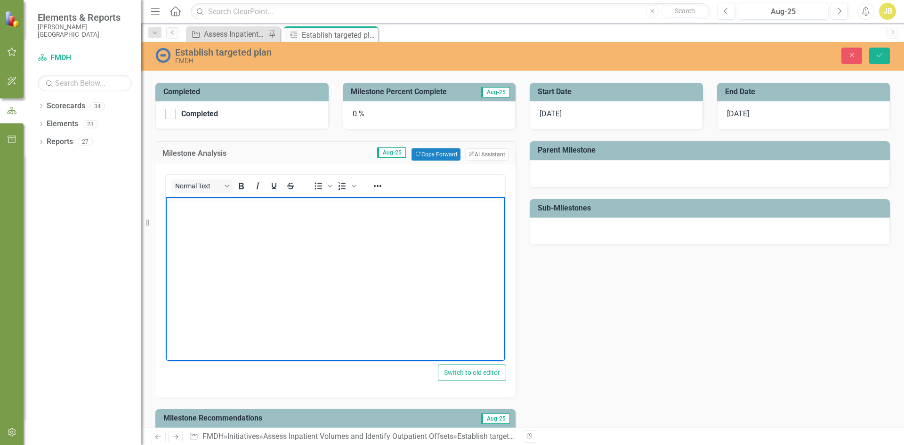
scroll to position [141, 0]
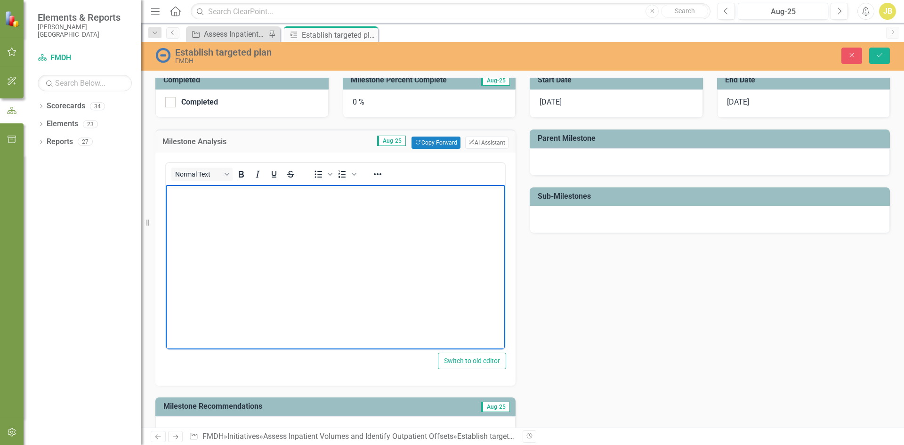
click at [226, 210] on body "Rich Text Area. Press ALT-0 for help." at bounding box center [335, 255] width 339 height 141
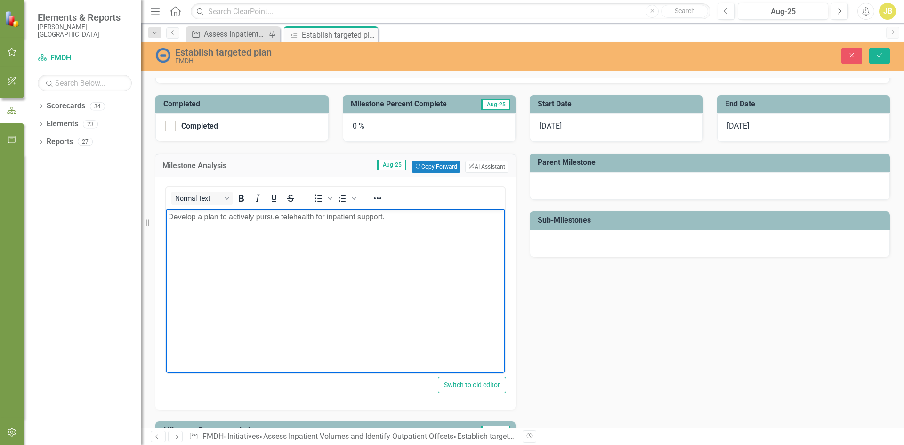
scroll to position [0, 0]
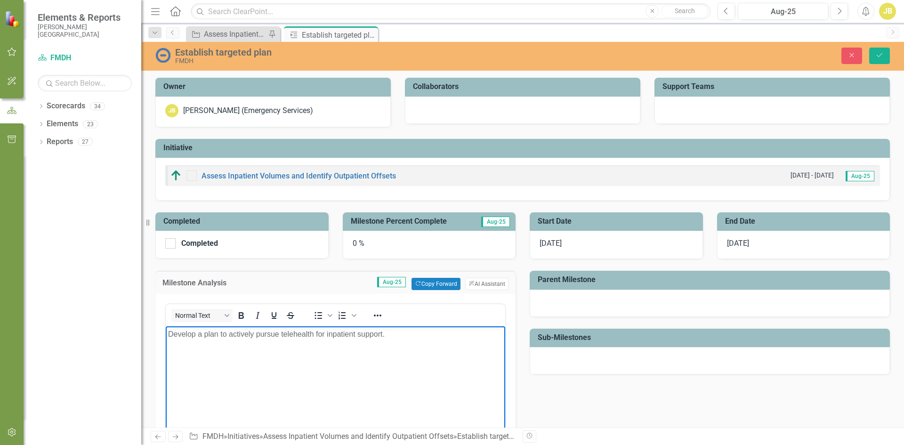
click at [400, 333] on p "Develop a plan to actively pursue telehealth for inpatient support." at bounding box center [335, 334] width 335 height 11
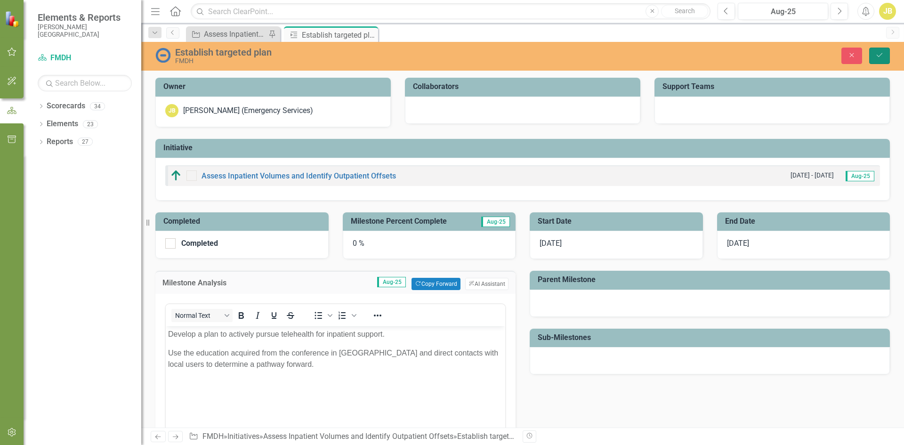
click at [877, 56] on icon "Save" at bounding box center [879, 55] width 8 height 7
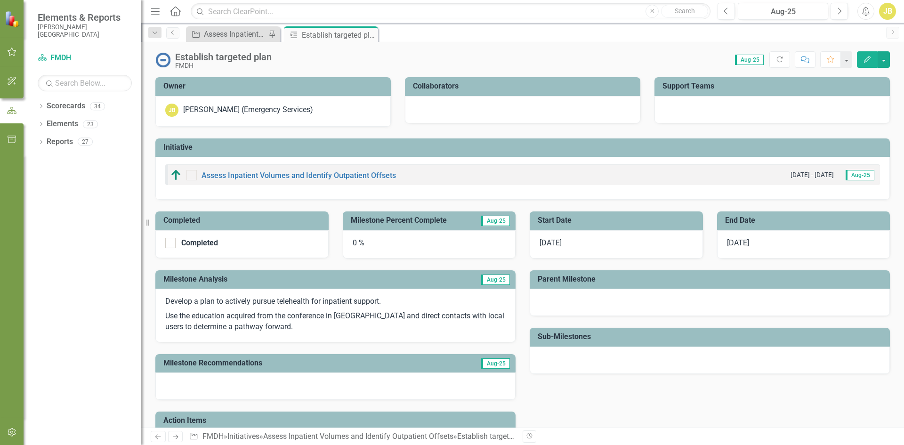
click at [0, 0] on icon "Close" at bounding box center [0, 0] width 0 height 0
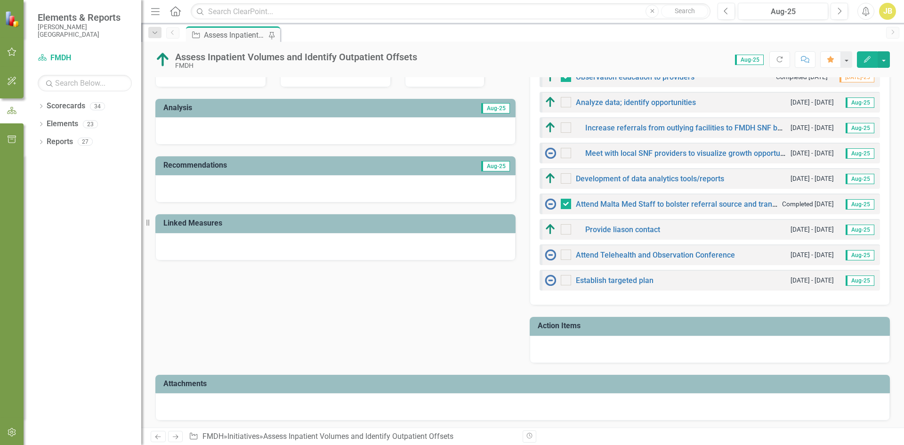
scroll to position [510, 0]
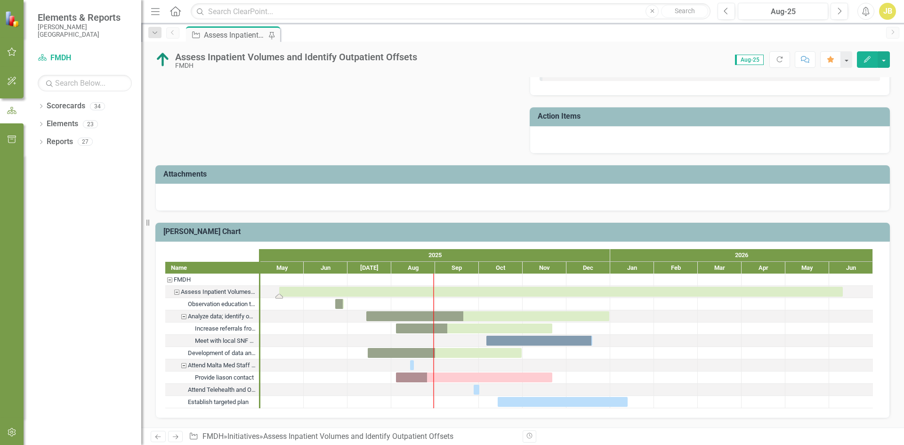
click at [324, 291] on div "Task: Start date: 2025-05-14 End date: 2026-06-10" at bounding box center [560, 292] width 563 height 10
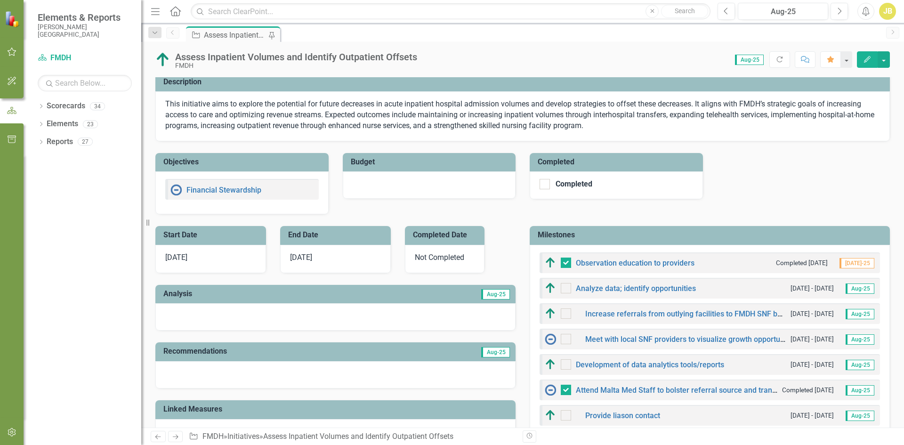
scroll to position [141, 0]
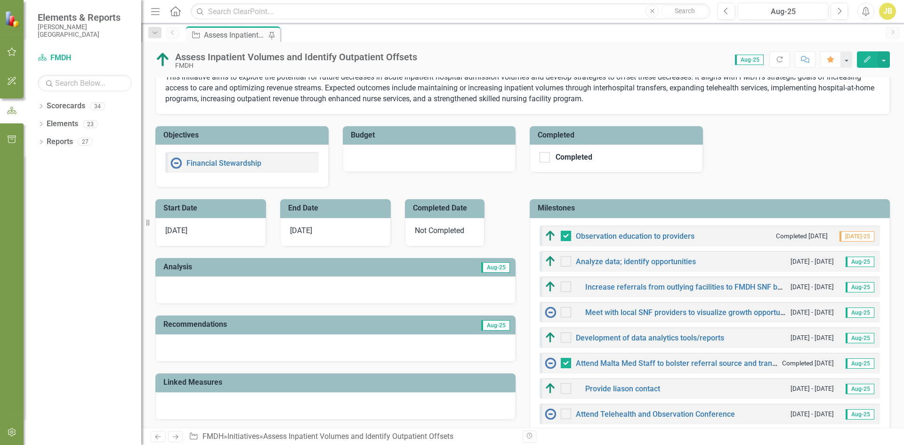
click at [431, 229] on div "Not Completed" at bounding box center [445, 232] width 80 height 28
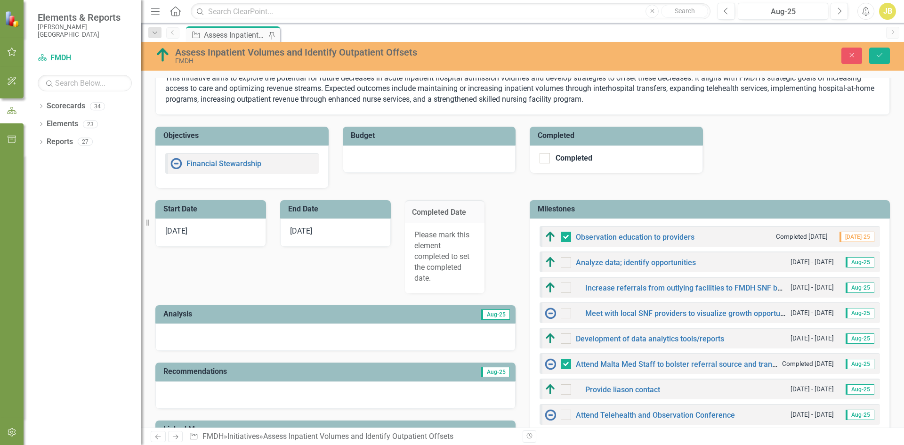
click at [351, 265] on div "Start Date [DATE] End Date [DATE] Completed Date Please mark this element compl…" at bounding box center [335, 327] width 374 height 278
click at [778, 153] on div "Owner JB [PERSON_NAME] (Emergency Services) Collaborators DB [PERSON_NAME] (Reh…" at bounding box center [522, 56] width 748 height 263
click at [876, 56] on icon "Save" at bounding box center [879, 55] width 8 height 7
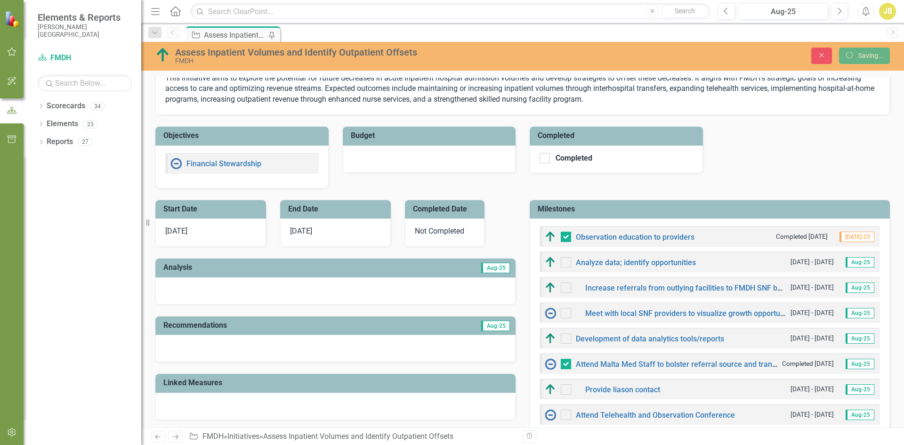
checkbox input "false"
checkbox input "true"
checkbox input "false"
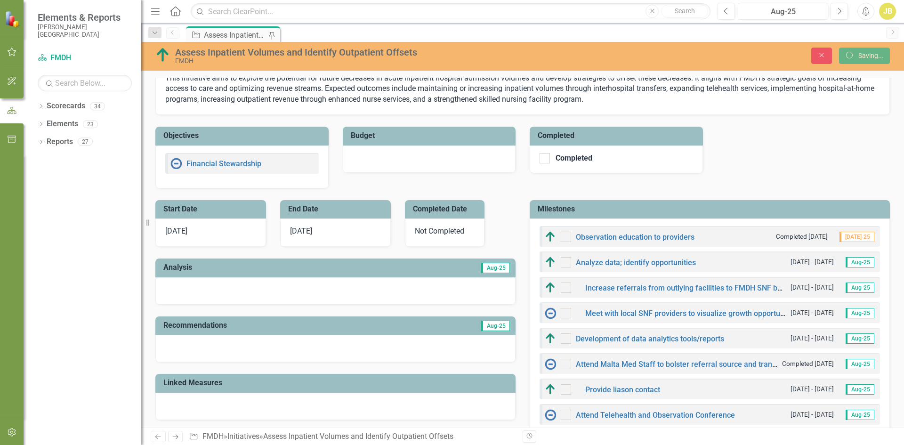
checkbox input "false"
checkbox input "true"
checkbox input "false"
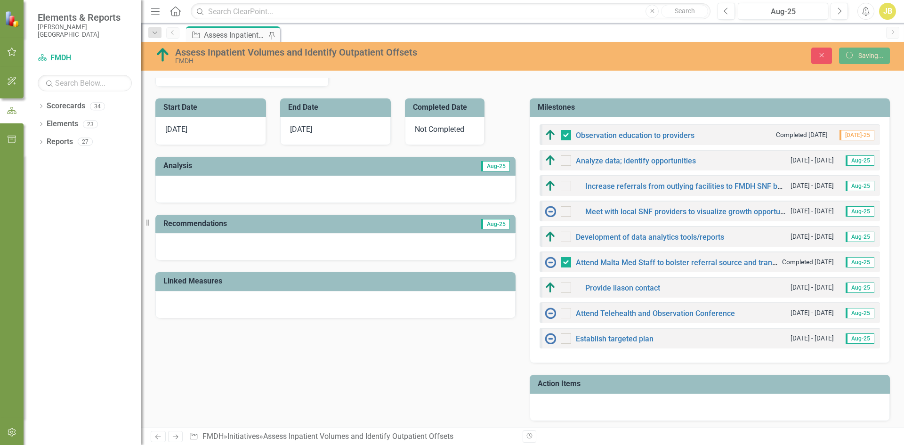
checkbox input "true"
checkbox input "false"
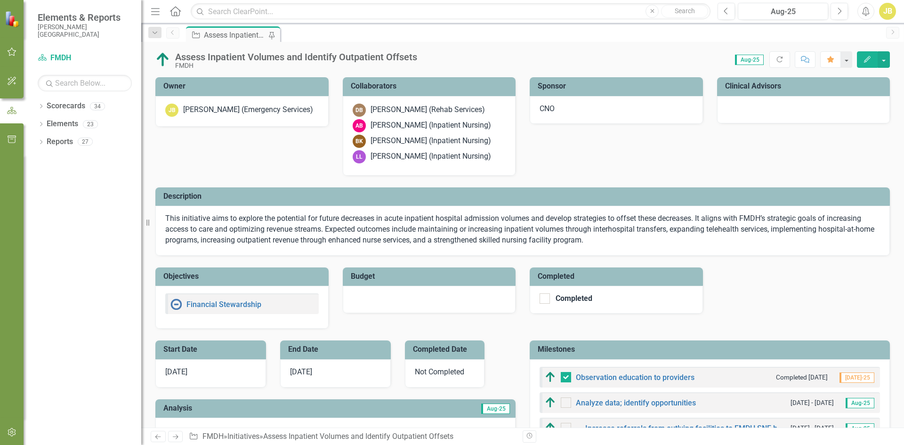
checkbox input "false"
checkbox input "true"
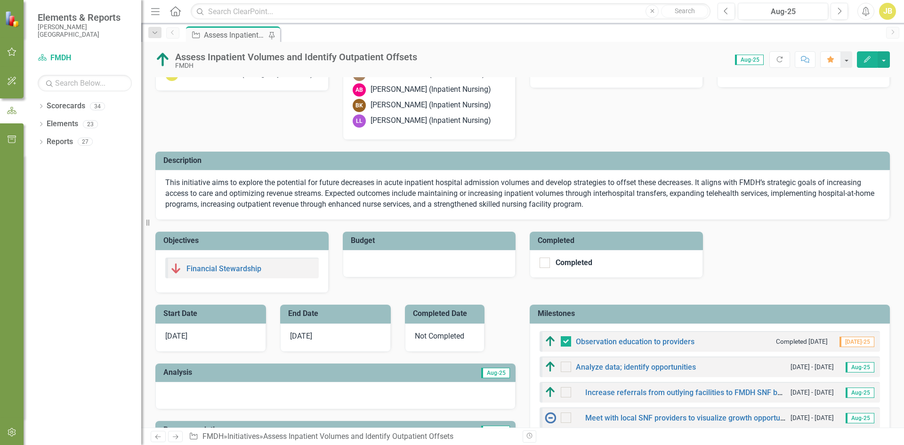
scroll to position [0, 0]
